Goal: Task Accomplishment & Management: Use online tool/utility

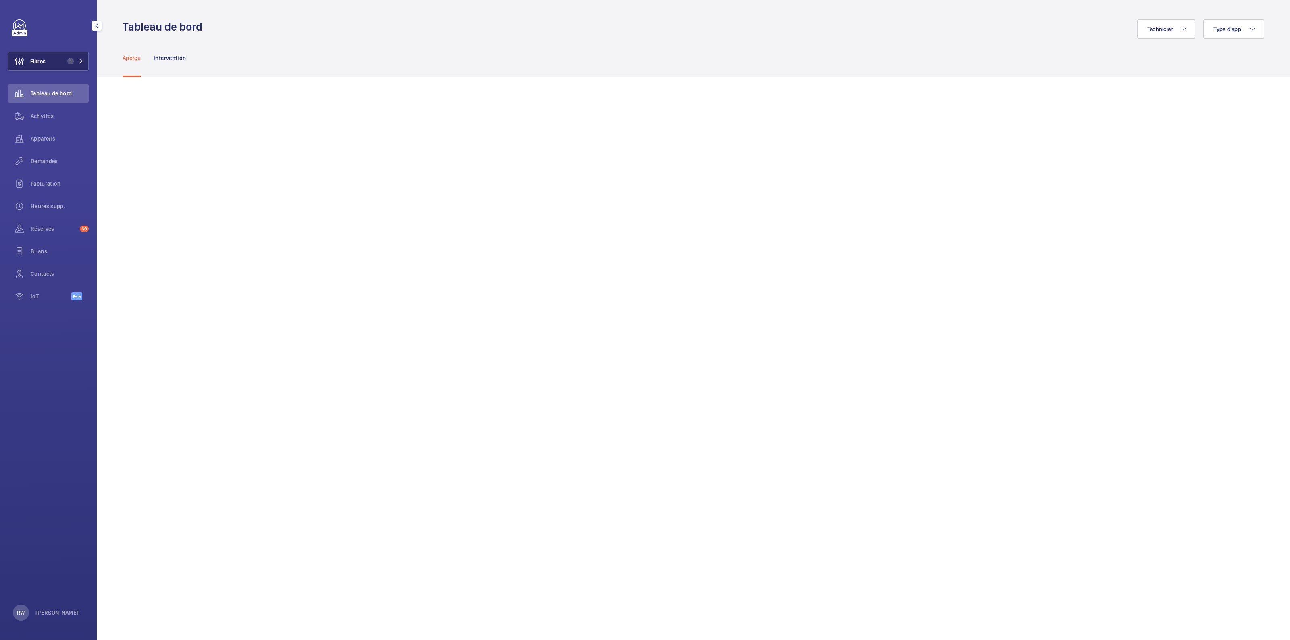
drag, startPoint x: 61, startPoint y: 60, endPoint x: 73, endPoint y: 60, distance: 12.5
click at [61, 60] on button "Filtres 1" at bounding box center [48, 61] width 81 height 19
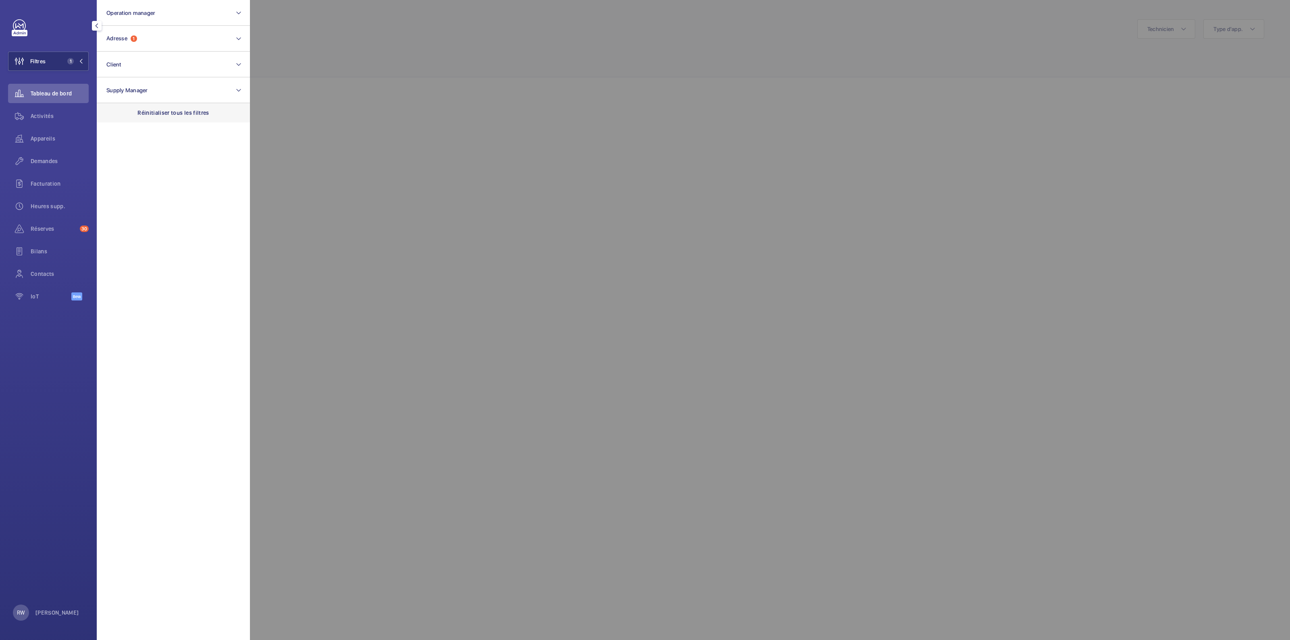
click at [189, 114] on p "Réinitialiser tous les filtres" at bounding box center [173, 113] width 72 height 8
click at [372, 38] on div at bounding box center [895, 320] width 1290 height 640
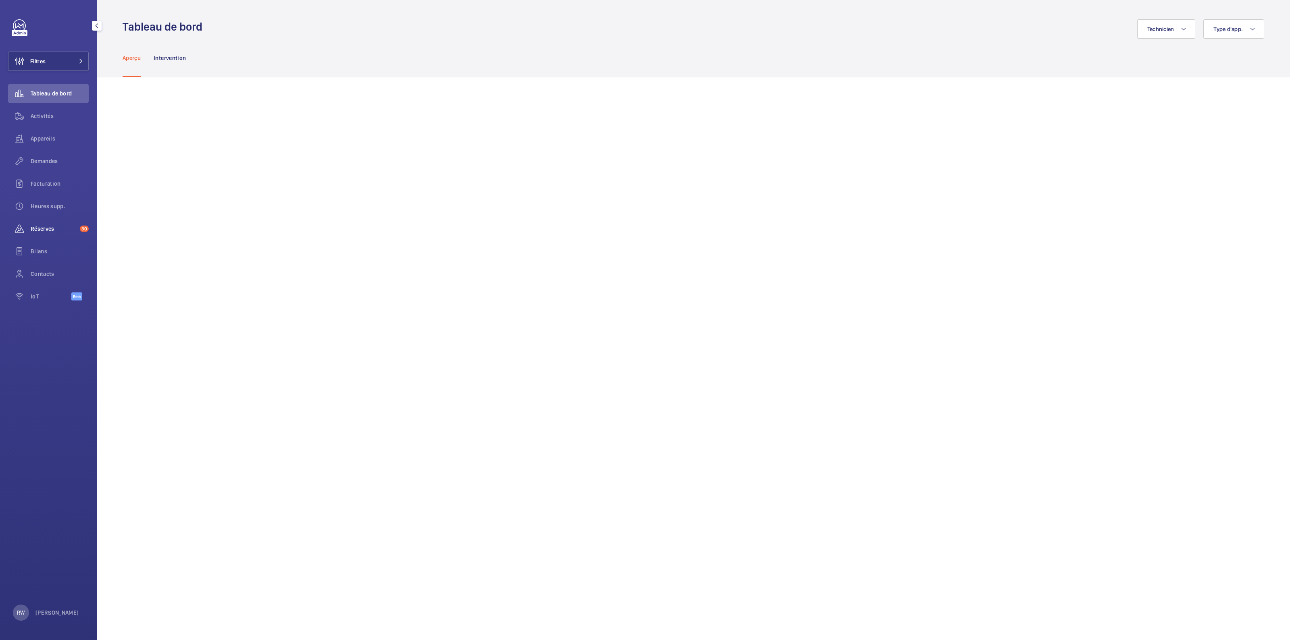
click at [41, 226] on span "Réserves" at bounding box center [54, 229] width 46 height 8
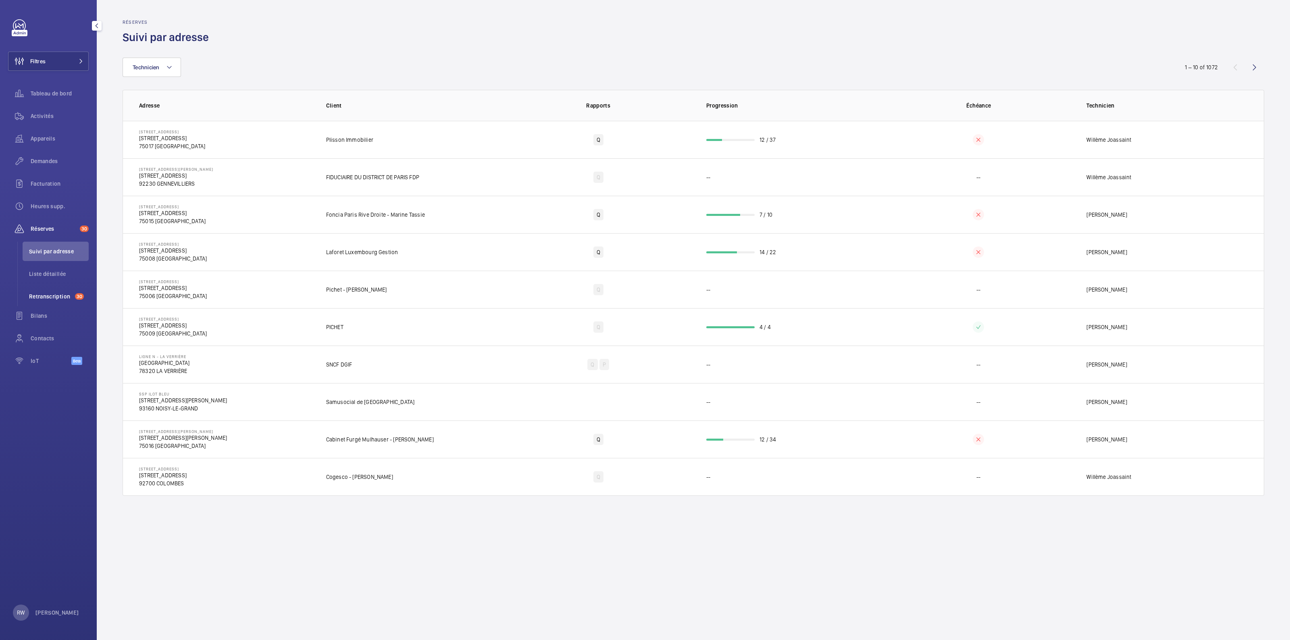
click at [71, 299] on span "Retranscription" at bounding box center [50, 297] width 43 height 8
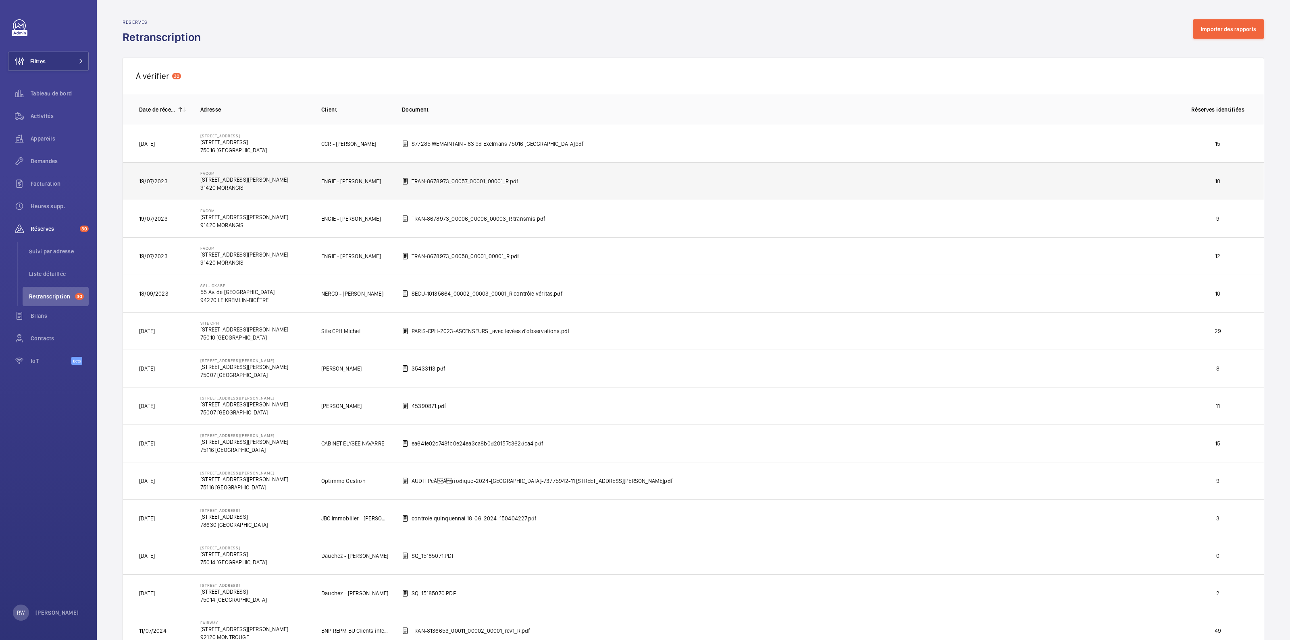
click at [268, 180] on td "Facom [STREET_ADDRESS][PERSON_NAME]" at bounding box center [247, 180] width 121 height 37
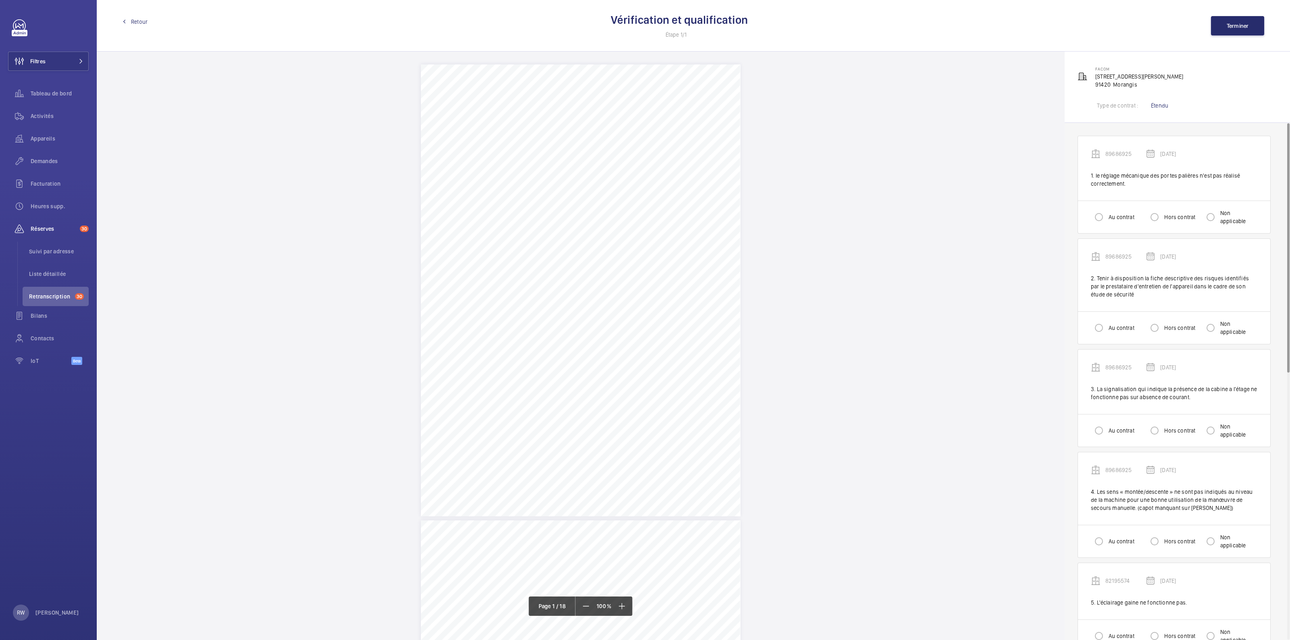
click at [137, 22] on span "Retour" at bounding box center [139, 22] width 17 height 8
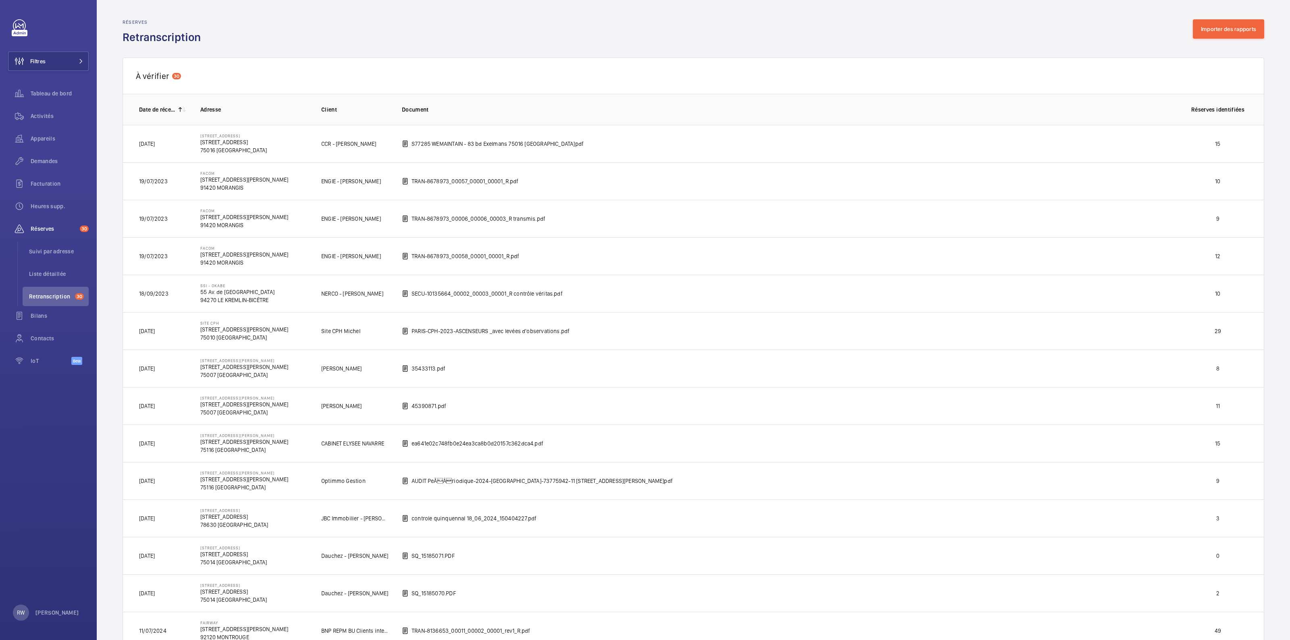
click at [657, 145] on td "S77285 WEMAINTAIN - 83 bd Exelmans 75016 [GEOGRAPHIC_DATA]pdf" at bounding box center [782, 143] width 786 height 37
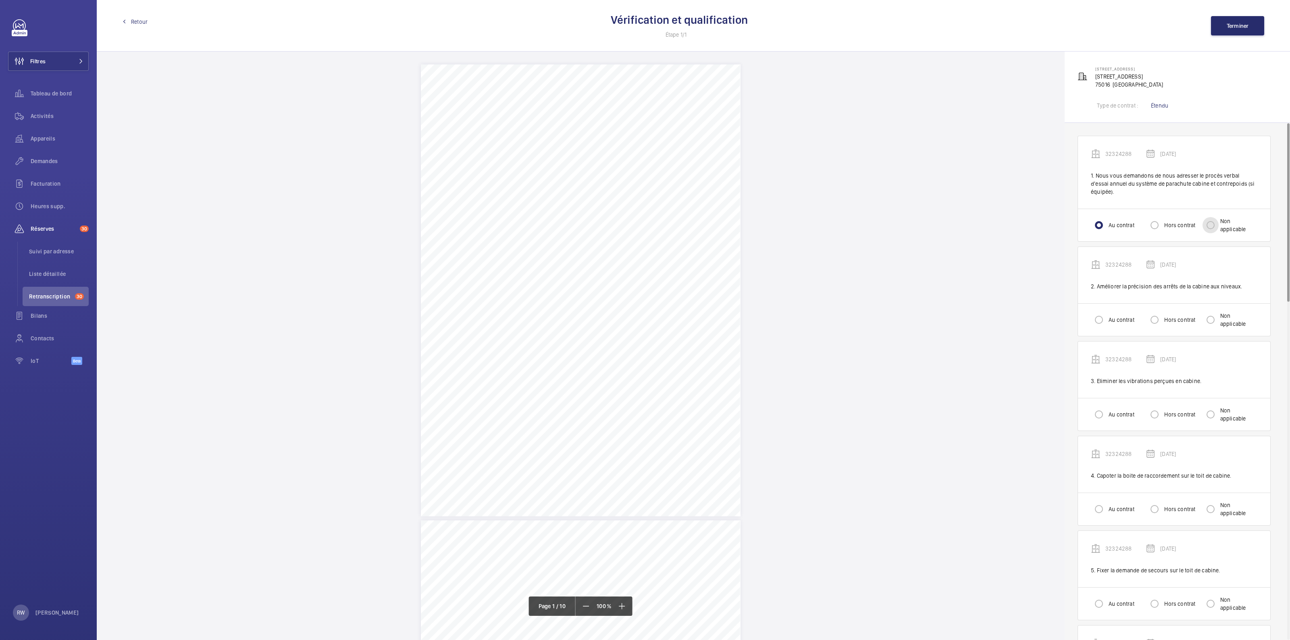
click at [1213, 224] on input "Non applicable" at bounding box center [1210, 225] width 16 height 16
radio input "true"
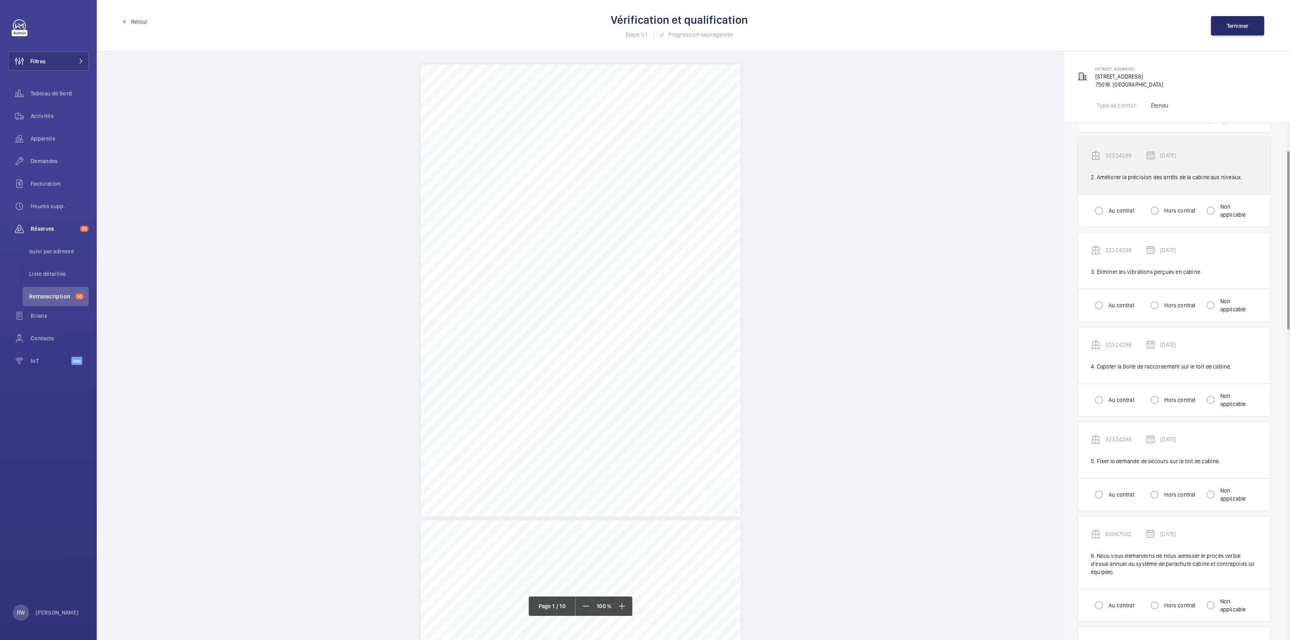
scroll to position [151, 0]
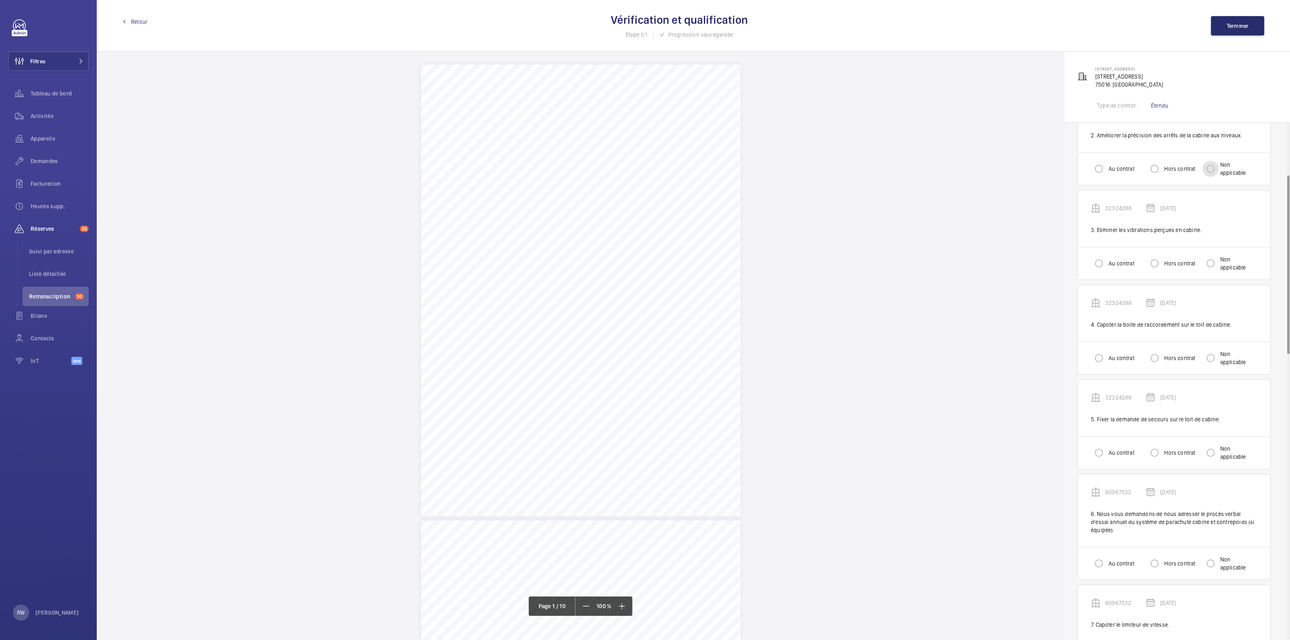
click at [1216, 172] on input "Non applicable" at bounding box center [1210, 169] width 16 height 16
radio input "true"
click at [1227, 253] on div "Au contrat Hors contrat Non applicable" at bounding box center [1174, 263] width 192 height 33
click at [1224, 261] on label "Non applicable" at bounding box center [1237, 264] width 39 height 16
click at [1218, 261] on input "Non applicable" at bounding box center [1210, 264] width 16 height 16
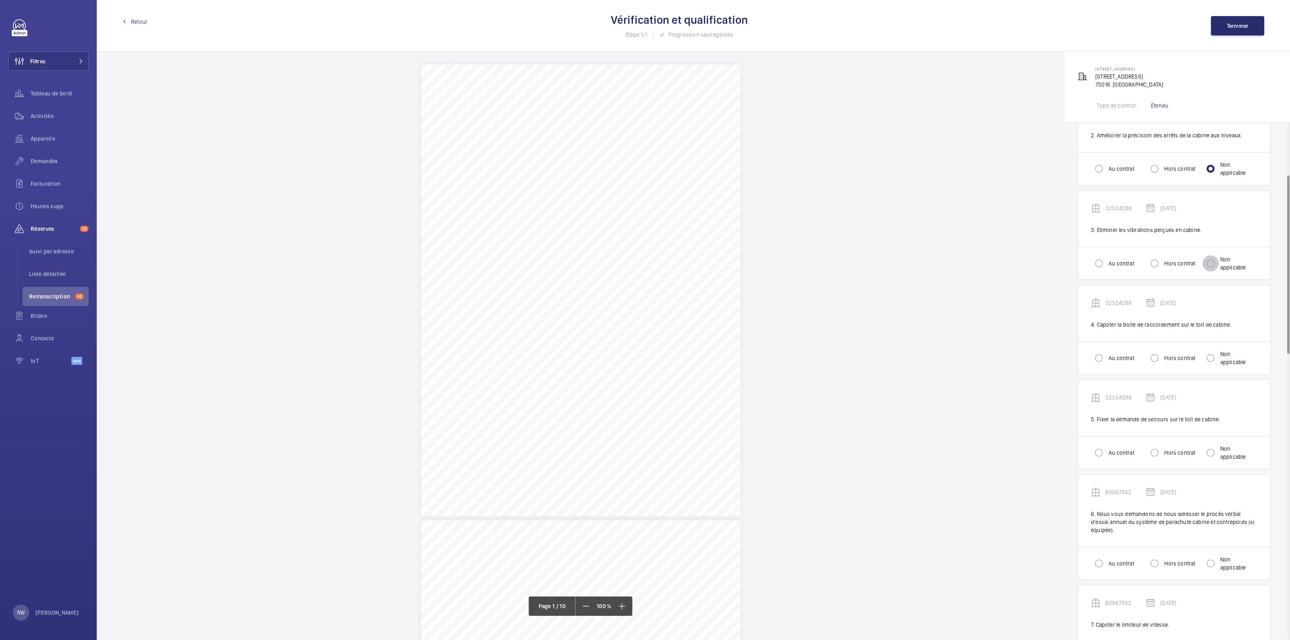
radio input "true"
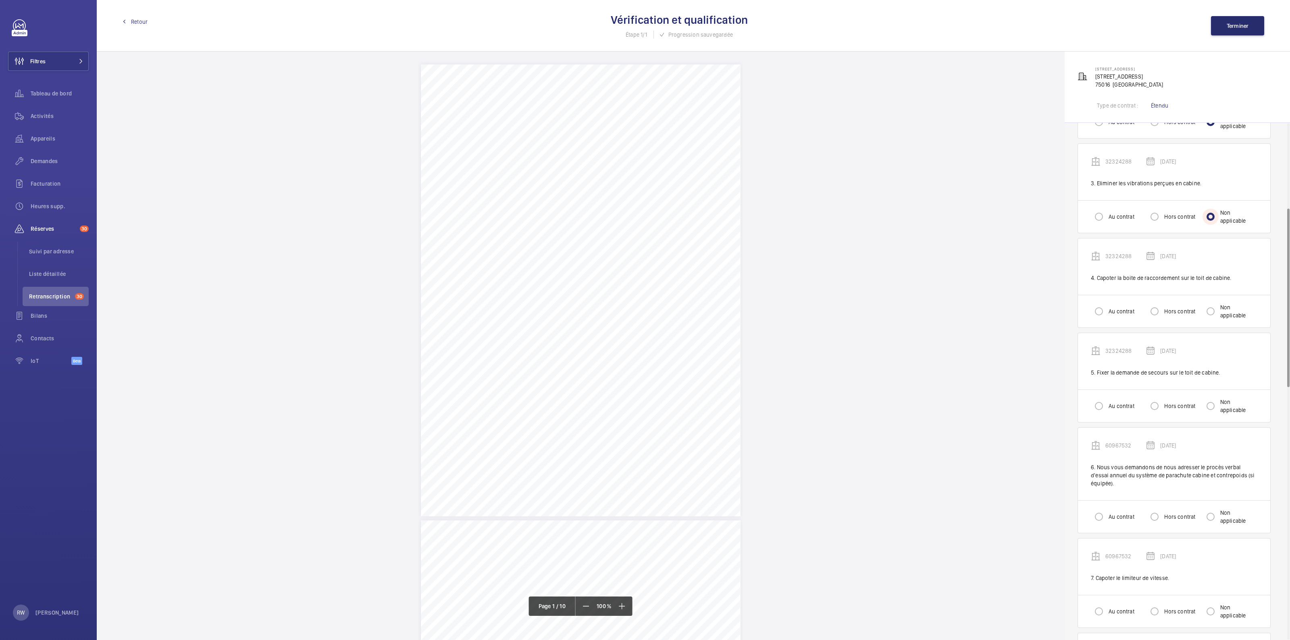
scroll to position [252, 0]
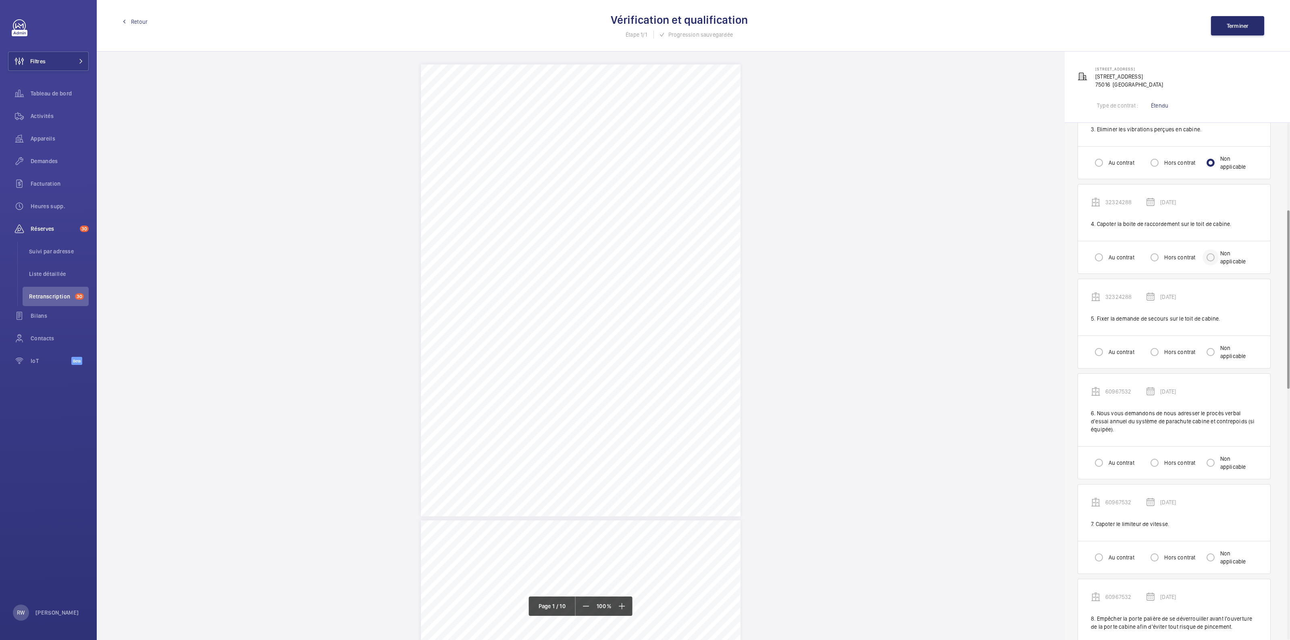
click at [1218, 255] on div at bounding box center [1210, 257] width 19 height 19
radio input "true"
click at [1224, 357] on div "Non applicable" at bounding box center [1229, 352] width 55 height 16
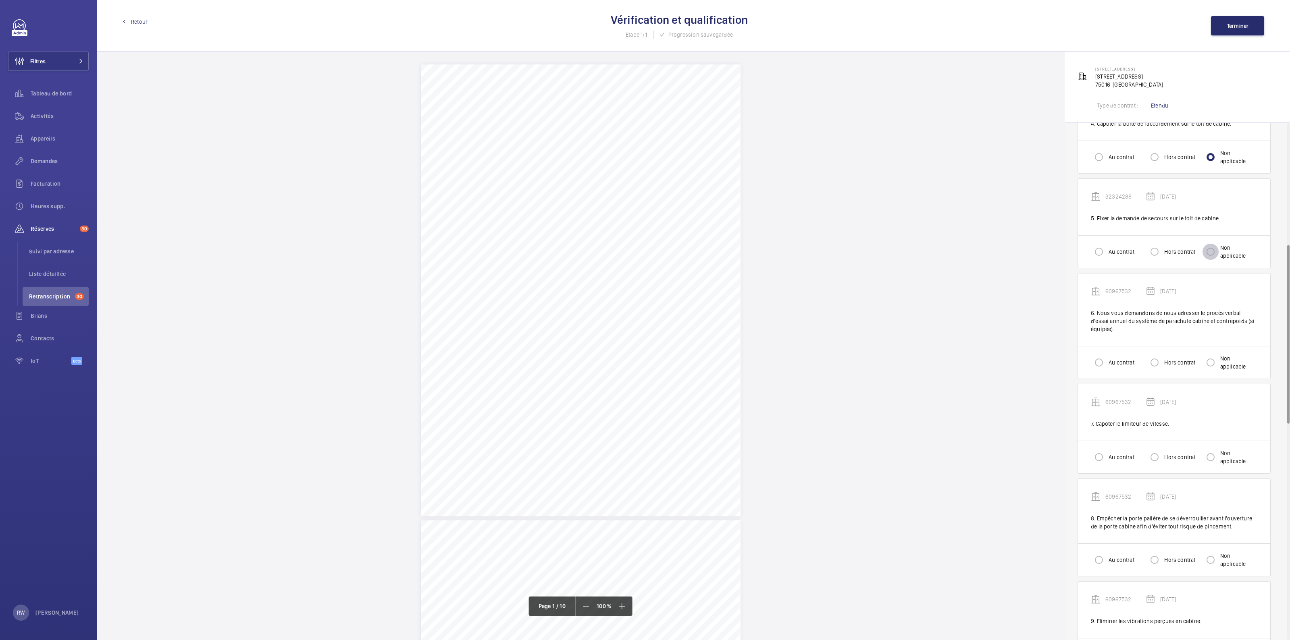
click at [1210, 247] on input "Non applicable" at bounding box center [1210, 252] width 16 height 16
radio input "true"
click at [1212, 359] on input "Non applicable" at bounding box center [1210, 363] width 16 height 16
radio input "true"
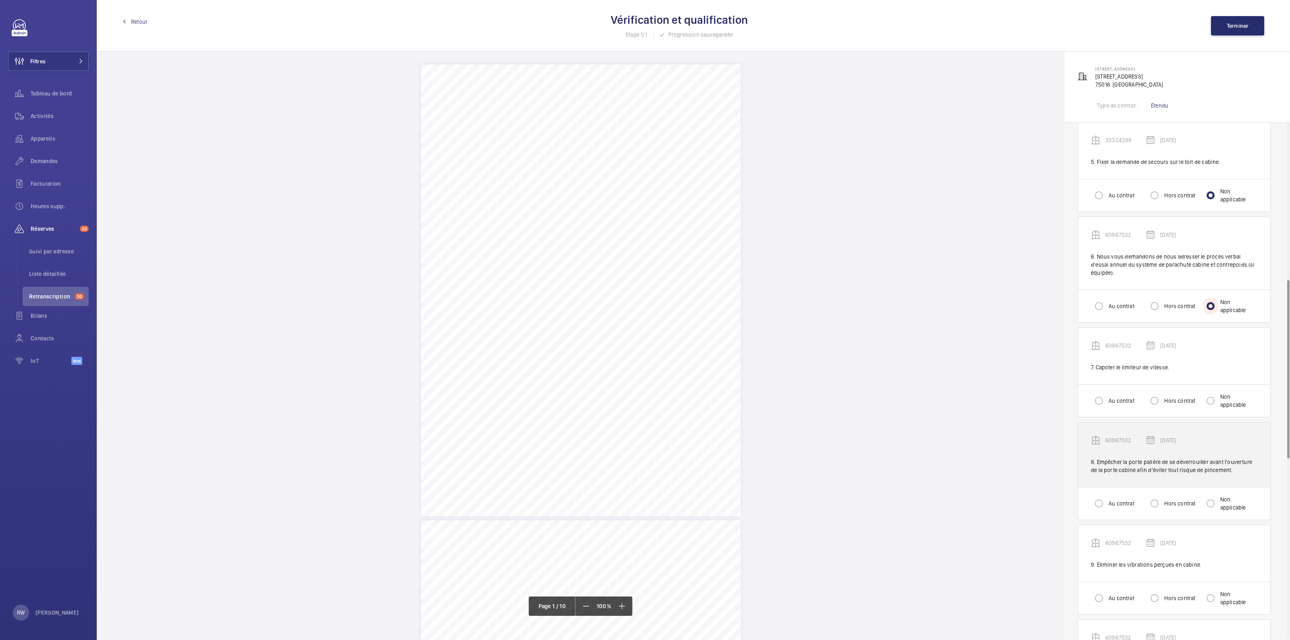
scroll to position [453, 0]
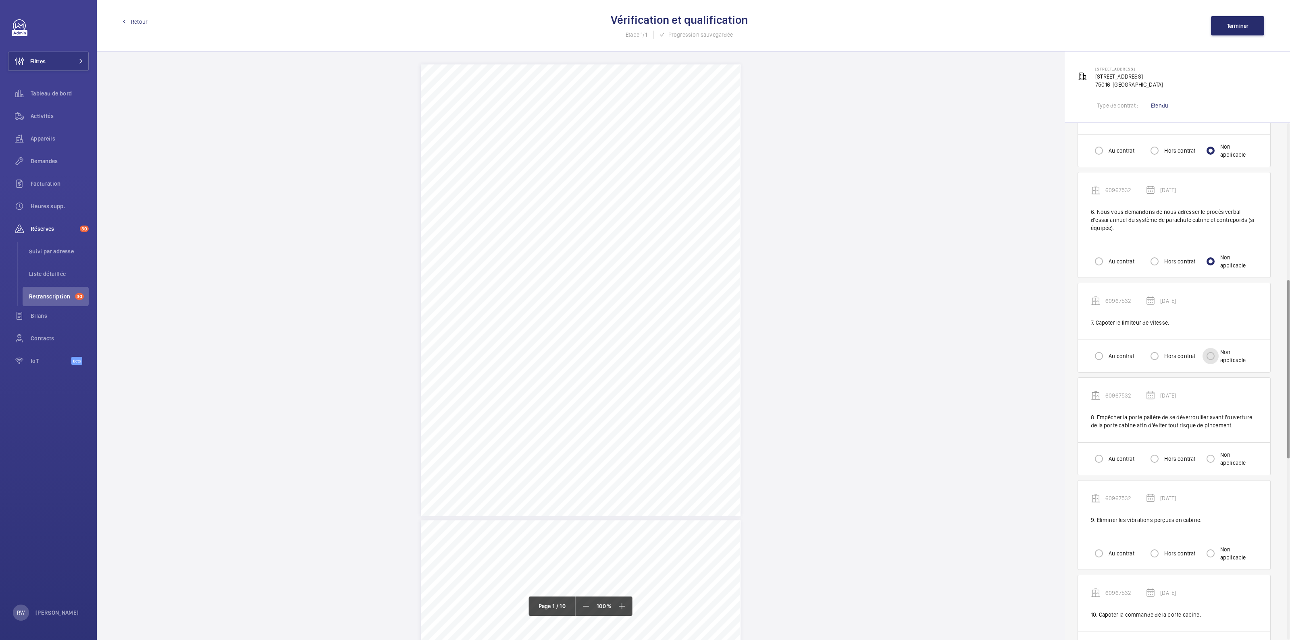
click at [1212, 359] on input "Non applicable" at bounding box center [1210, 356] width 16 height 16
radio input "true"
click at [1211, 456] on input "Non applicable" at bounding box center [1210, 459] width 16 height 16
radio input "true"
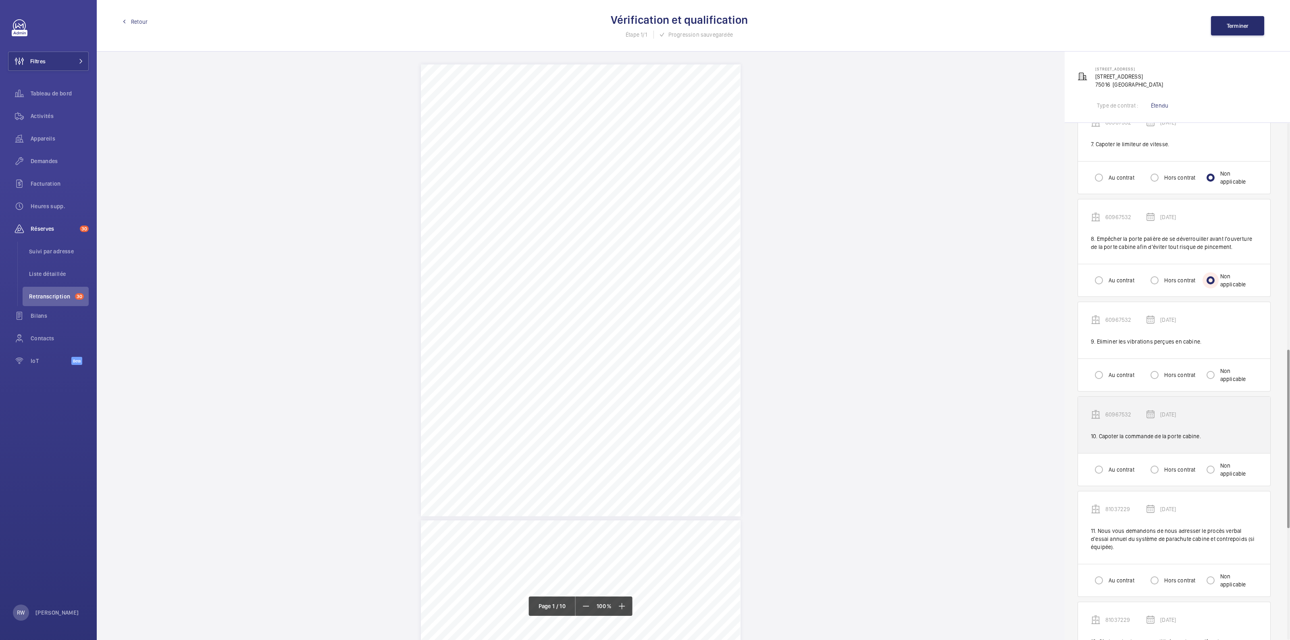
scroll to position [654, 0]
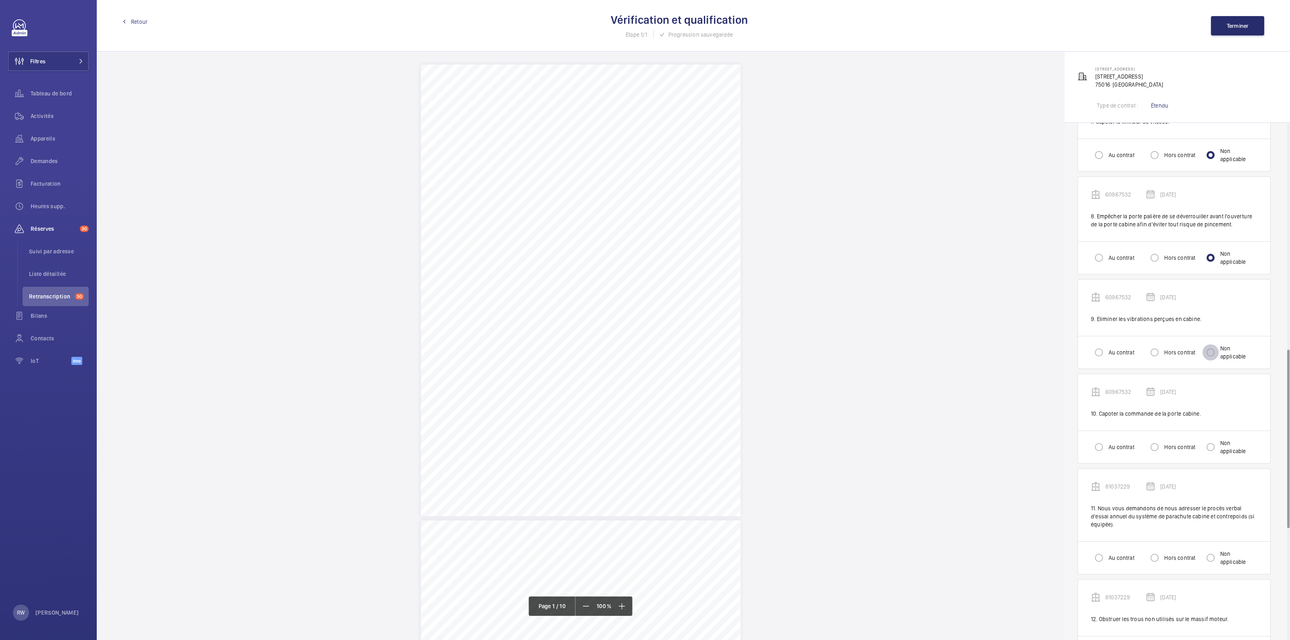
click at [1210, 354] on input "Non applicable" at bounding box center [1210, 353] width 16 height 16
radio input "true"
click at [1211, 443] on input "Non applicable" at bounding box center [1210, 447] width 16 height 16
radio input "true"
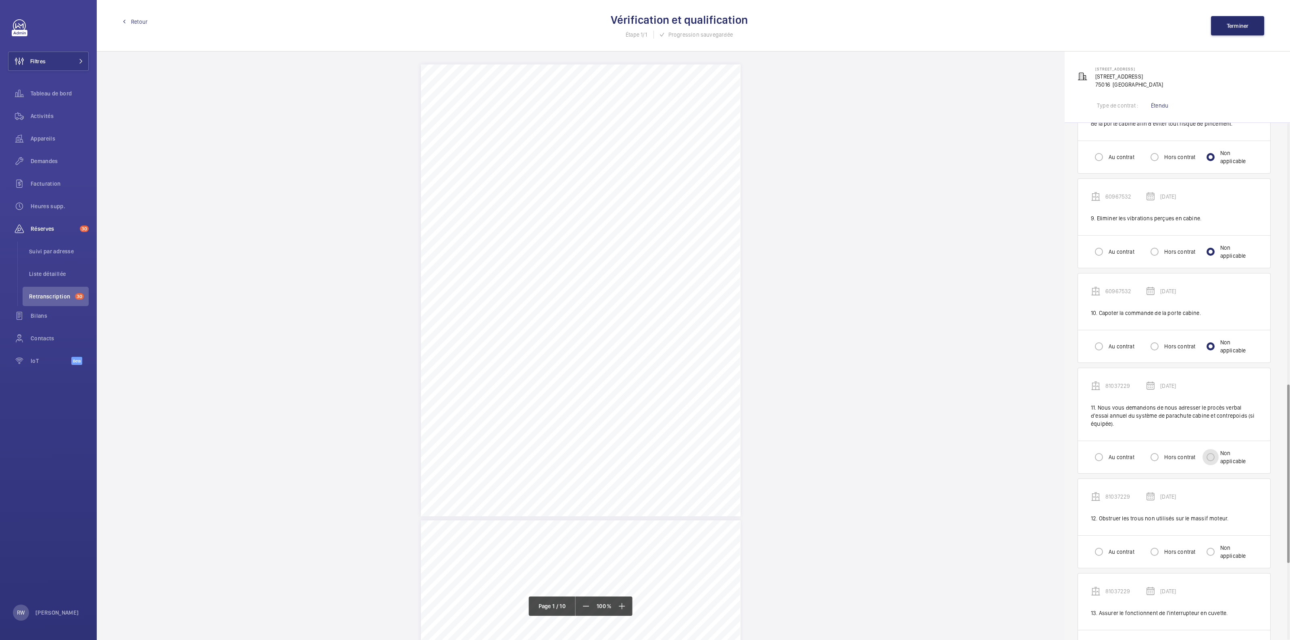
click at [1213, 450] on input "Non applicable" at bounding box center [1210, 457] width 16 height 16
radio input "true"
click at [1212, 451] on input "Non applicable" at bounding box center [1210, 451] width 16 height 16
radio input "true"
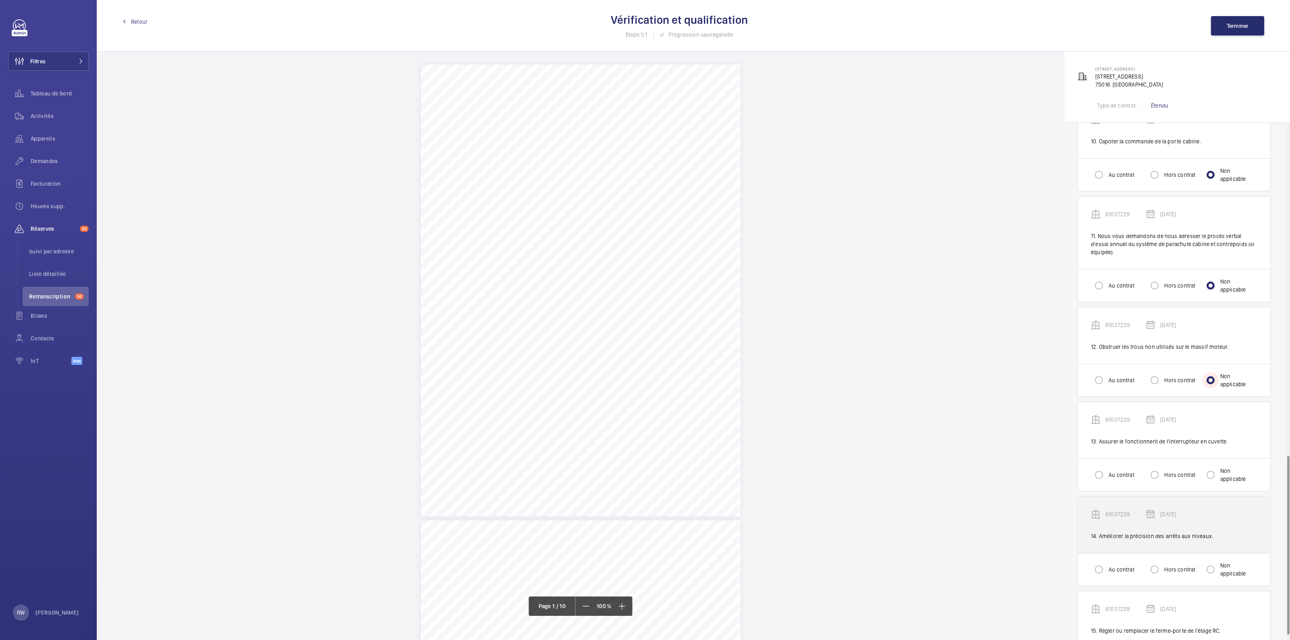
scroll to position [977, 0]
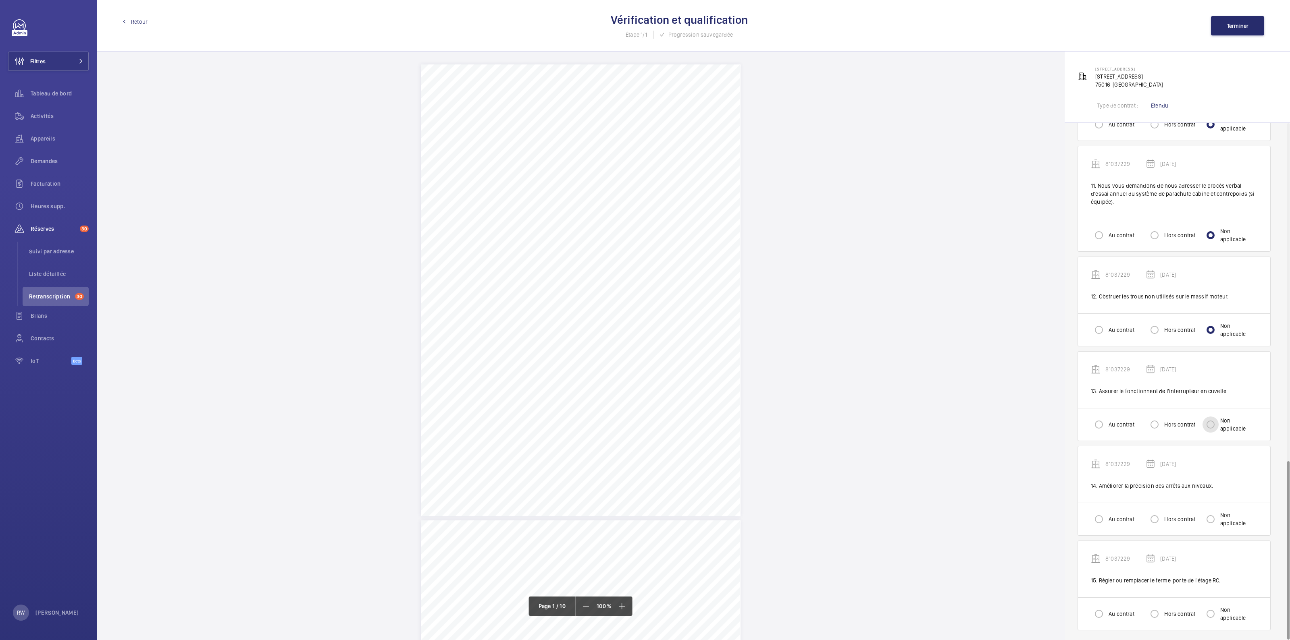
click at [1210, 422] on input "Non applicable" at bounding box center [1210, 425] width 16 height 16
radio input "true"
click at [1213, 513] on input "Non applicable" at bounding box center [1210, 519] width 16 height 16
radio input "true"
drag, startPoint x: 1210, startPoint y: 605, endPoint x: 1194, endPoint y: 414, distance: 192.1
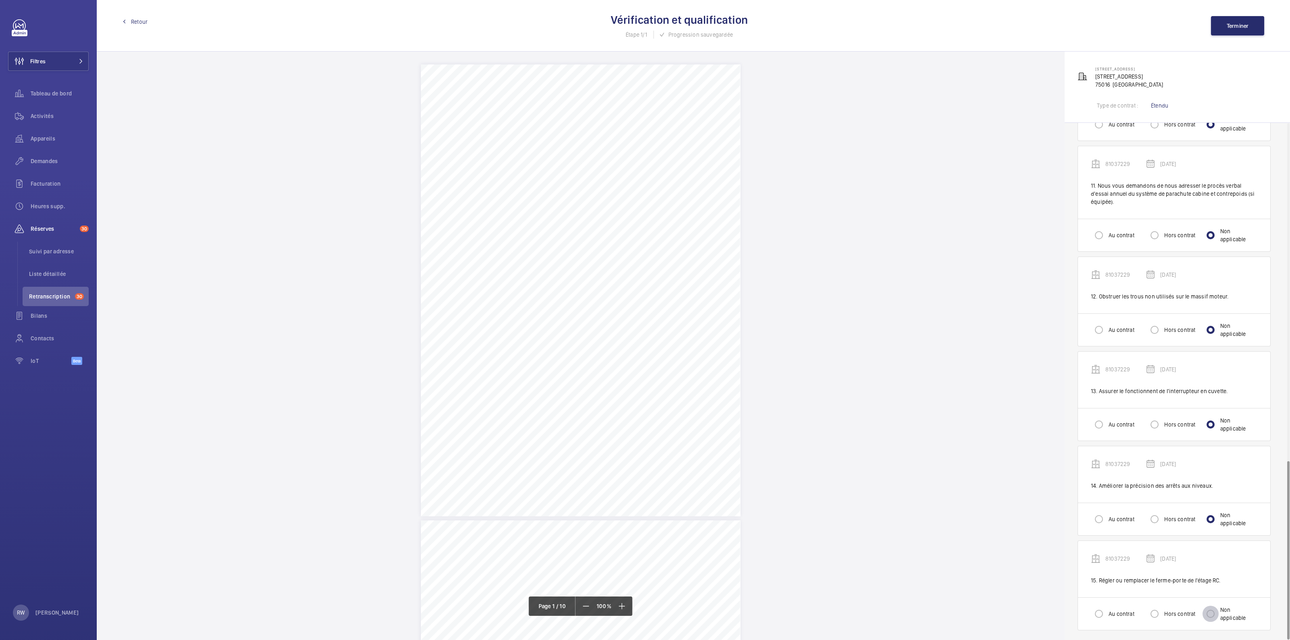
click at [1209, 606] on input "Non applicable" at bounding box center [1210, 614] width 16 height 16
radio input "true"
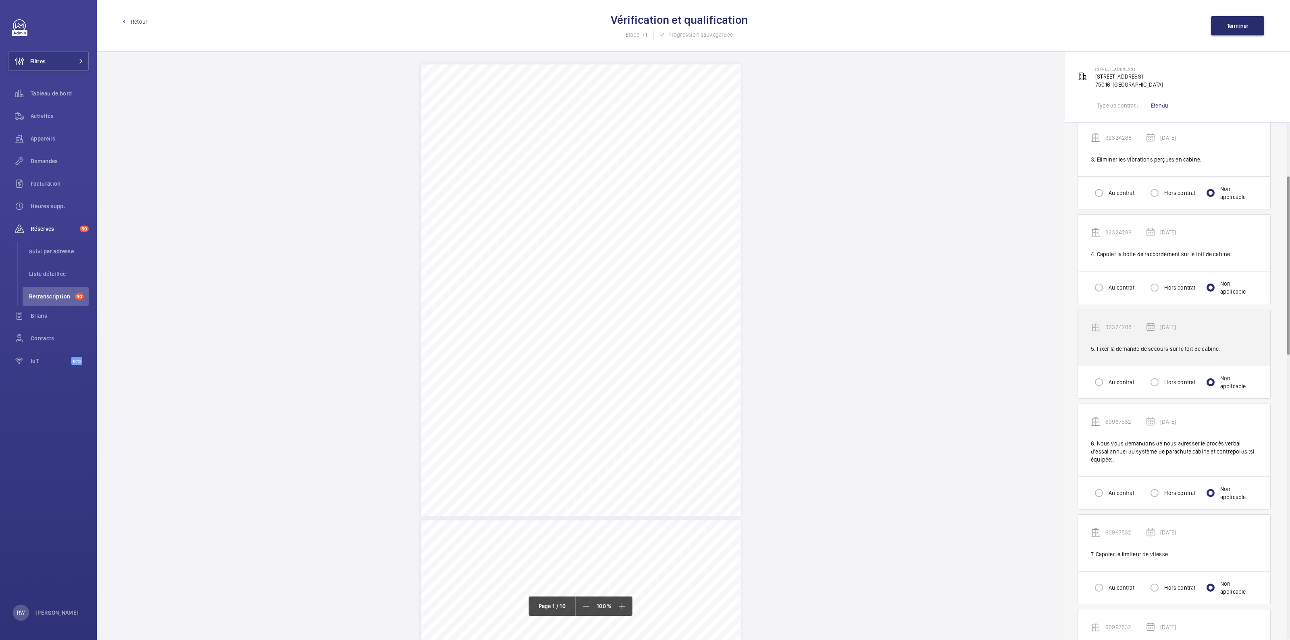
scroll to position [0, 0]
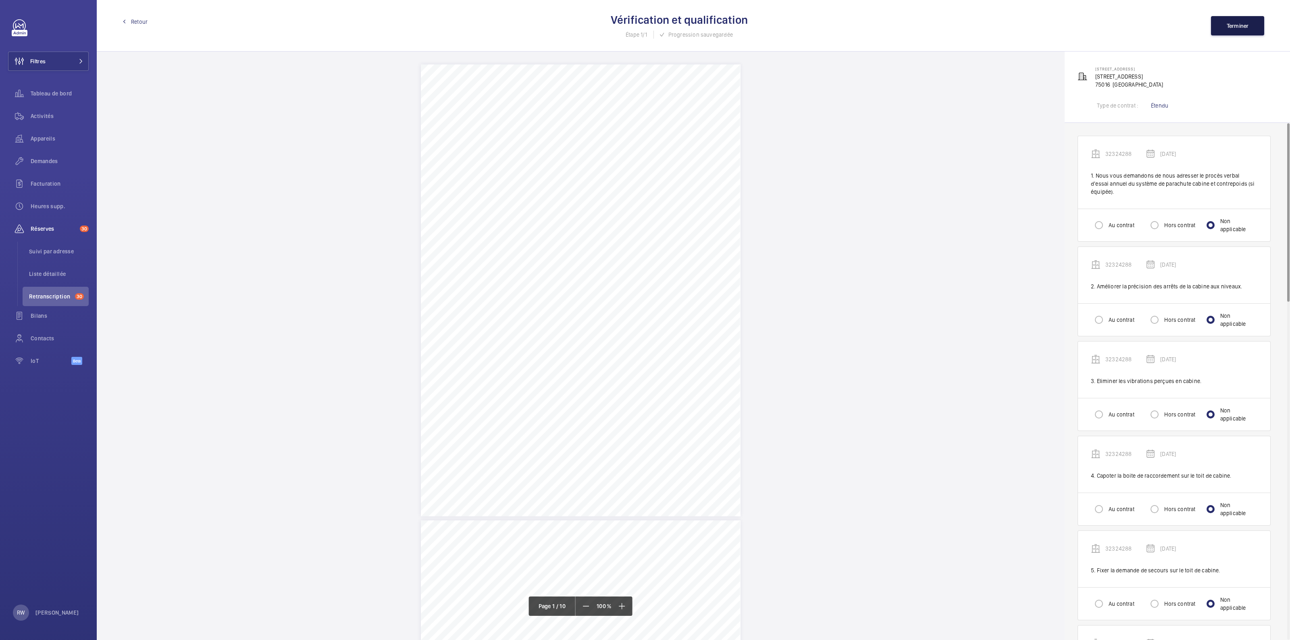
click at [1235, 24] on span "Terminer" at bounding box center [1237, 26] width 22 height 6
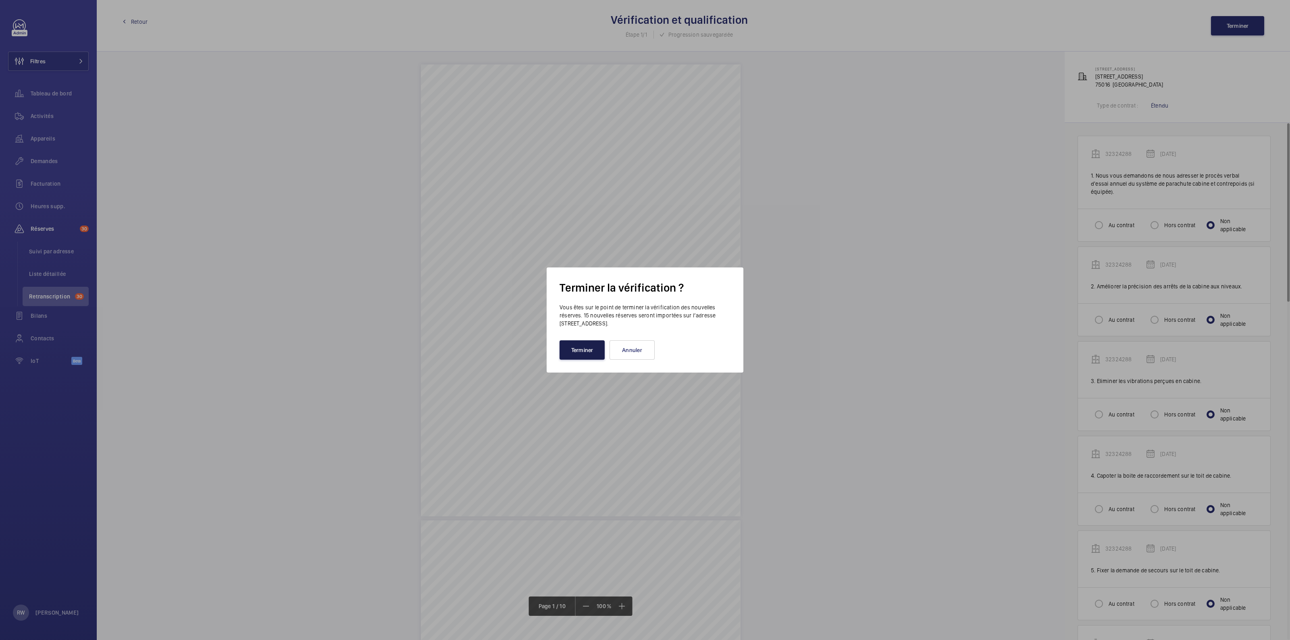
click at [579, 352] on button "Terminer" at bounding box center [581, 350] width 45 height 19
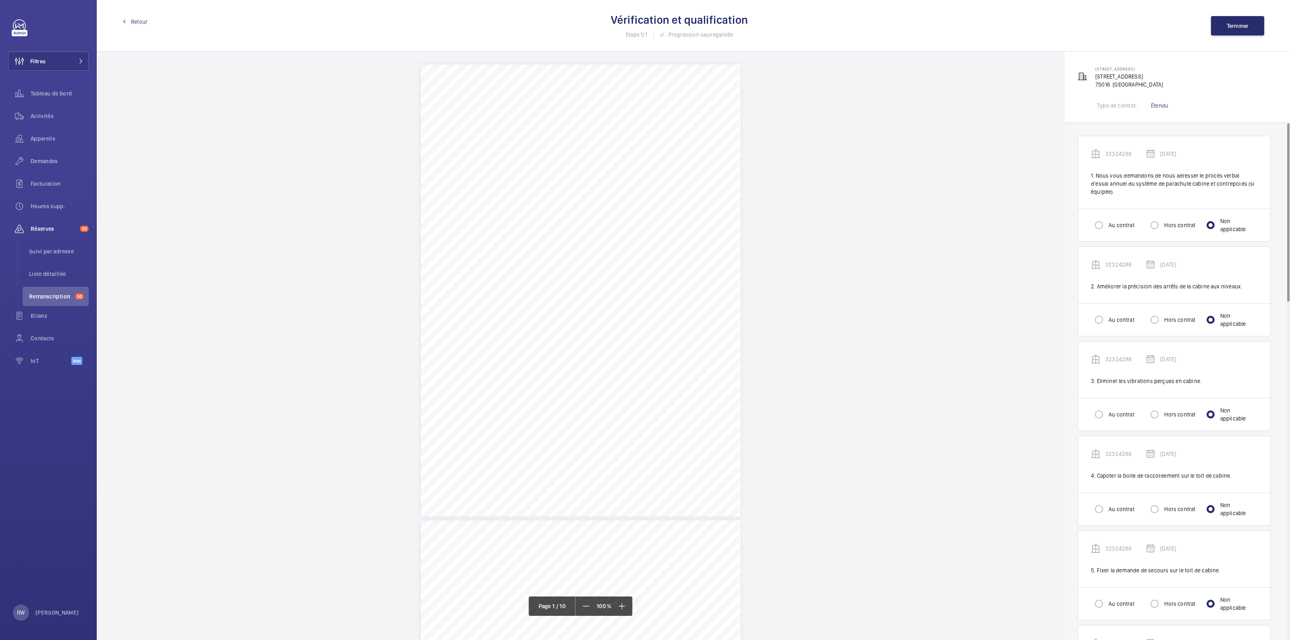
click at [131, 25] on span "Retour" at bounding box center [139, 22] width 17 height 8
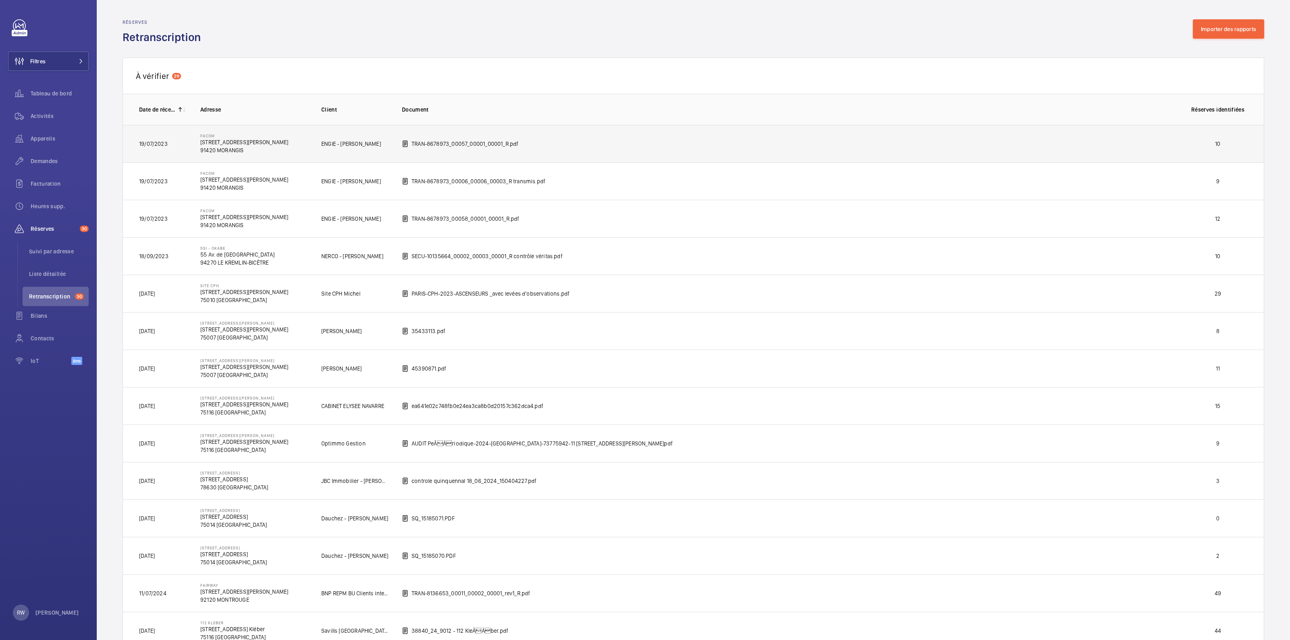
click at [672, 138] on td "TRAN-8678973_00057_00001_00001_R.pdf" at bounding box center [782, 143] width 786 height 37
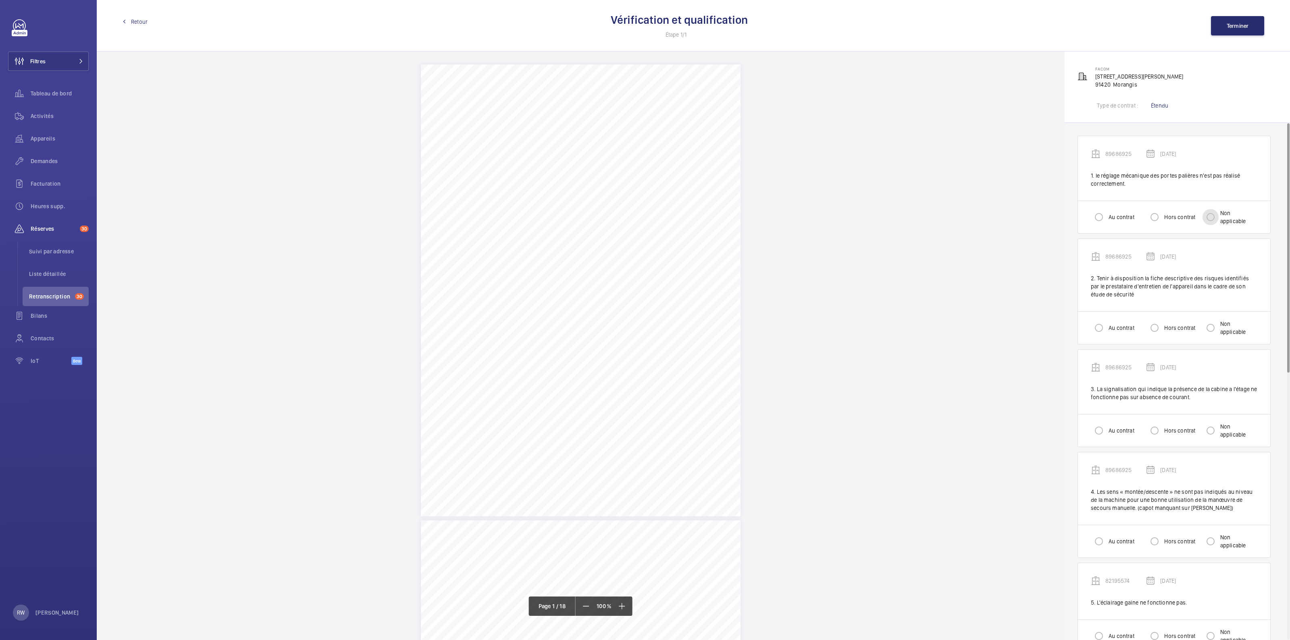
click at [1211, 216] on input "Non applicable" at bounding box center [1210, 217] width 16 height 16
radio input "true"
click at [1211, 332] on input "Non applicable" at bounding box center [1210, 328] width 16 height 16
radio input "true"
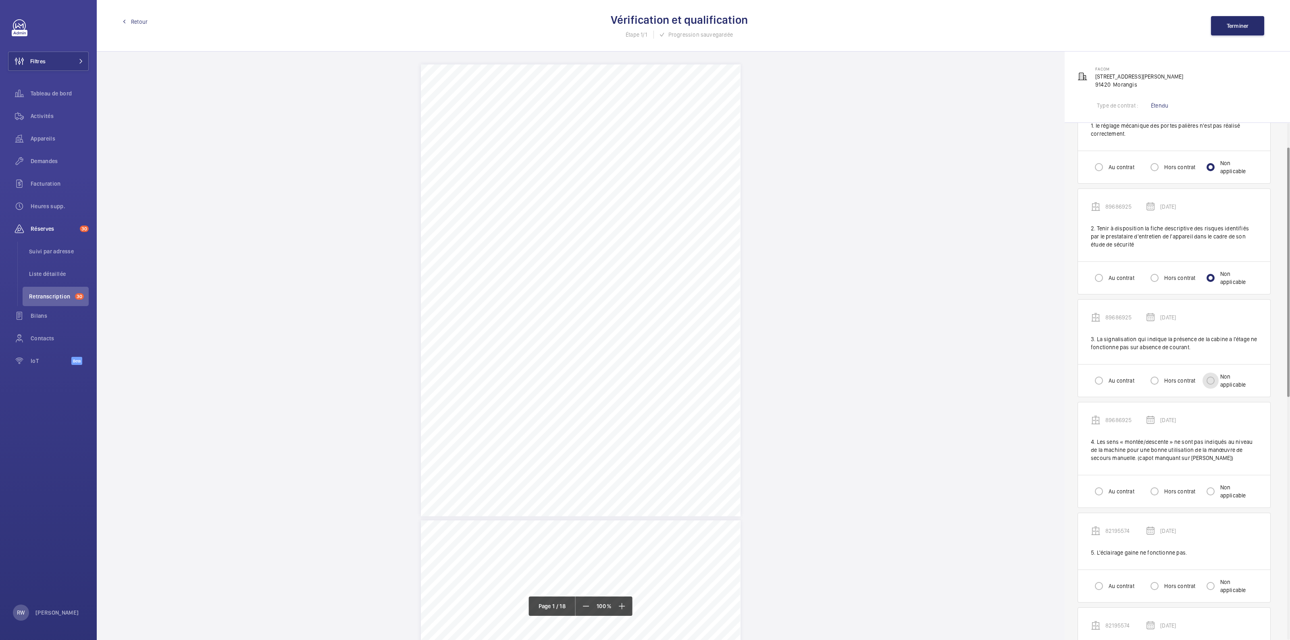
click at [1212, 382] on input "Non applicable" at bounding box center [1210, 381] width 16 height 16
radio input "true"
click at [1216, 491] on input "Non applicable" at bounding box center [1210, 492] width 16 height 16
radio input "true"
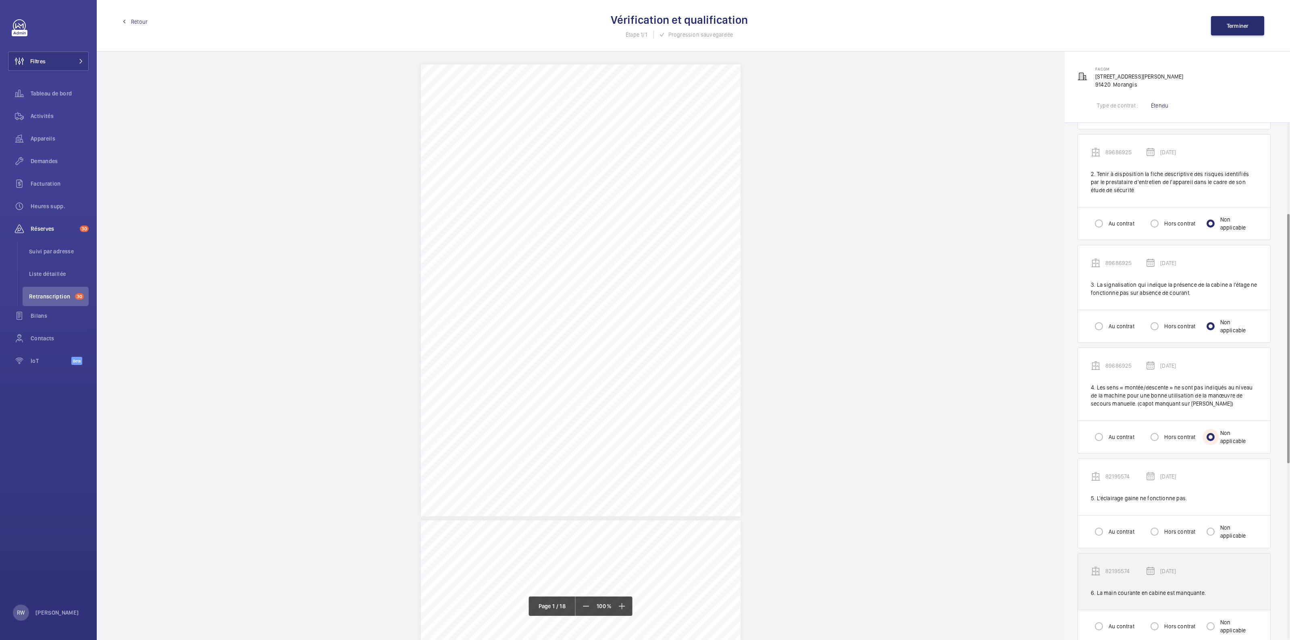
scroll to position [201, 0]
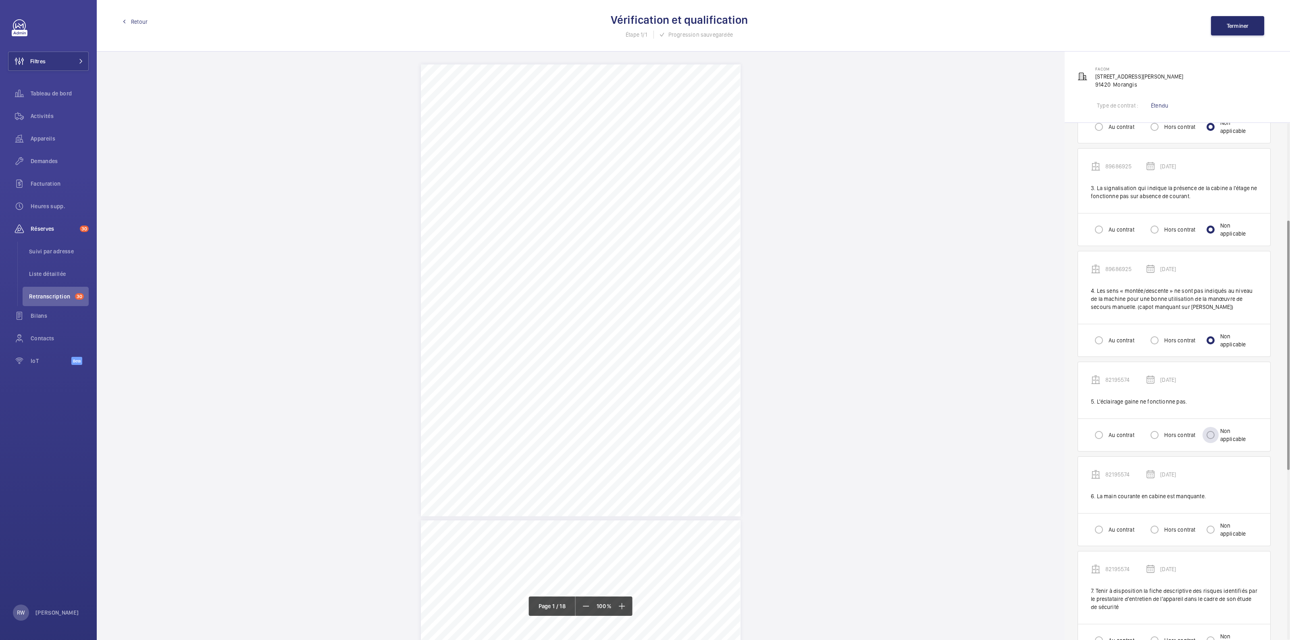
click at [1220, 440] on div "Non applicable" at bounding box center [1229, 435] width 55 height 16
click at [1222, 527] on label "Non applicable" at bounding box center [1237, 530] width 39 height 16
click at [1218, 527] on input "Non applicable" at bounding box center [1210, 530] width 16 height 16
radio input "true"
click at [1213, 433] on input "Non applicable" at bounding box center [1210, 435] width 16 height 16
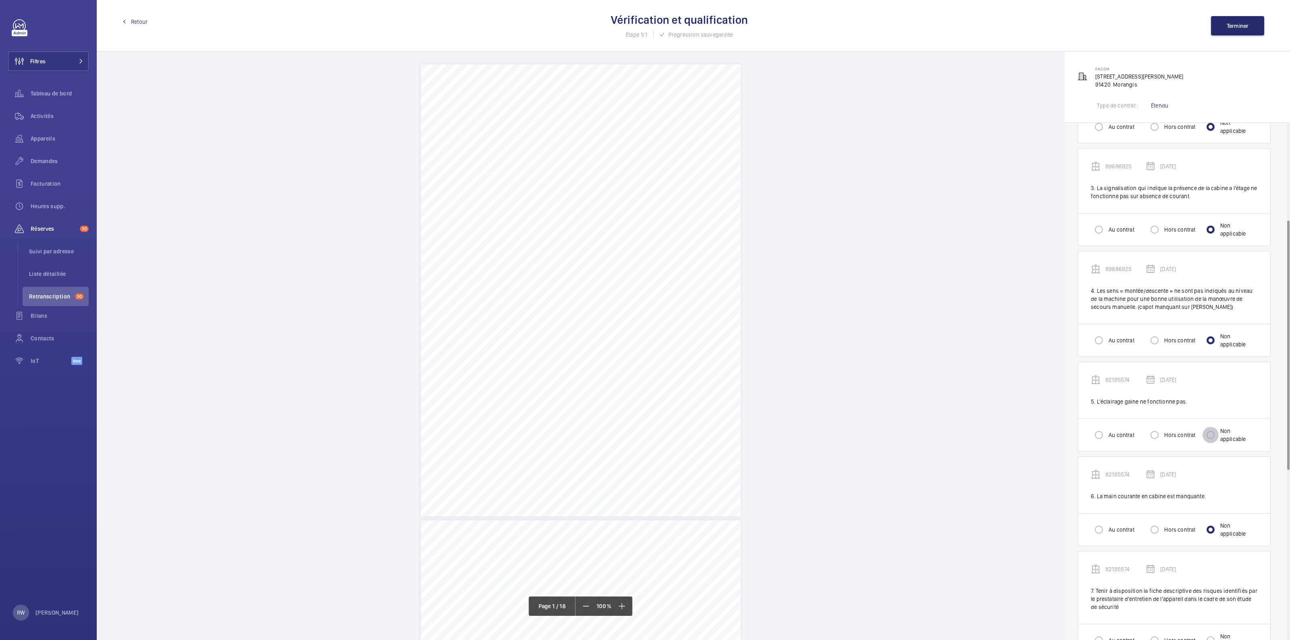
radio input "true"
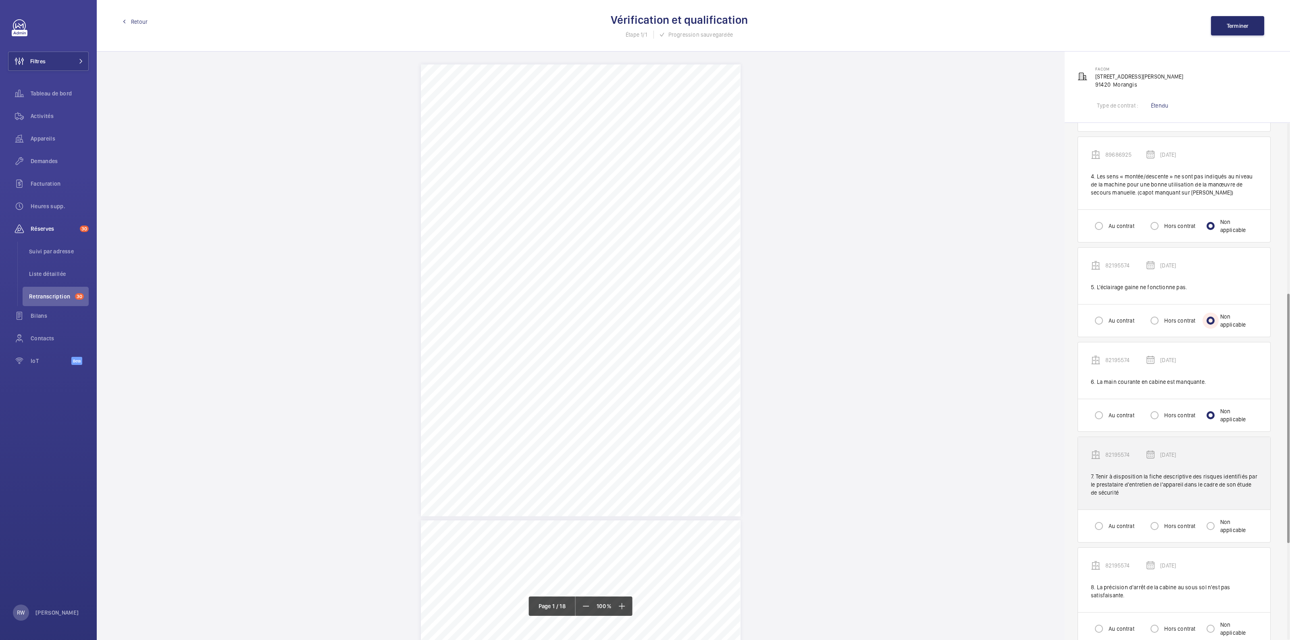
scroll to position [352, 0]
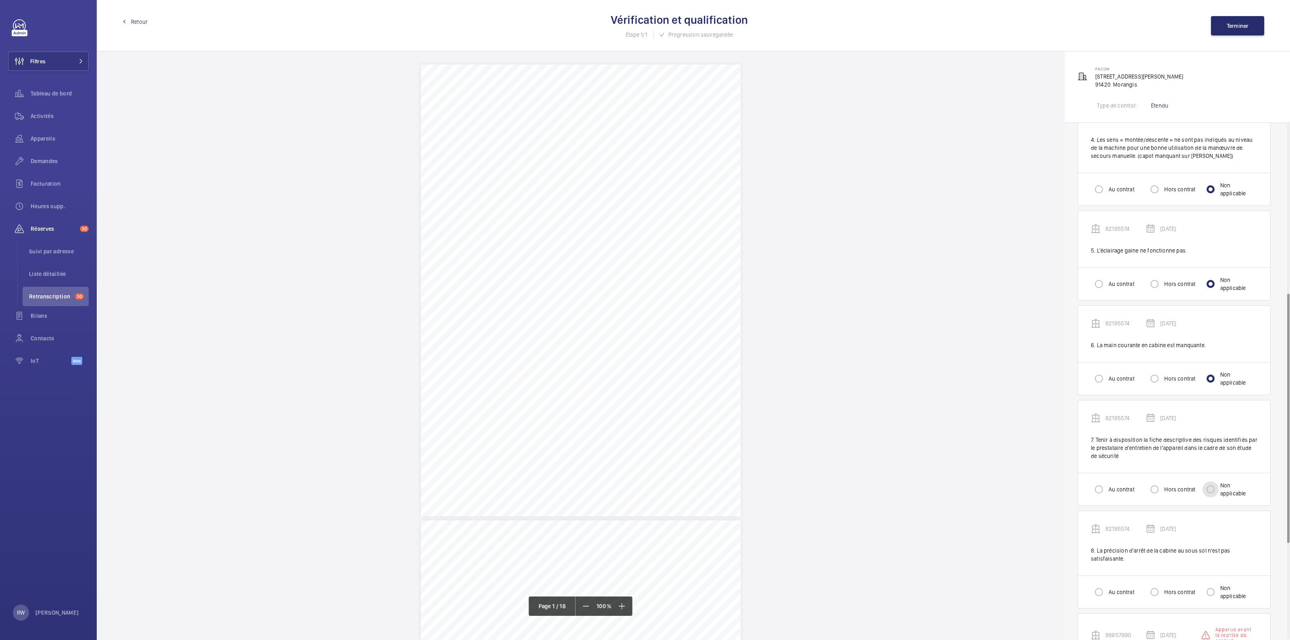
click at [1209, 493] on input "Non applicable" at bounding box center [1210, 490] width 16 height 16
radio input "true"
click at [1211, 589] on input "Non applicable" at bounding box center [1210, 592] width 16 height 16
radio input "true"
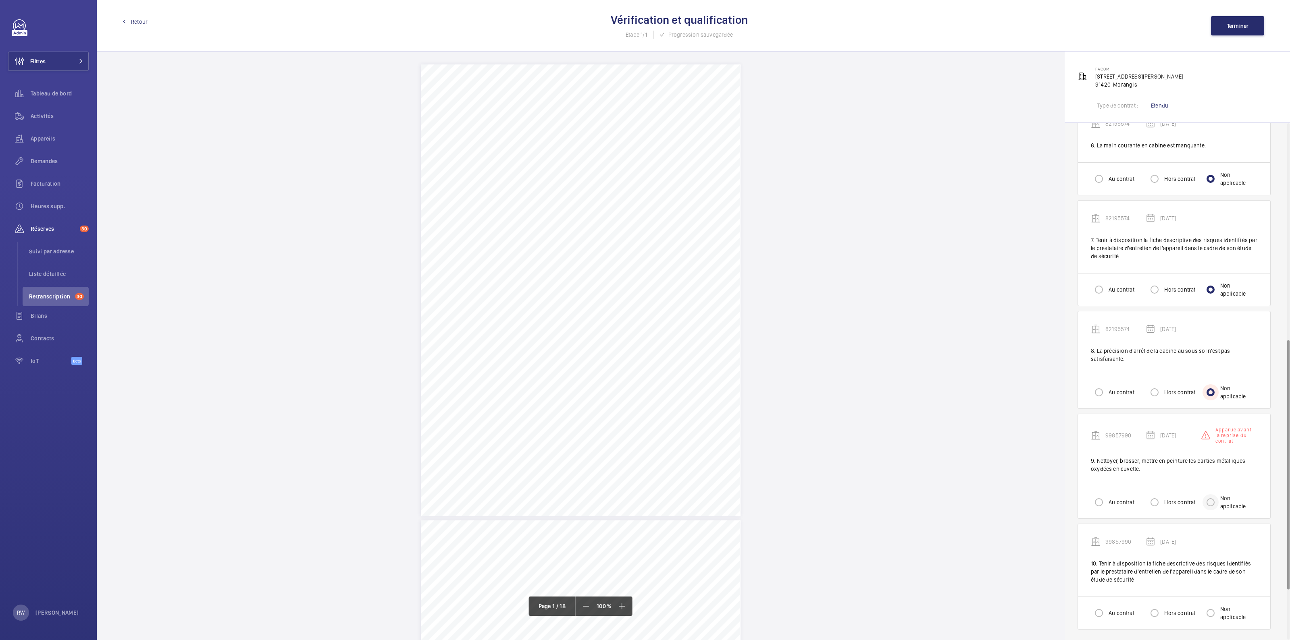
scroll to position [552, 0]
click at [1209, 521] on div "89686925 [DATE] 1. le réglage mécanique des portes palières n'est pas réalisé c…" at bounding box center [1173, 107] width 219 height 1072
click at [1211, 501] on input "Non applicable" at bounding box center [1210, 502] width 16 height 16
radio input "true"
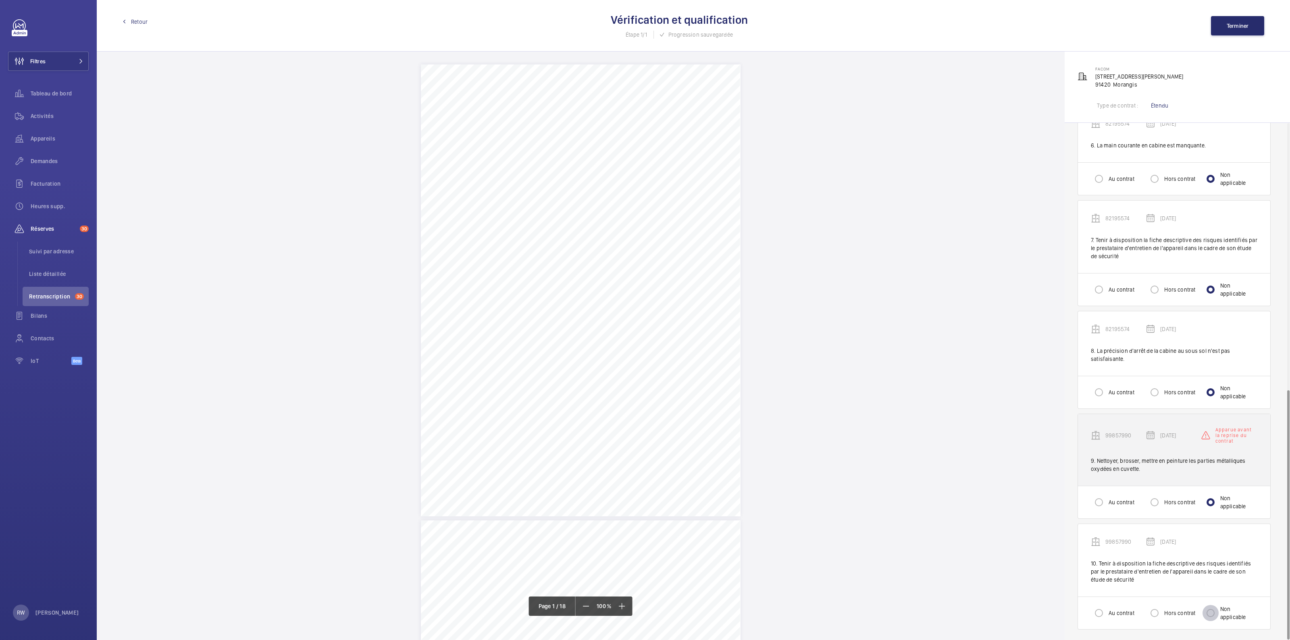
drag, startPoint x: 1213, startPoint y: 612, endPoint x: 1211, endPoint y: 459, distance: 153.2
click at [1213, 611] on input "Non applicable" at bounding box center [1210, 613] width 16 height 16
radio input "true"
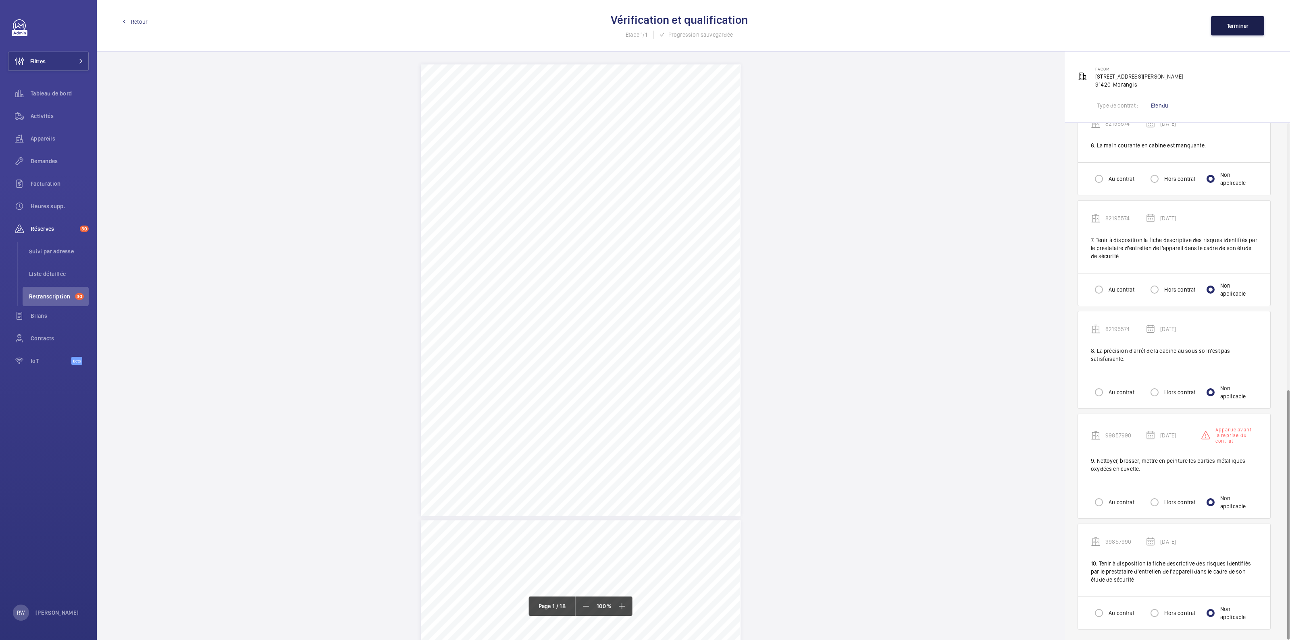
click at [1231, 29] on button "Terminer" at bounding box center [1237, 25] width 53 height 19
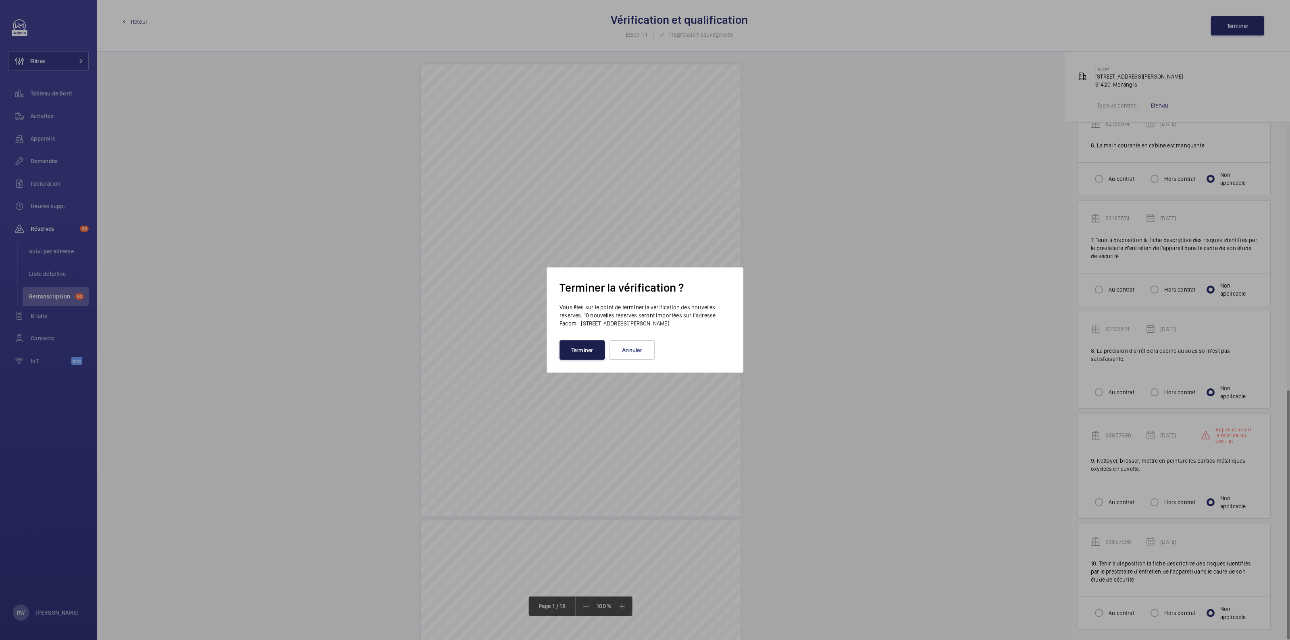
click at [578, 355] on button "Terminer" at bounding box center [581, 350] width 45 height 19
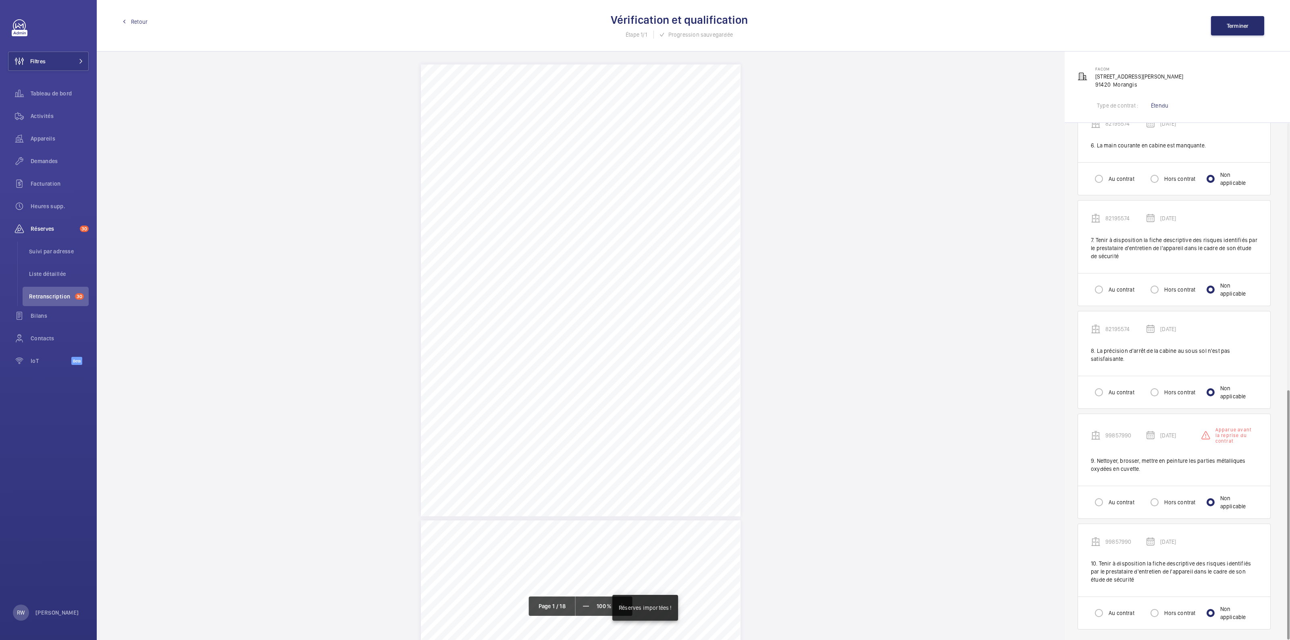
click at [135, 18] on div "Retour Vérification et qualification Étape 1/1 Progression sauvegardée Terminer" at bounding box center [693, 26] width 1193 height 52
click at [135, 20] on span "Retour" at bounding box center [139, 22] width 17 height 8
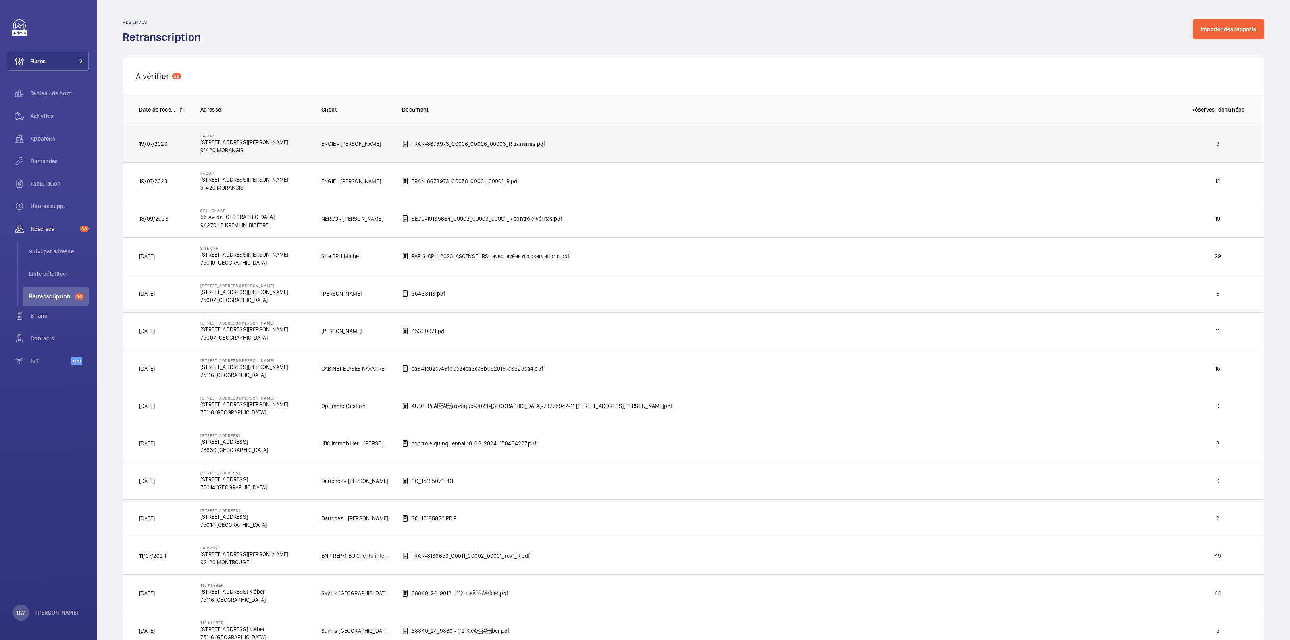
click at [289, 150] on td "Facom [STREET_ADDRESS][PERSON_NAME]" at bounding box center [247, 143] width 121 height 37
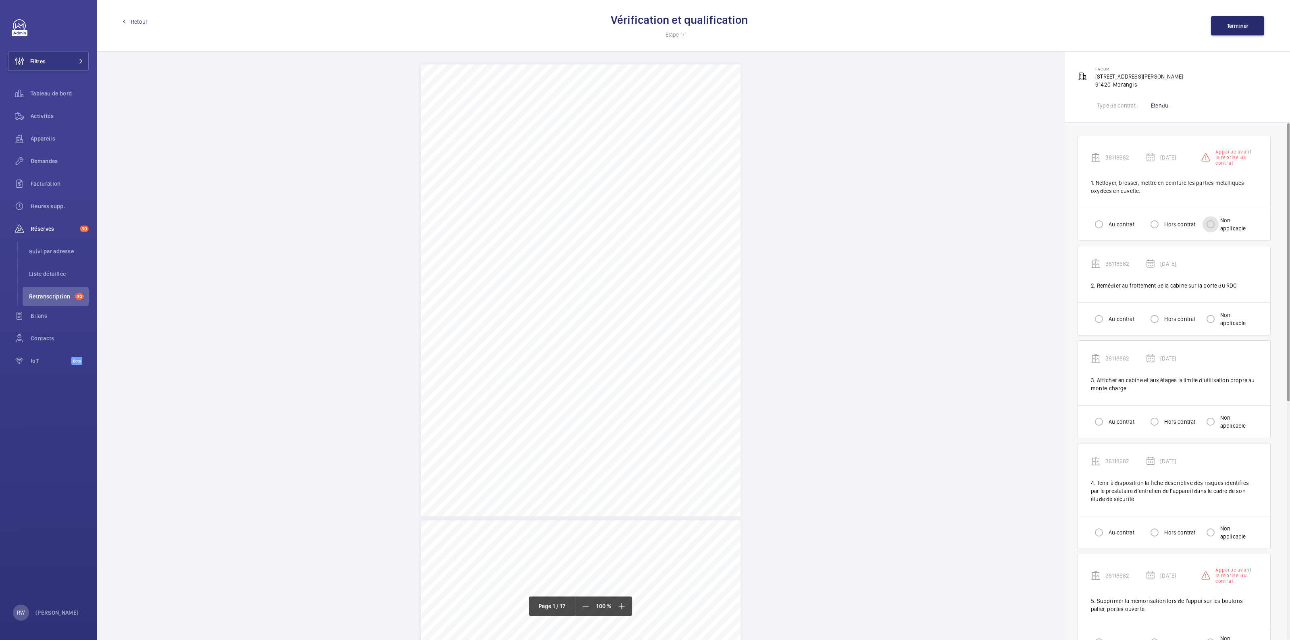
click at [1213, 229] on input "Non applicable" at bounding box center [1210, 224] width 16 height 16
radio input "true"
click at [1213, 322] on input "Non applicable" at bounding box center [1210, 319] width 16 height 16
radio input "true"
click at [1213, 423] on input "Non applicable" at bounding box center [1210, 422] width 16 height 16
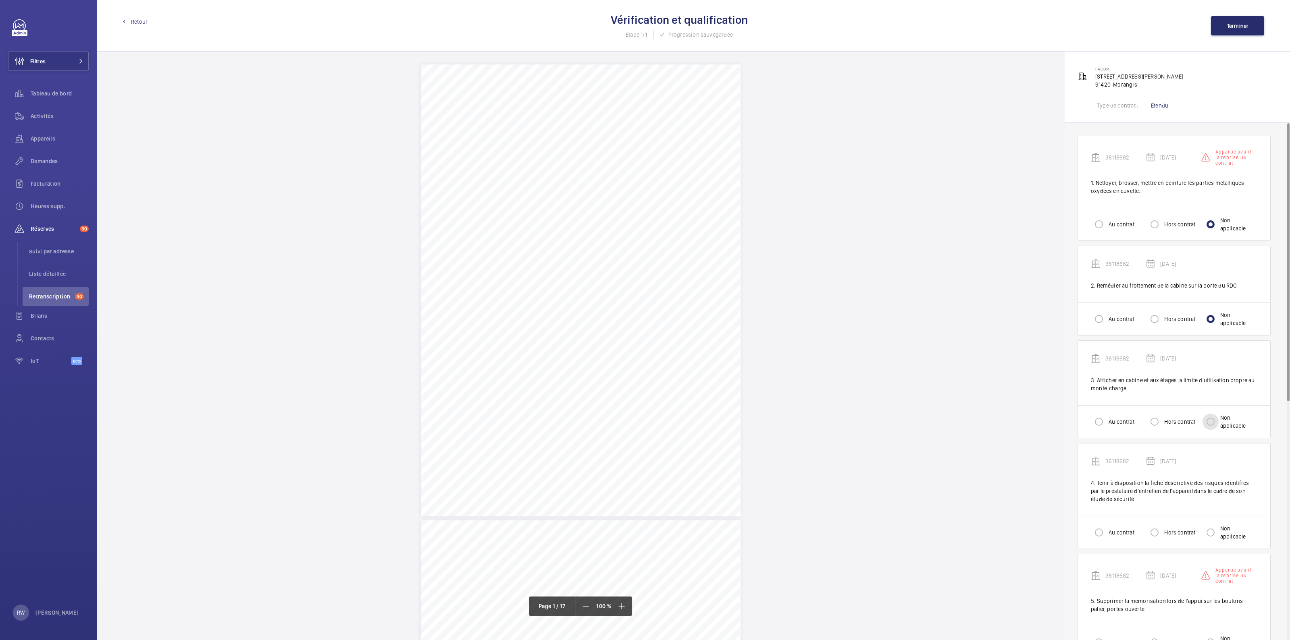
radio input "true"
click at [1209, 521] on div "Au contrat Hors contrat Non applicable" at bounding box center [1174, 532] width 192 height 33
click at [1215, 535] on input "Non applicable" at bounding box center [1210, 533] width 16 height 16
radio input "true"
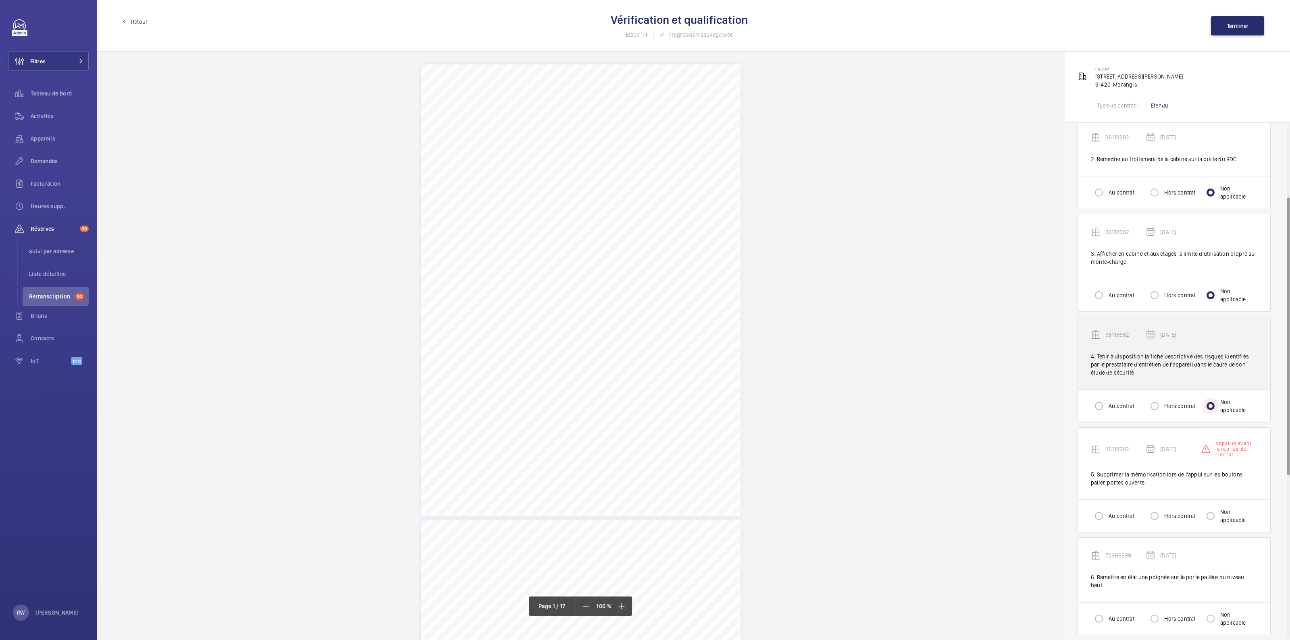
scroll to position [151, 0]
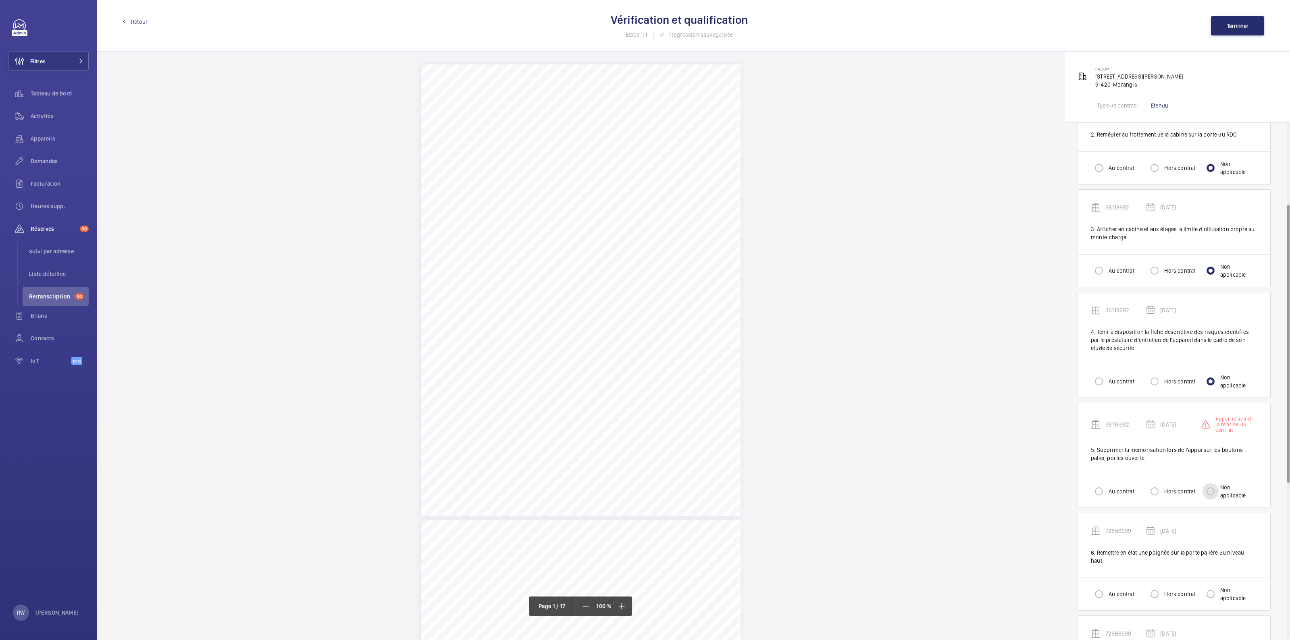
click at [1209, 496] on input "Non applicable" at bounding box center [1210, 492] width 16 height 16
radio input "true"
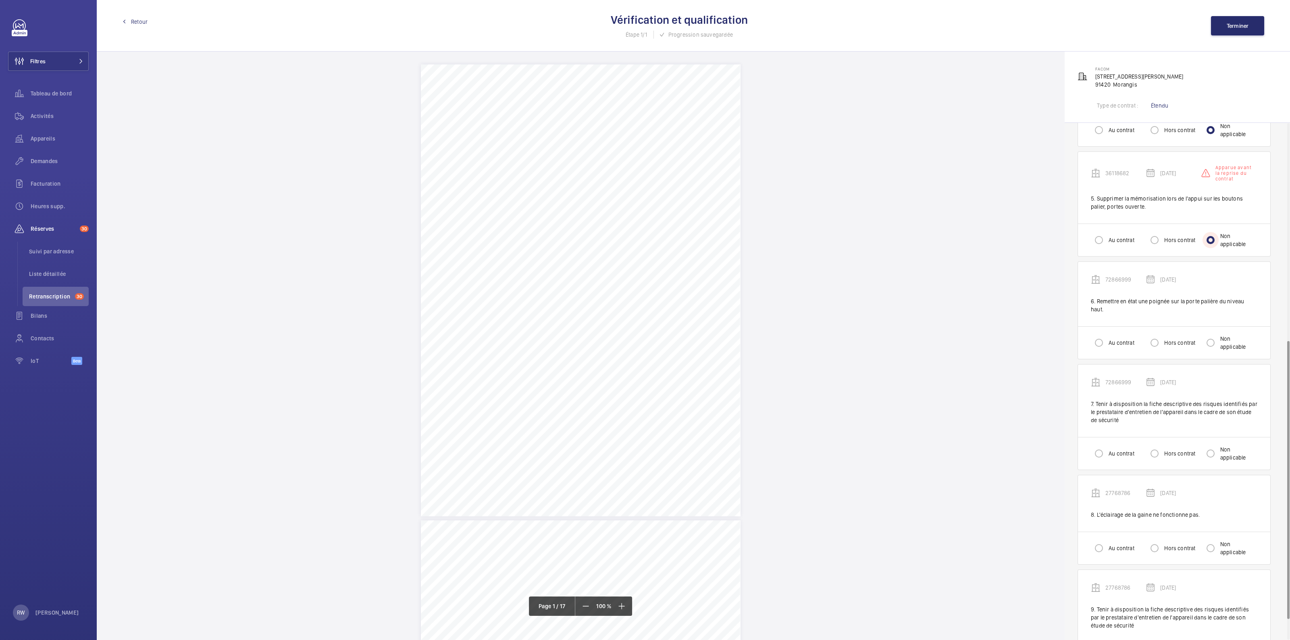
scroll to position [403, 0]
click at [1212, 335] on input "Non applicable" at bounding box center [1210, 343] width 16 height 16
radio input "true"
click at [1207, 453] on div at bounding box center [1210, 453] width 19 height 19
radio input "true"
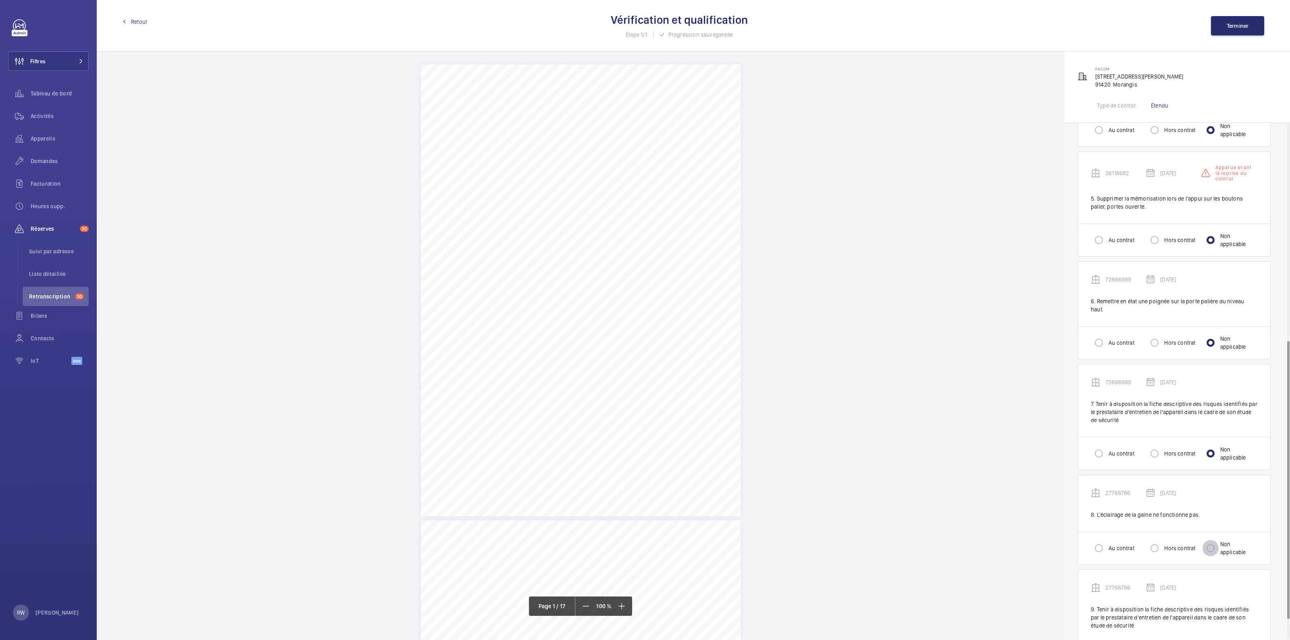
drag, startPoint x: 1215, startPoint y: 536, endPoint x: 1237, endPoint y: 463, distance: 76.1
click at [1215, 540] on input "Non applicable" at bounding box center [1210, 548] width 16 height 16
radio input "true"
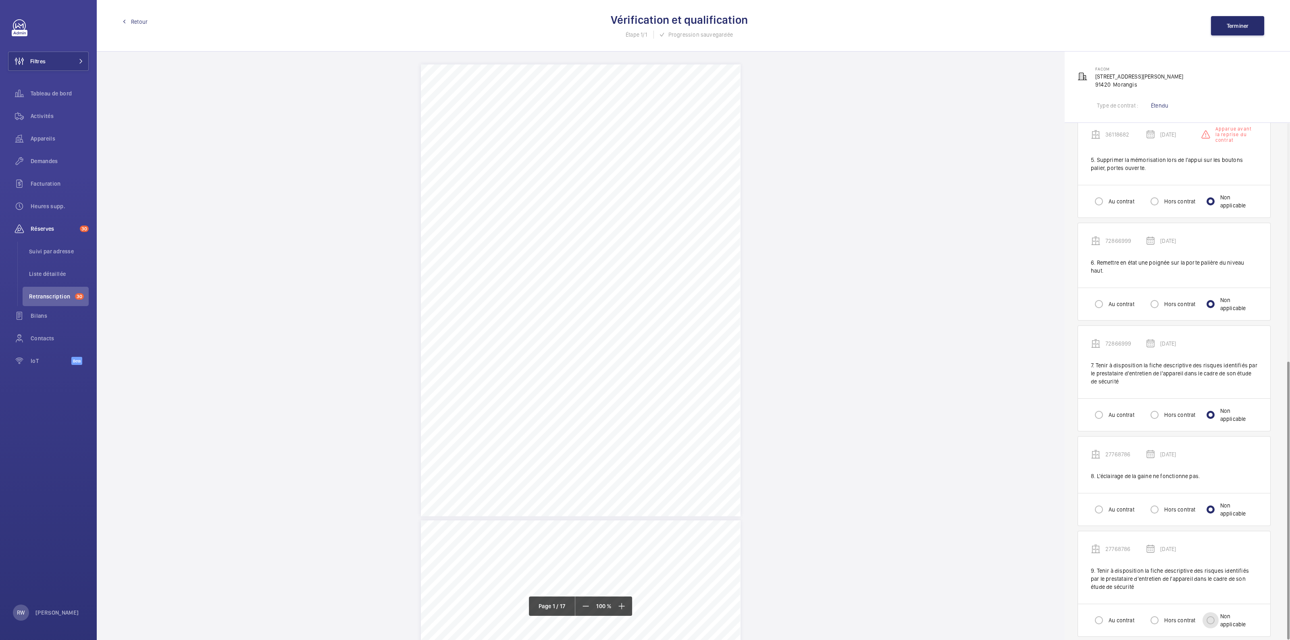
click at [1215, 616] on input "Non applicable" at bounding box center [1210, 621] width 16 height 16
radio input "true"
click at [1230, 23] on span "Terminer" at bounding box center [1237, 26] width 22 height 6
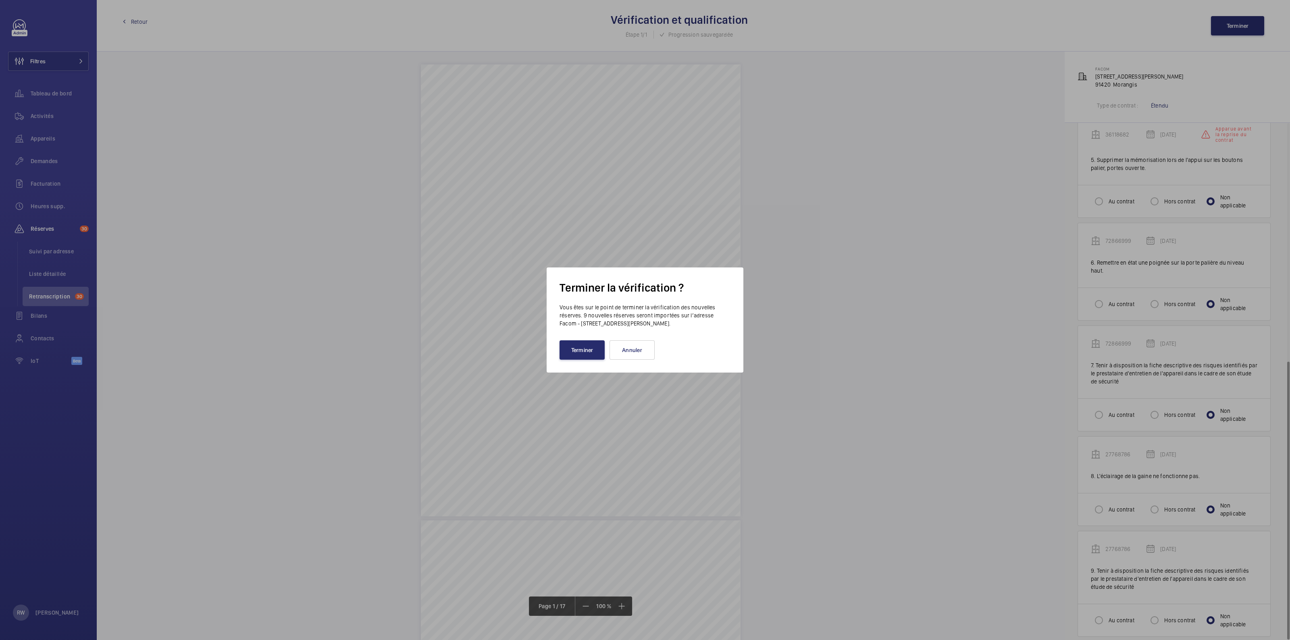
click at [583, 339] on wm-front-admin-audit-verify-dialog "Terminer la vérification ? Vous êtes sur le point de terminer la vérification d…" at bounding box center [644, 319] width 171 height 79
click at [578, 349] on button "Terminer" at bounding box center [581, 350] width 45 height 19
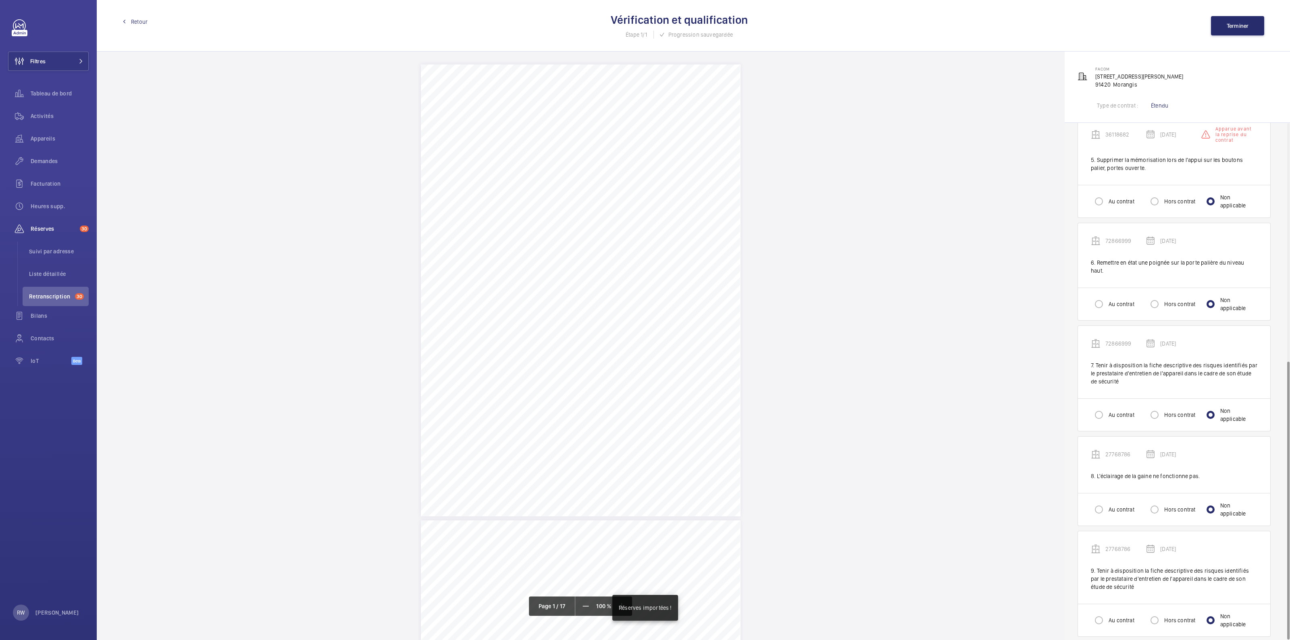
click at [132, 19] on span "Retour" at bounding box center [139, 22] width 17 height 8
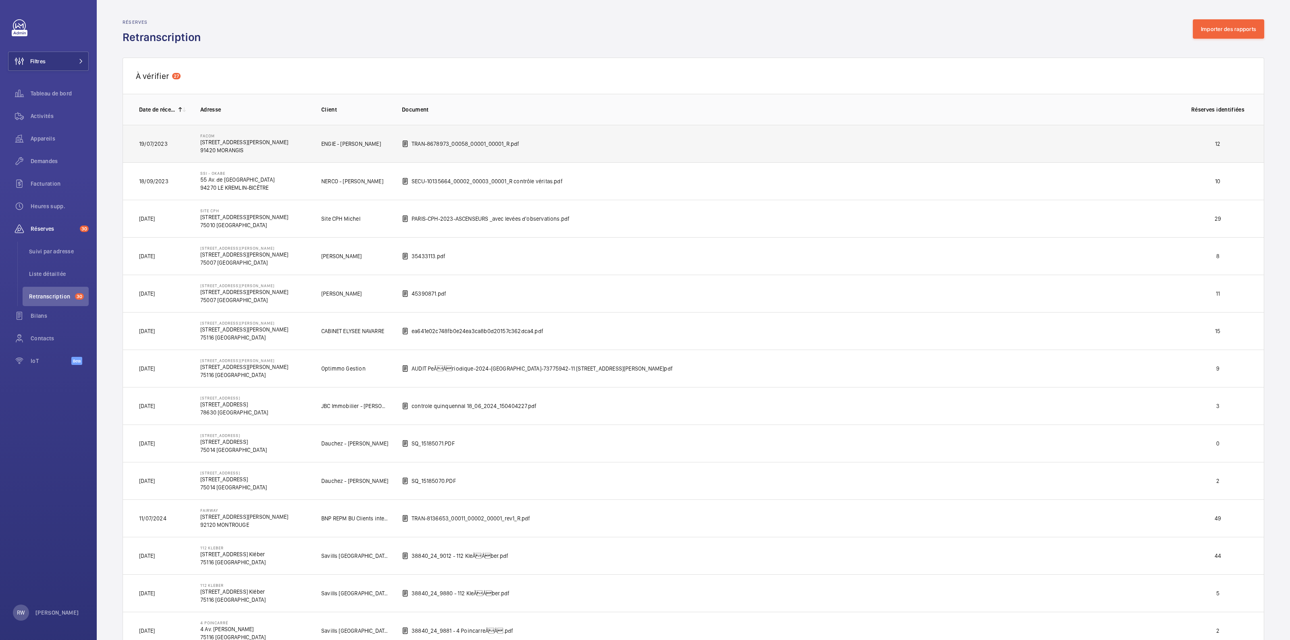
click at [300, 145] on td "Facom [STREET_ADDRESS][PERSON_NAME]" at bounding box center [247, 143] width 121 height 37
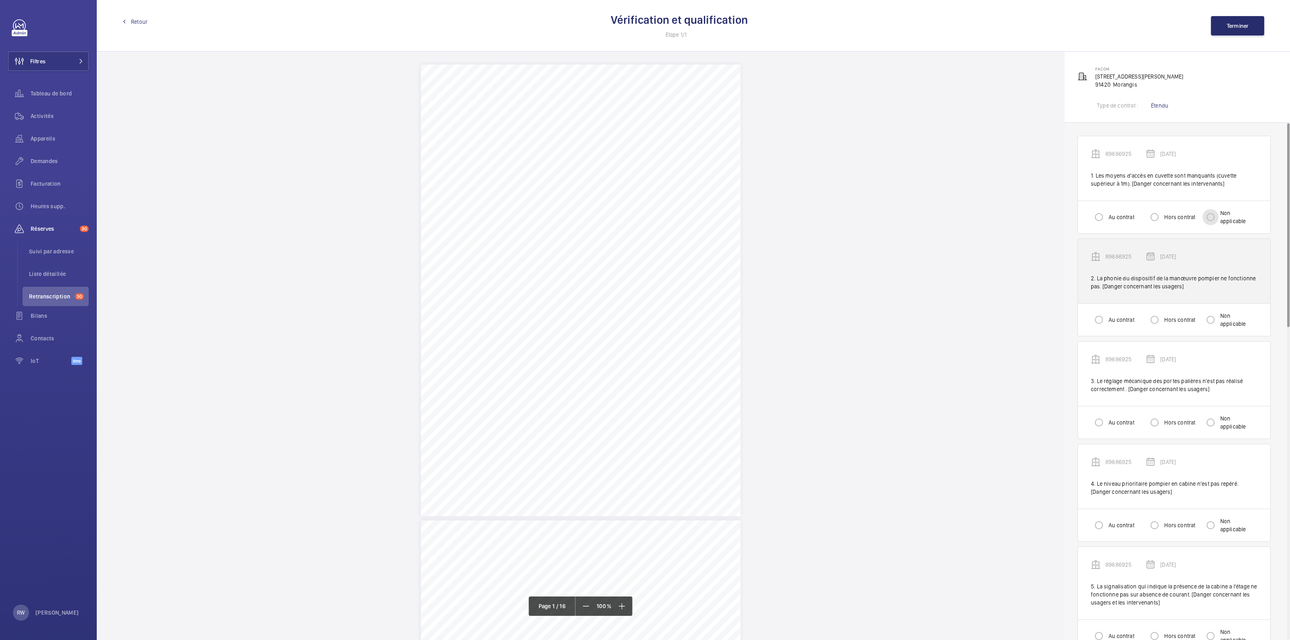
drag, startPoint x: 1210, startPoint y: 217, endPoint x: 1215, endPoint y: 242, distance: 25.6
click at [1211, 221] on input "Non applicable" at bounding box center [1210, 217] width 16 height 16
radio input "true"
click at [1210, 314] on input "Non applicable" at bounding box center [1210, 320] width 16 height 16
radio input "true"
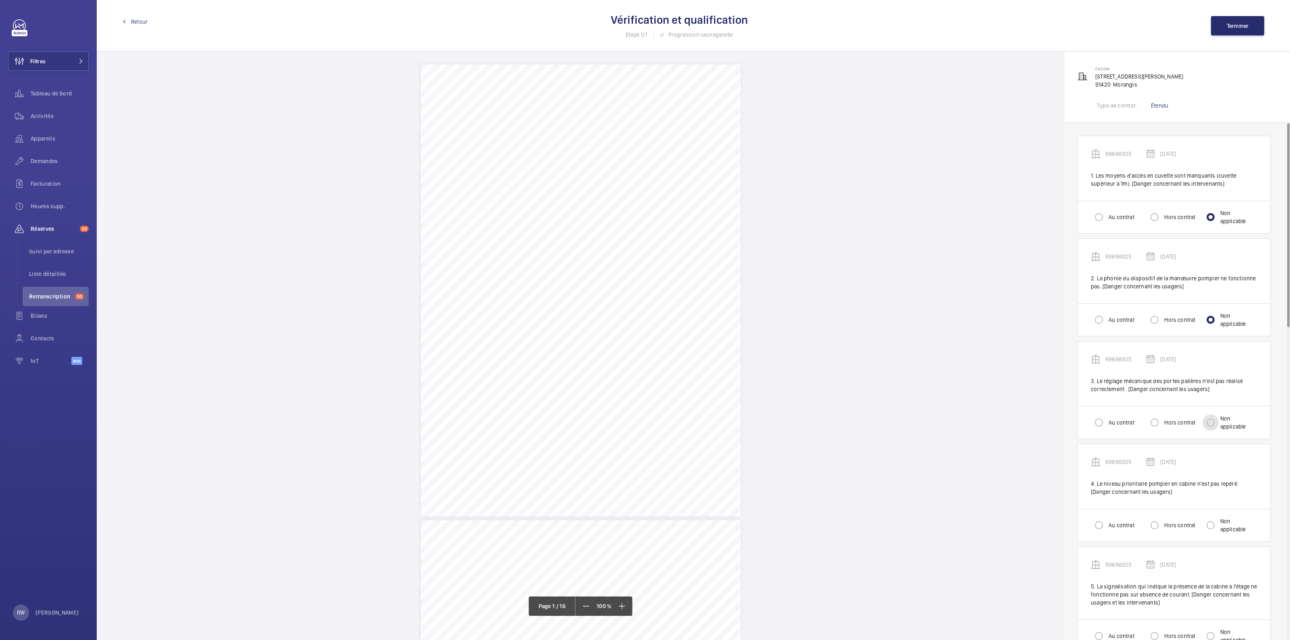
click at [1212, 423] on input "Non applicable" at bounding box center [1210, 423] width 16 height 16
radio input "true"
click at [1210, 527] on input "Non applicable" at bounding box center [1210, 525] width 16 height 16
radio input "true"
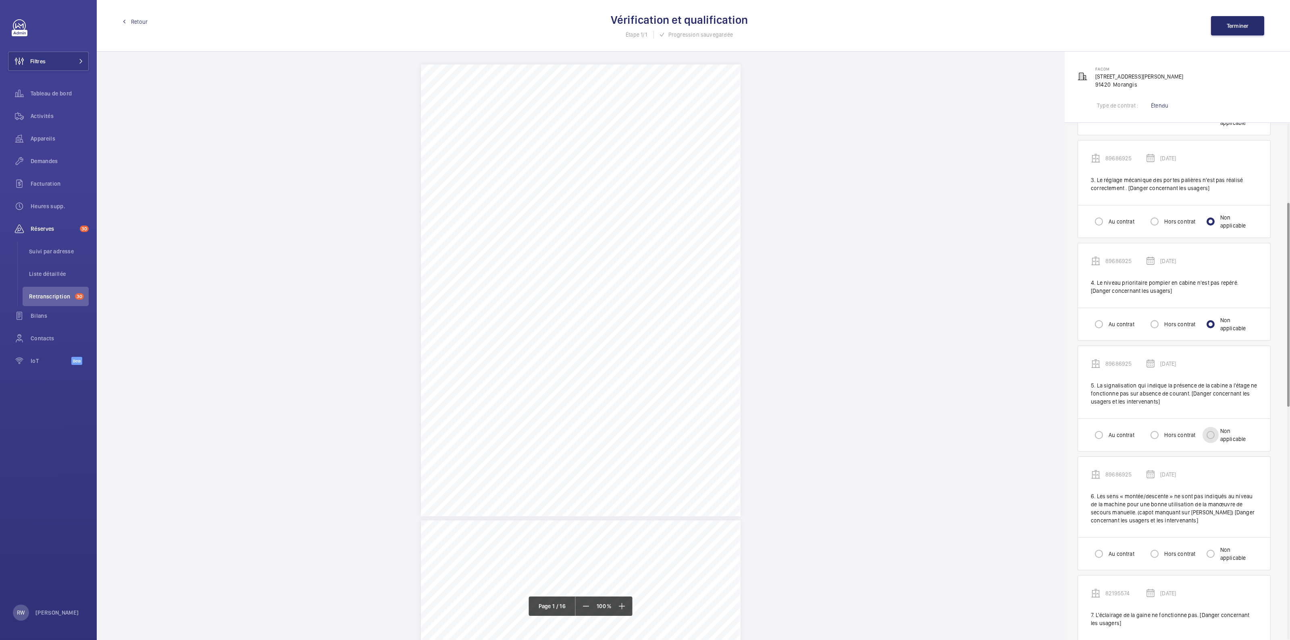
drag, startPoint x: 1211, startPoint y: 435, endPoint x: 1213, endPoint y: 448, distance: 12.7
click at [1210, 437] on input "Non applicable" at bounding box center [1210, 435] width 16 height 16
radio input "true"
click at [1215, 555] on input "Non applicable" at bounding box center [1210, 554] width 16 height 16
radio input "true"
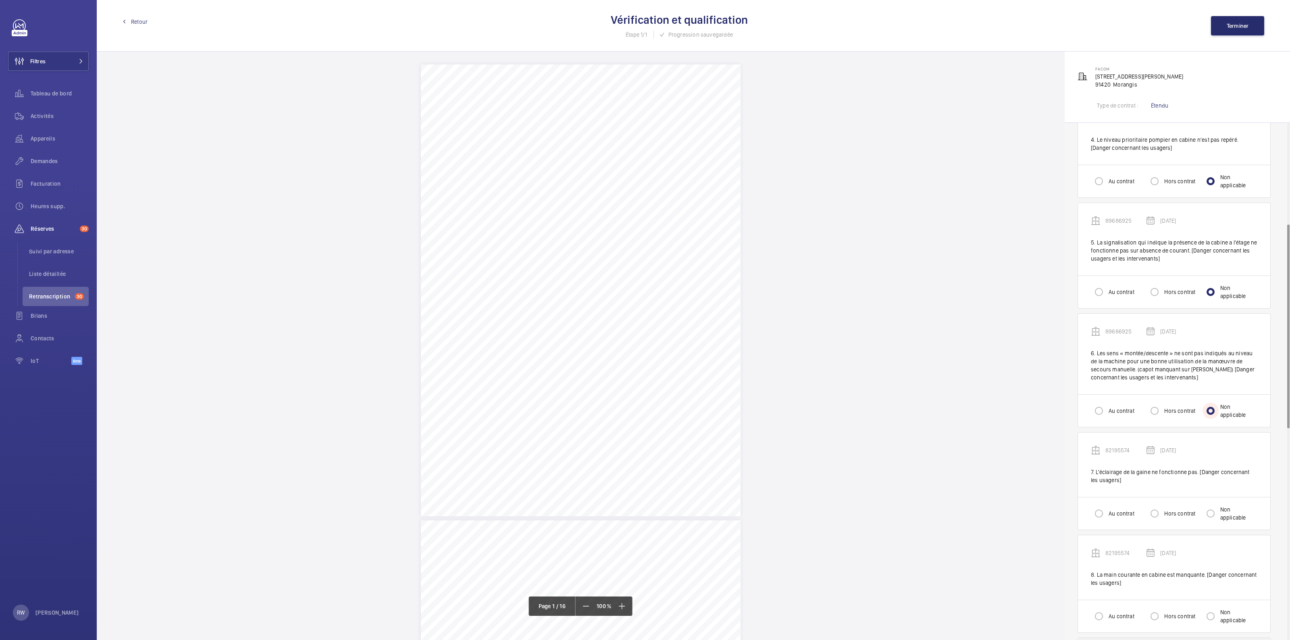
scroll to position [504, 0]
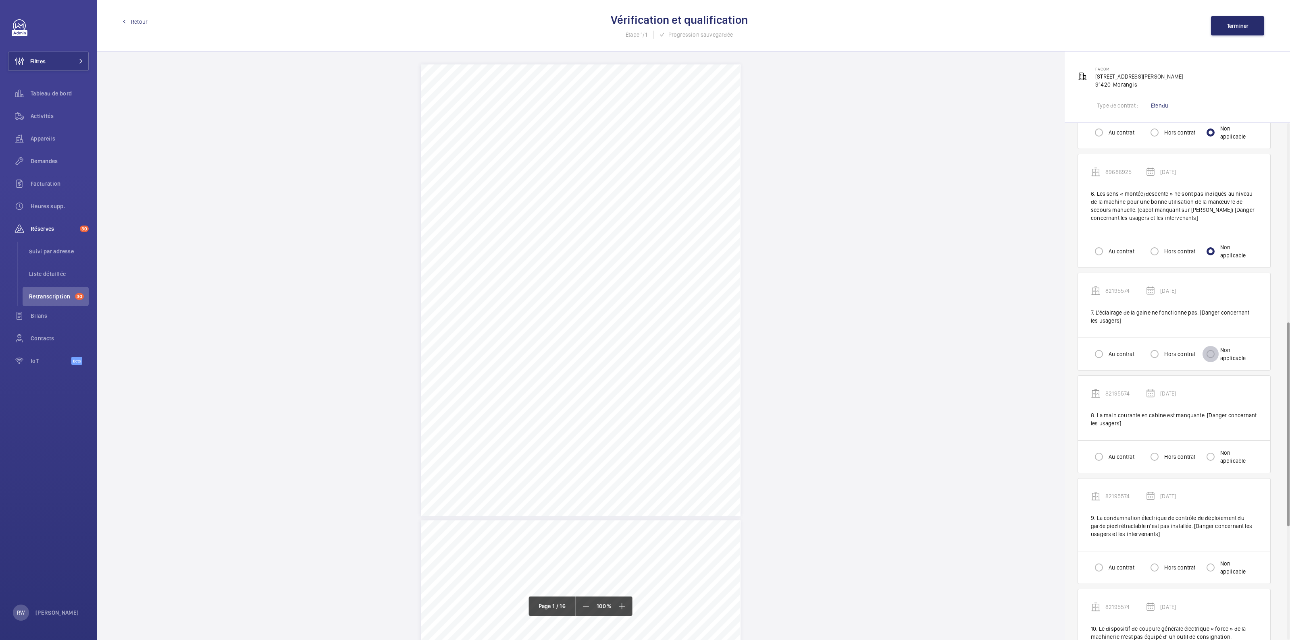
click at [1210, 352] on input "Non applicable" at bounding box center [1210, 354] width 16 height 16
radio input "true"
drag, startPoint x: 1211, startPoint y: 457, endPoint x: 1209, endPoint y: 469, distance: 12.3
click at [1211, 457] on input "Non applicable" at bounding box center [1210, 457] width 16 height 16
radio input "true"
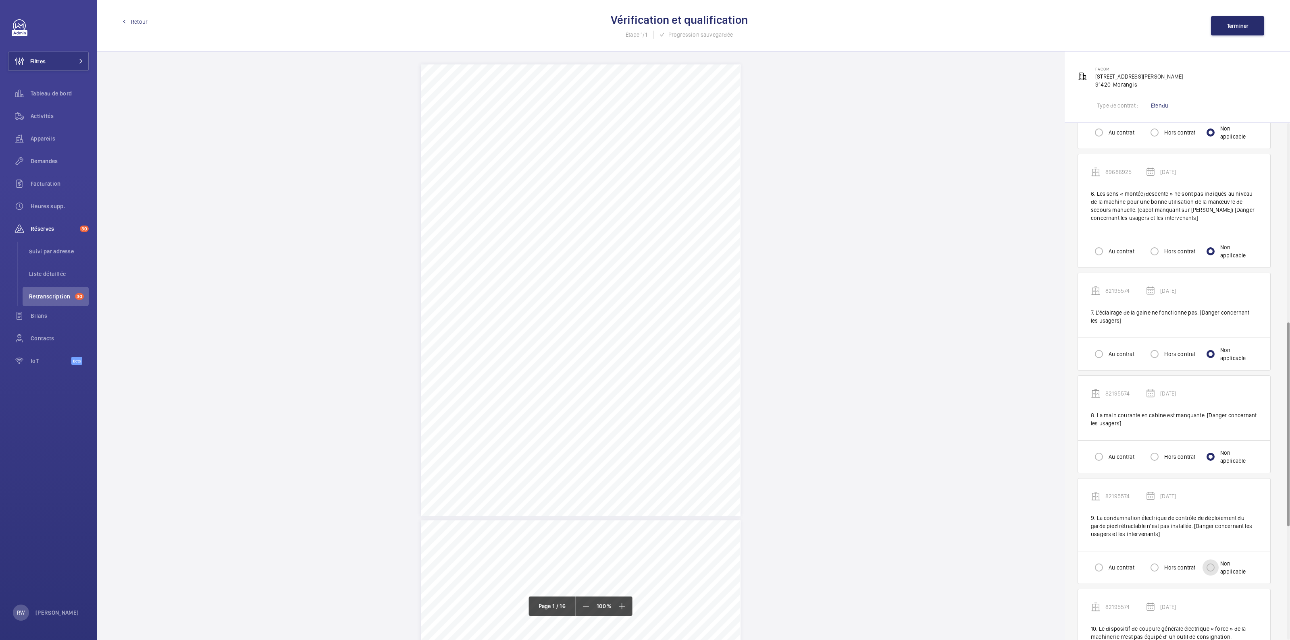
click at [1209, 561] on input "Non applicable" at bounding box center [1210, 568] width 16 height 16
radio input "true"
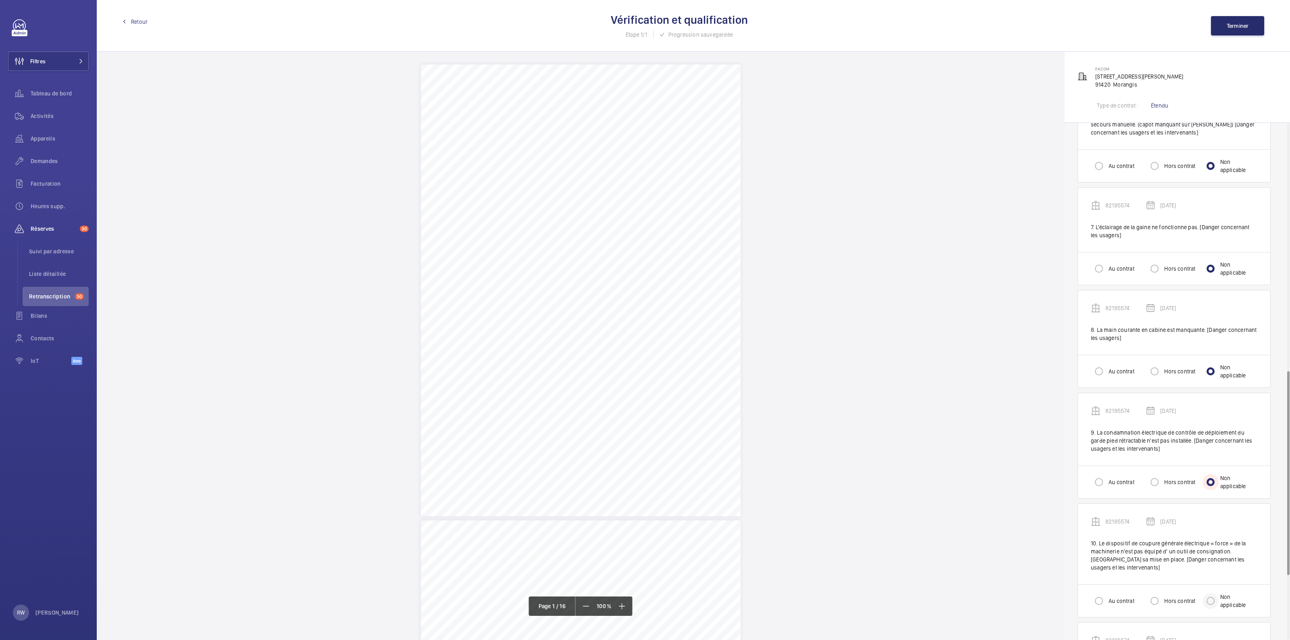
scroll to position [705, 0]
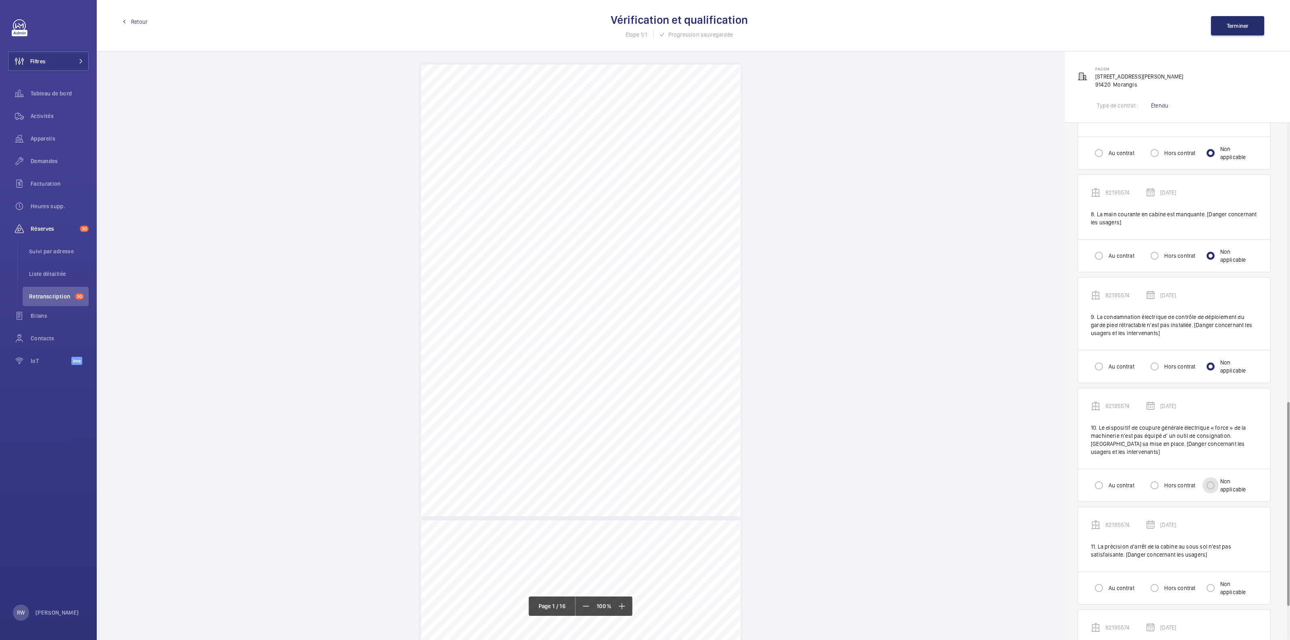
click at [1213, 481] on input "Non applicable" at bounding box center [1210, 486] width 16 height 16
radio input "true"
click at [1218, 572] on div "Au contrat Hors contrat Non applicable" at bounding box center [1174, 588] width 192 height 33
click at [1213, 580] on input "Non applicable" at bounding box center [1210, 588] width 16 height 16
radio input "true"
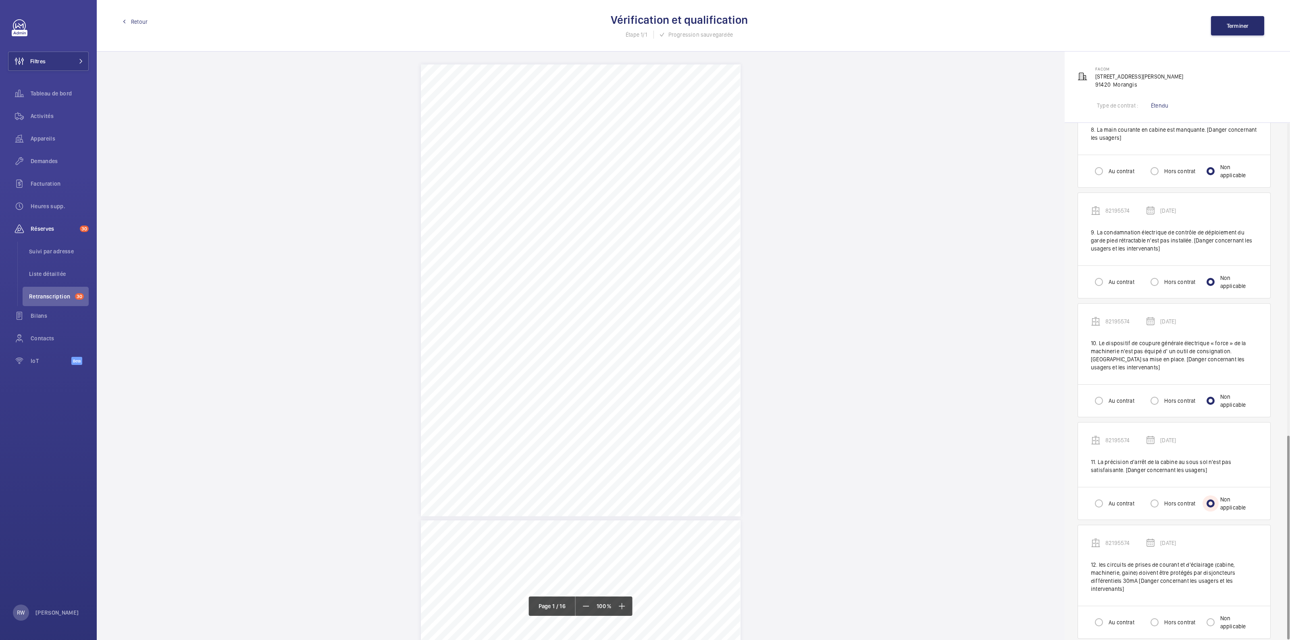
scroll to position [790, 0]
drag, startPoint x: 1208, startPoint y: 614, endPoint x: 1209, endPoint y: 607, distance: 6.9
click at [1208, 614] on input "Non applicable" at bounding box center [1210, 622] width 16 height 16
radio input "true"
click at [1232, 31] on button "Terminer" at bounding box center [1237, 25] width 53 height 19
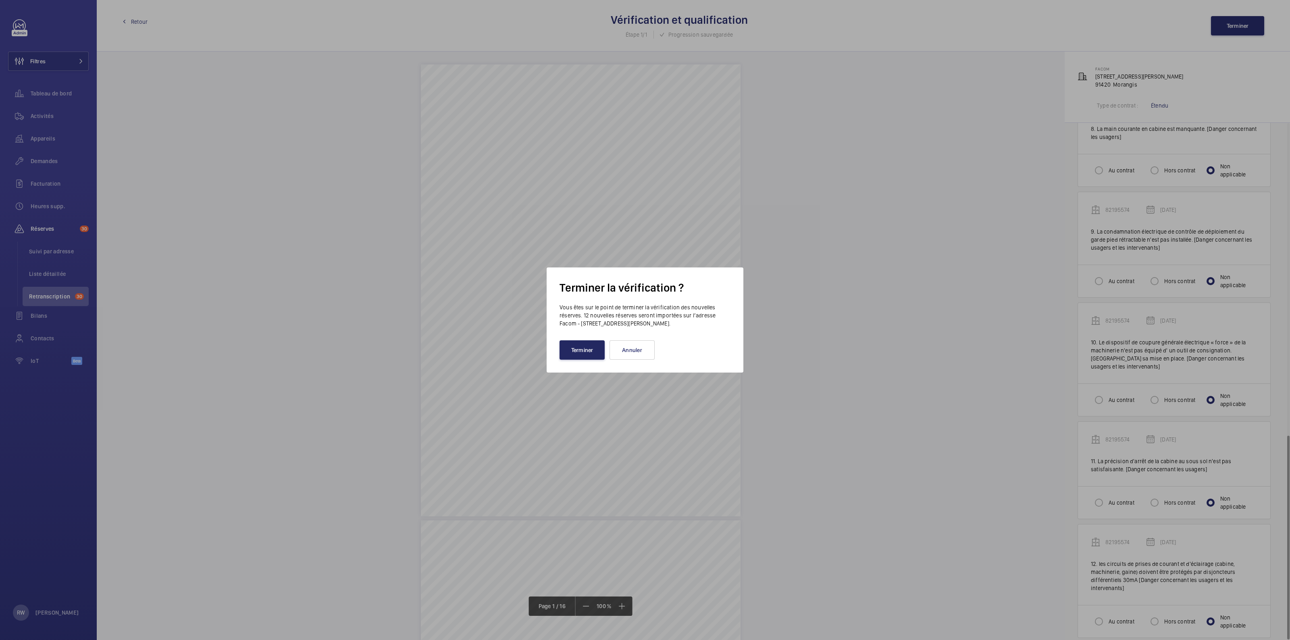
click at [602, 353] on button "Terminer" at bounding box center [581, 350] width 45 height 19
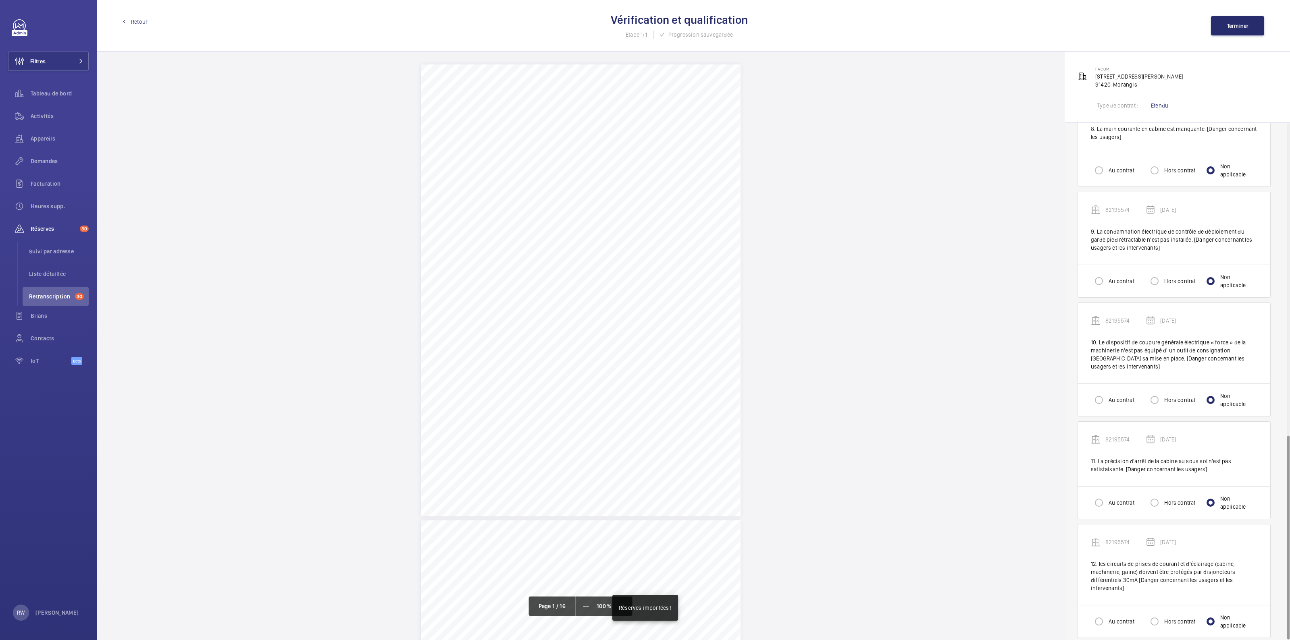
click at [135, 23] on span "Retour" at bounding box center [139, 22] width 17 height 8
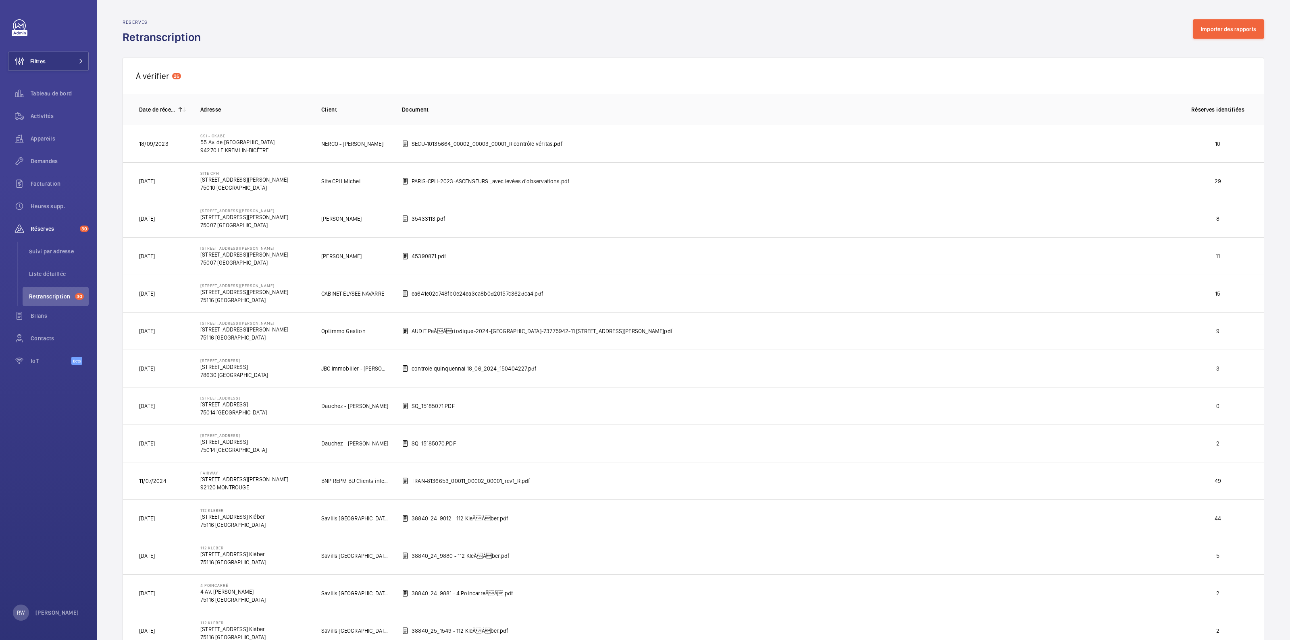
click at [216, 148] on p "94270 LE KREMLIN-BICÊTRE" at bounding box center [237, 150] width 74 height 8
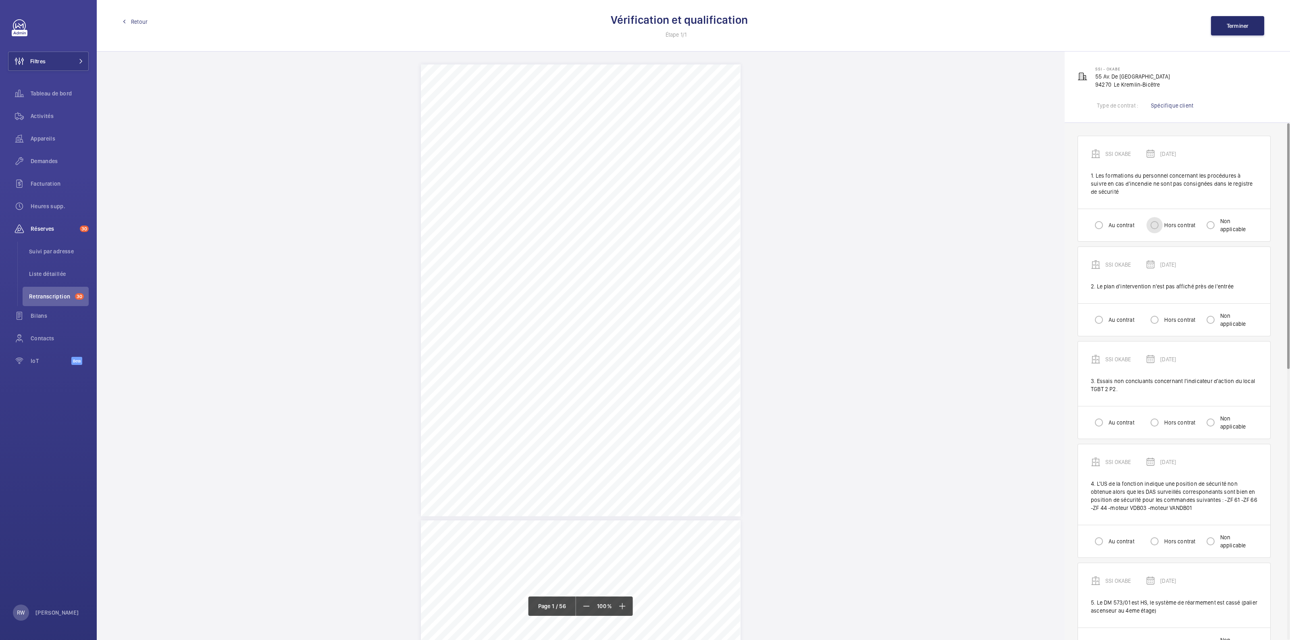
click at [1156, 224] on input "Hors contrat" at bounding box center [1154, 225] width 16 height 16
radio input "true"
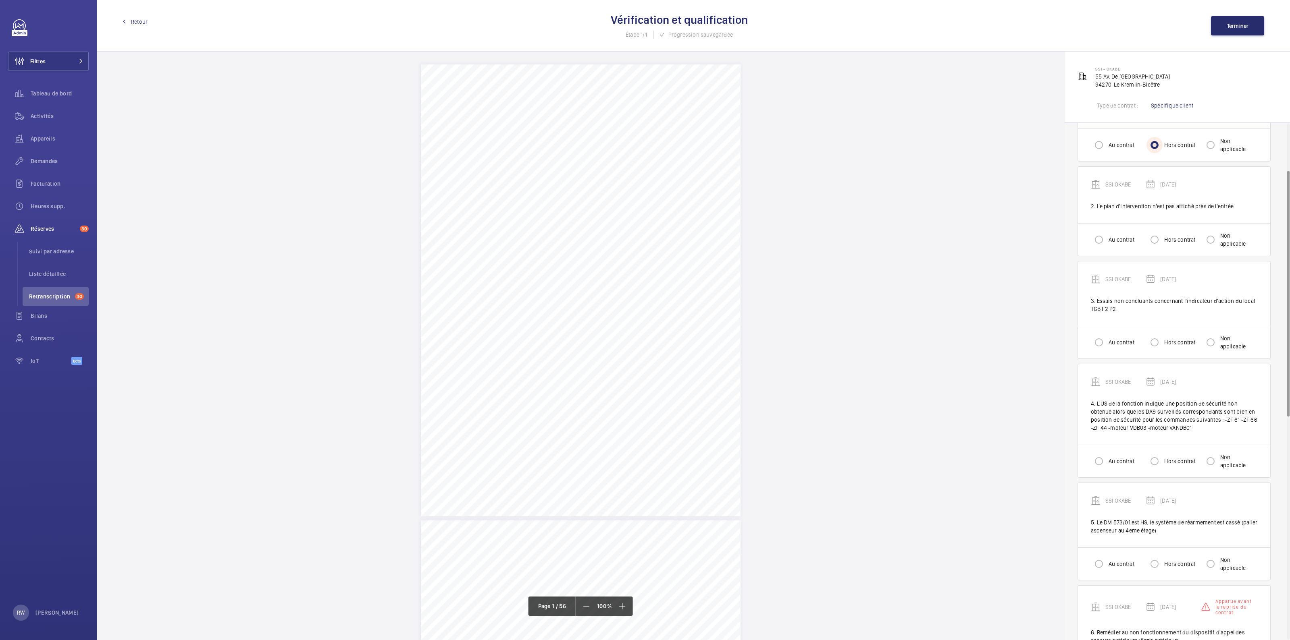
scroll to position [100, 0]
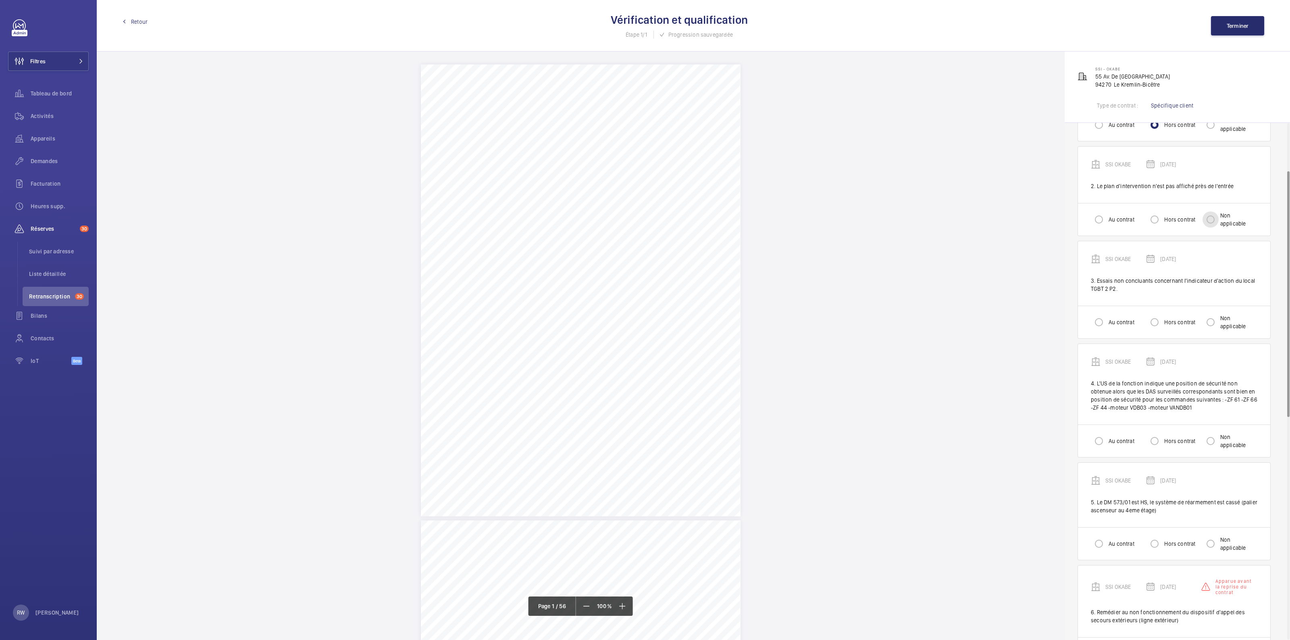
click at [1217, 216] on input "Non applicable" at bounding box center [1210, 220] width 16 height 16
radio input "true"
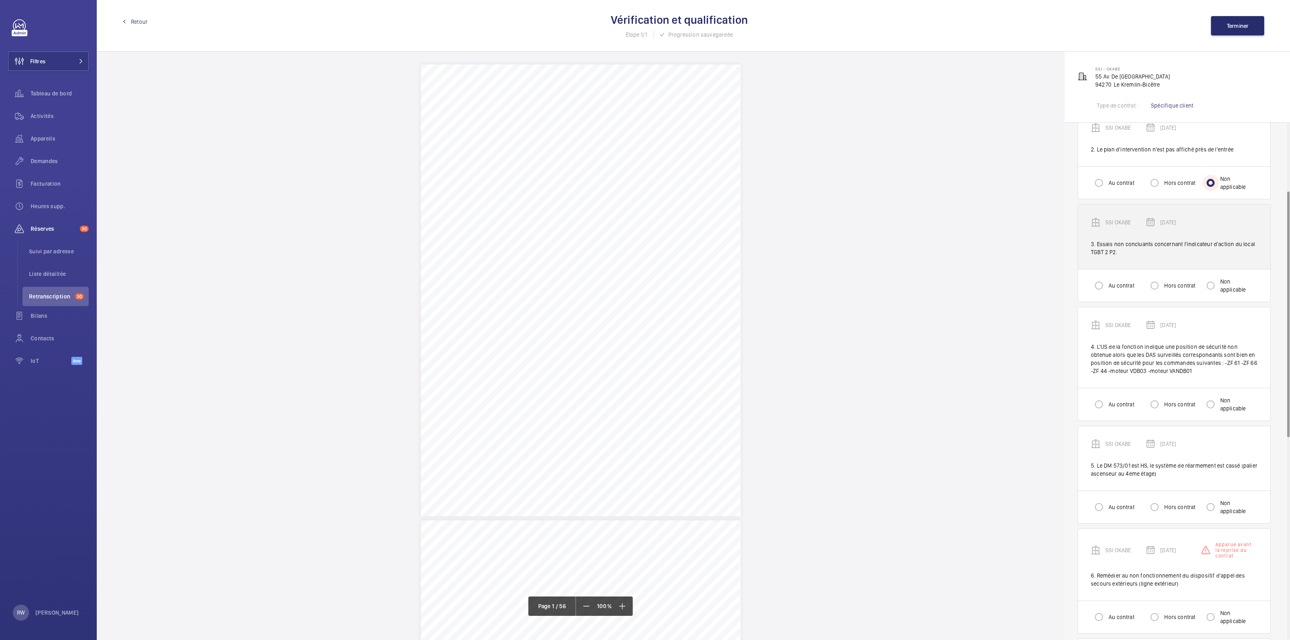
scroll to position [151, 0]
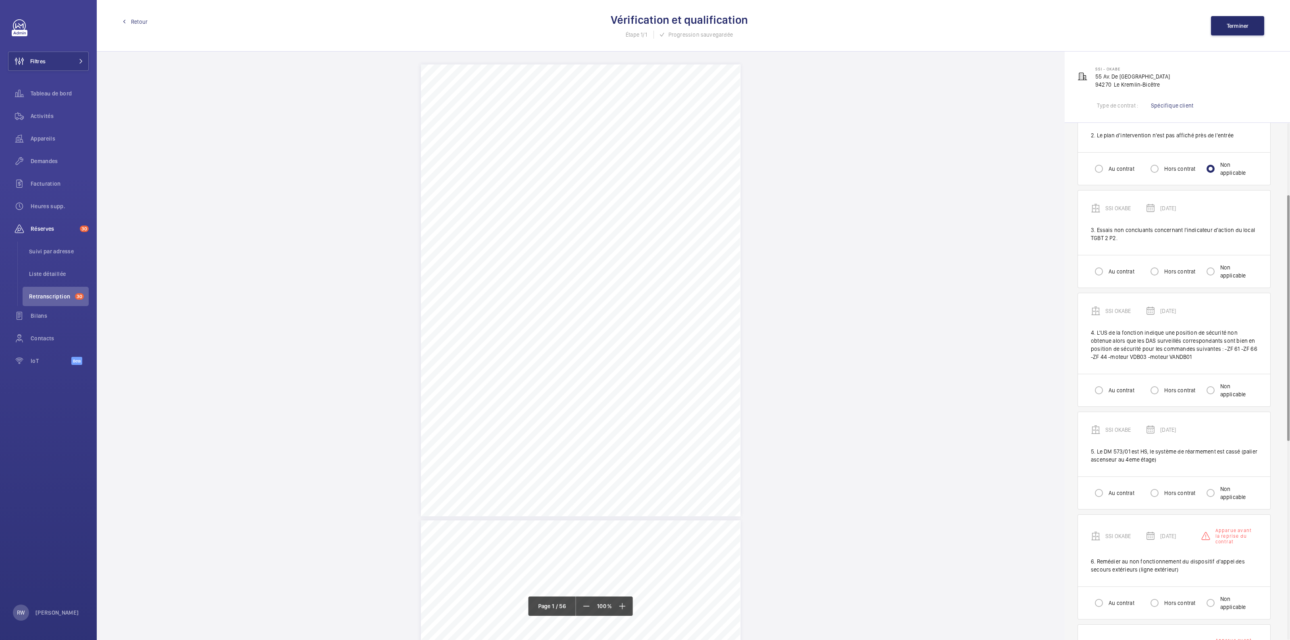
click at [1171, 281] on div "Au contrat Hors contrat Non applicable" at bounding box center [1174, 271] width 192 height 33
click at [1166, 272] on label "Hors contrat" at bounding box center [1178, 272] width 33 height 8
click at [1162, 272] on input "Hors contrat" at bounding box center [1154, 272] width 16 height 16
radio input "true"
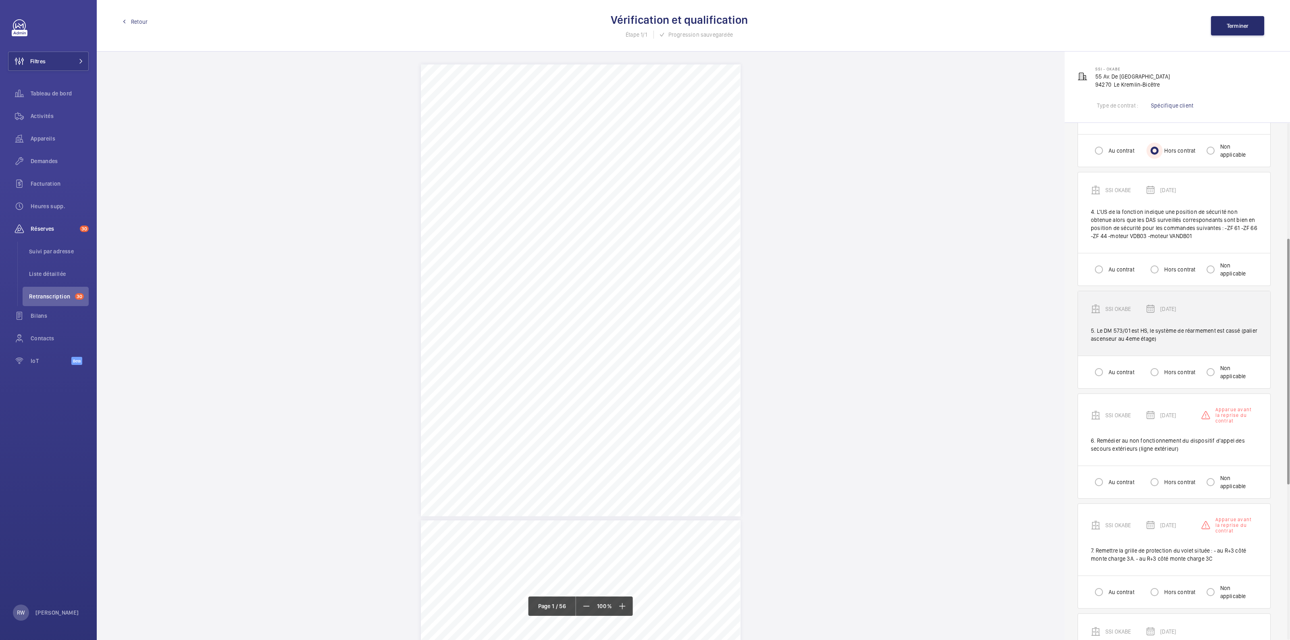
scroll to position [302, 0]
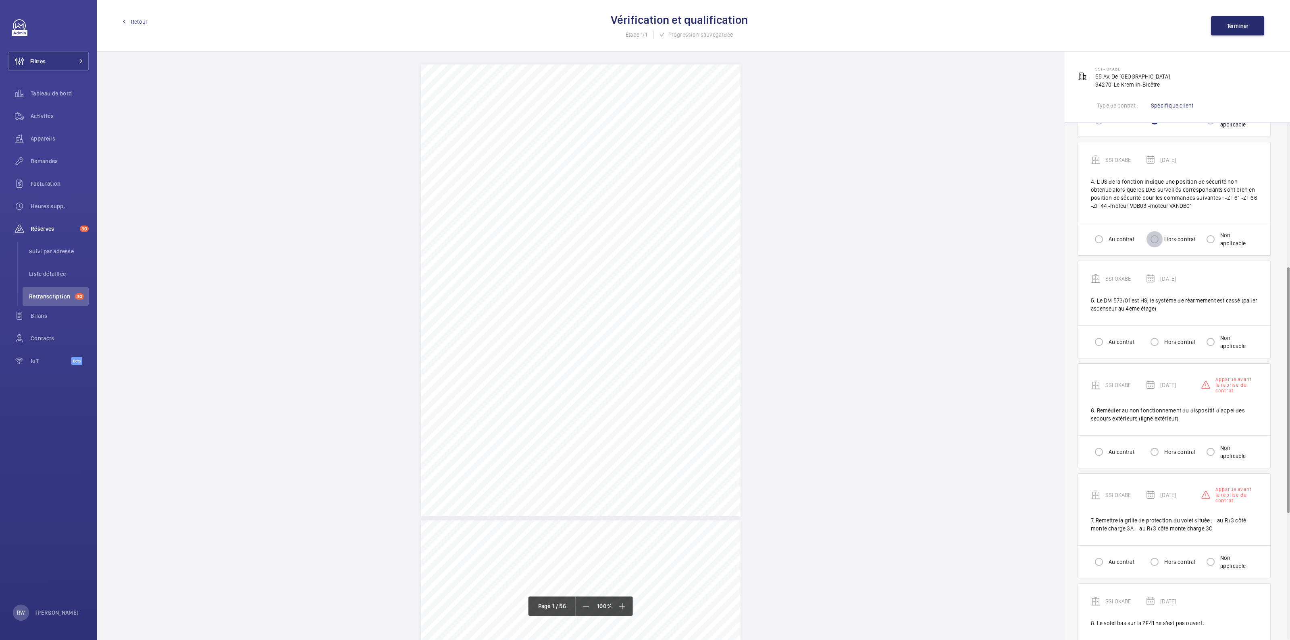
click at [1157, 233] on input "Hors contrat" at bounding box center [1154, 239] width 16 height 16
radio input "true"
click at [1159, 329] on div "Au contrat Hors contrat Non applicable" at bounding box center [1174, 342] width 192 height 33
click at [1157, 341] on input "Hors contrat" at bounding box center [1154, 342] width 16 height 16
radio input "true"
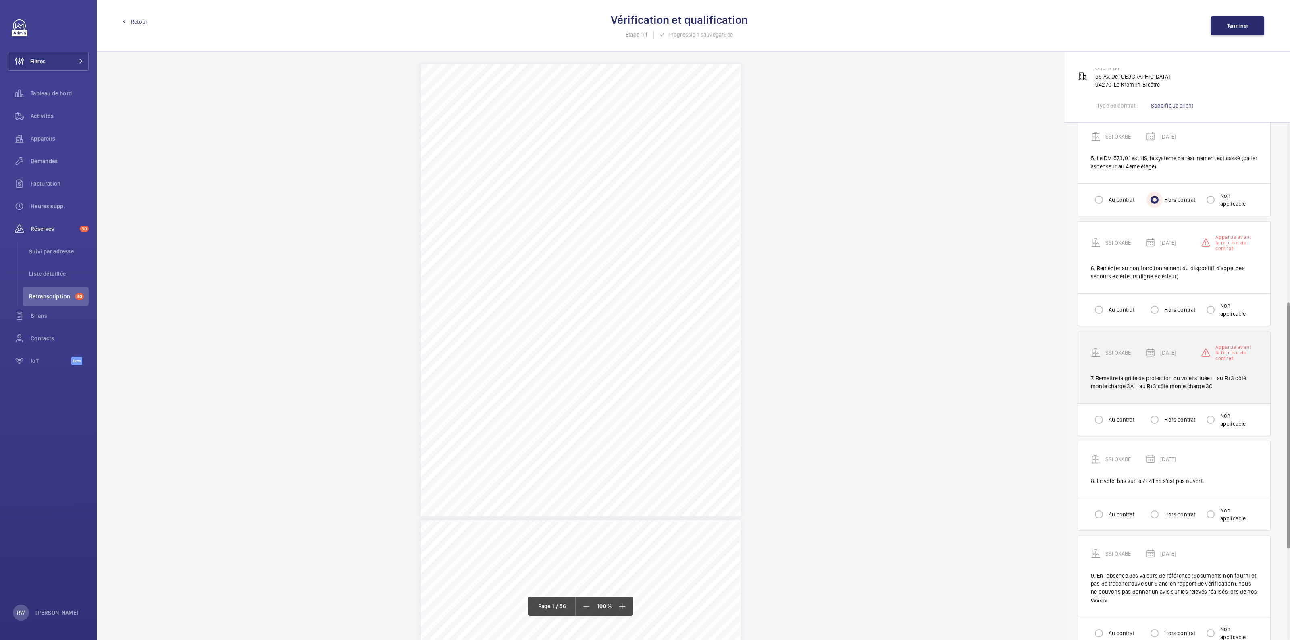
scroll to position [453, 0]
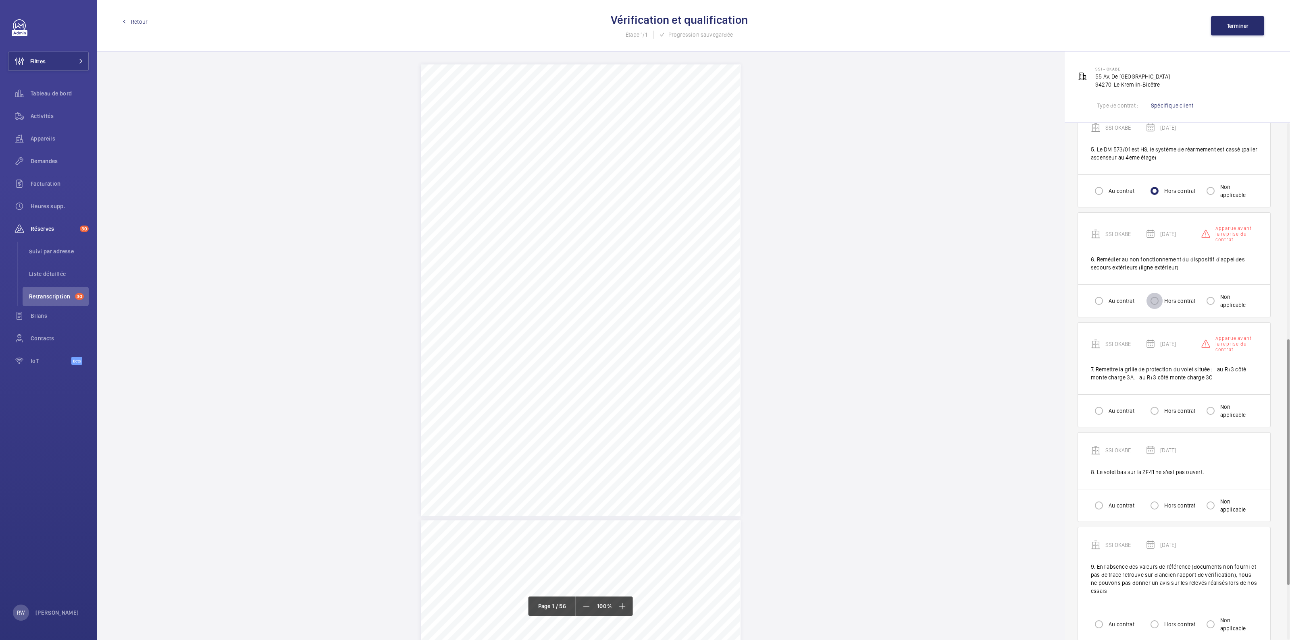
click at [1151, 301] on input "Hors contrat" at bounding box center [1154, 301] width 16 height 16
radio input "true"
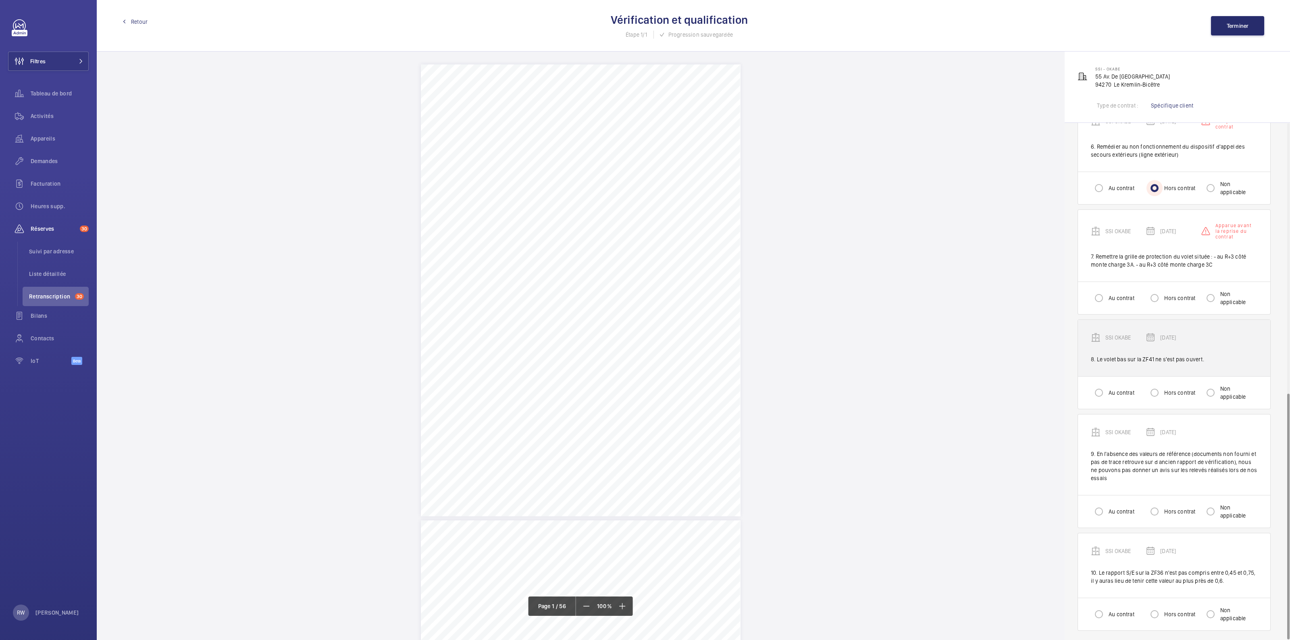
scroll to position [568, 0]
click at [1153, 294] on input "Hors contrat" at bounding box center [1154, 297] width 16 height 16
radio input "true"
click at [1163, 390] on div at bounding box center [1154, 391] width 19 height 19
radio input "true"
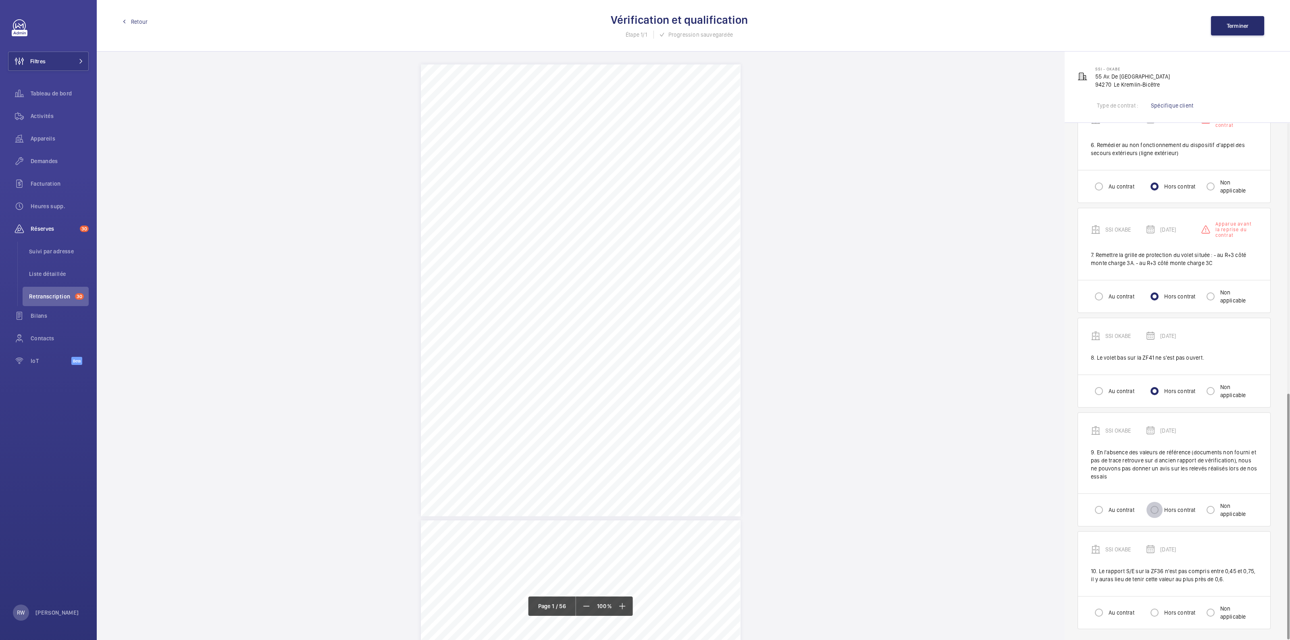
click at [1156, 503] on input "Hors contrat" at bounding box center [1154, 510] width 16 height 16
radio input "true"
click at [1170, 611] on label "Hors contrat" at bounding box center [1178, 613] width 33 height 8
click at [1162, 611] on input "Hors contrat" at bounding box center [1154, 613] width 16 height 16
radio input "true"
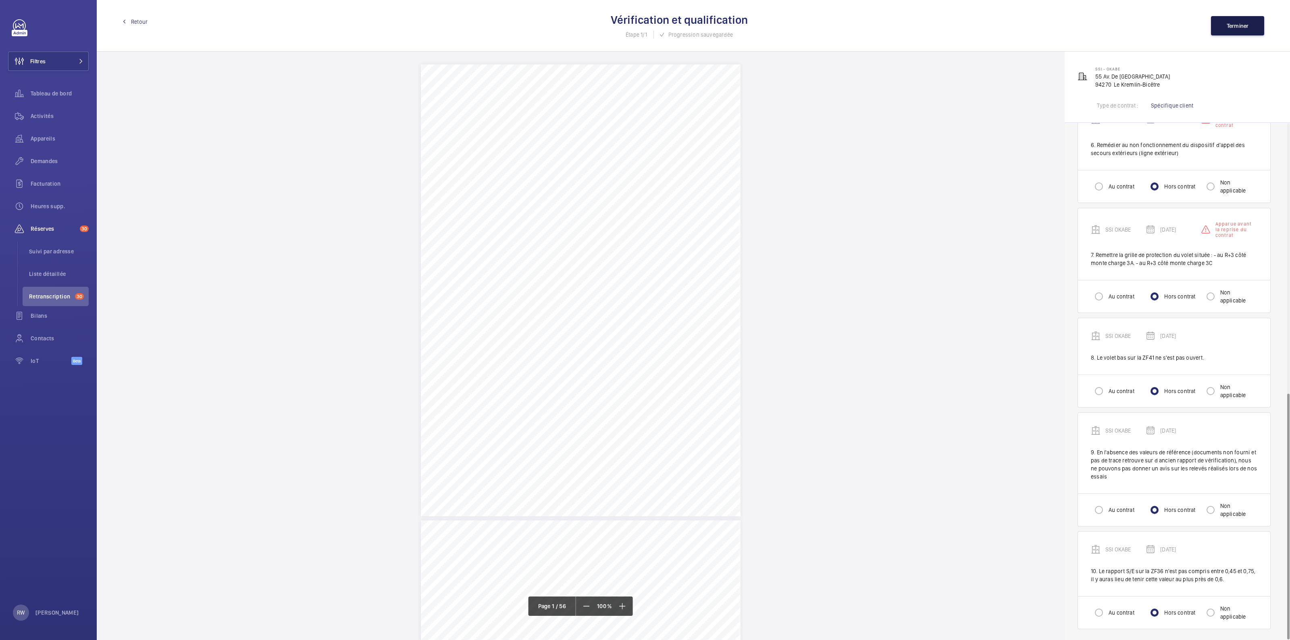
click at [1229, 25] on span "Terminer" at bounding box center [1237, 26] width 22 height 6
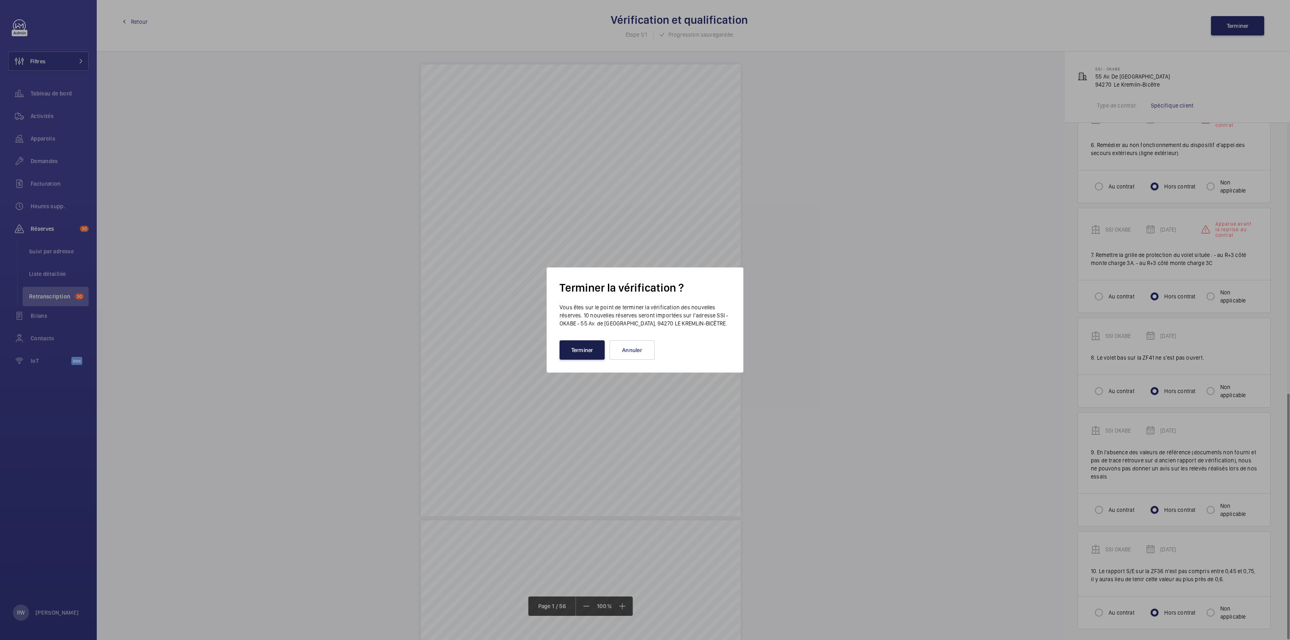
click at [590, 345] on button "Terminer" at bounding box center [581, 350] width 45 height 19
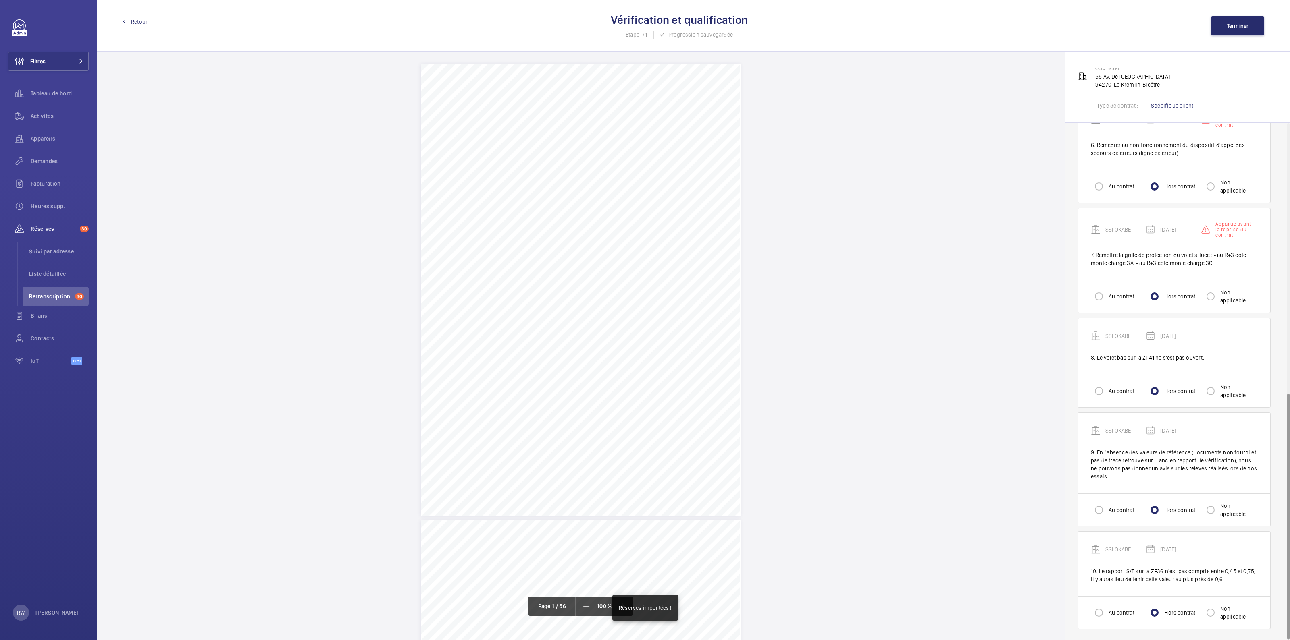
click at [134, 24] on span "Retour" at bounding box center [139, 22] width 17 height 8
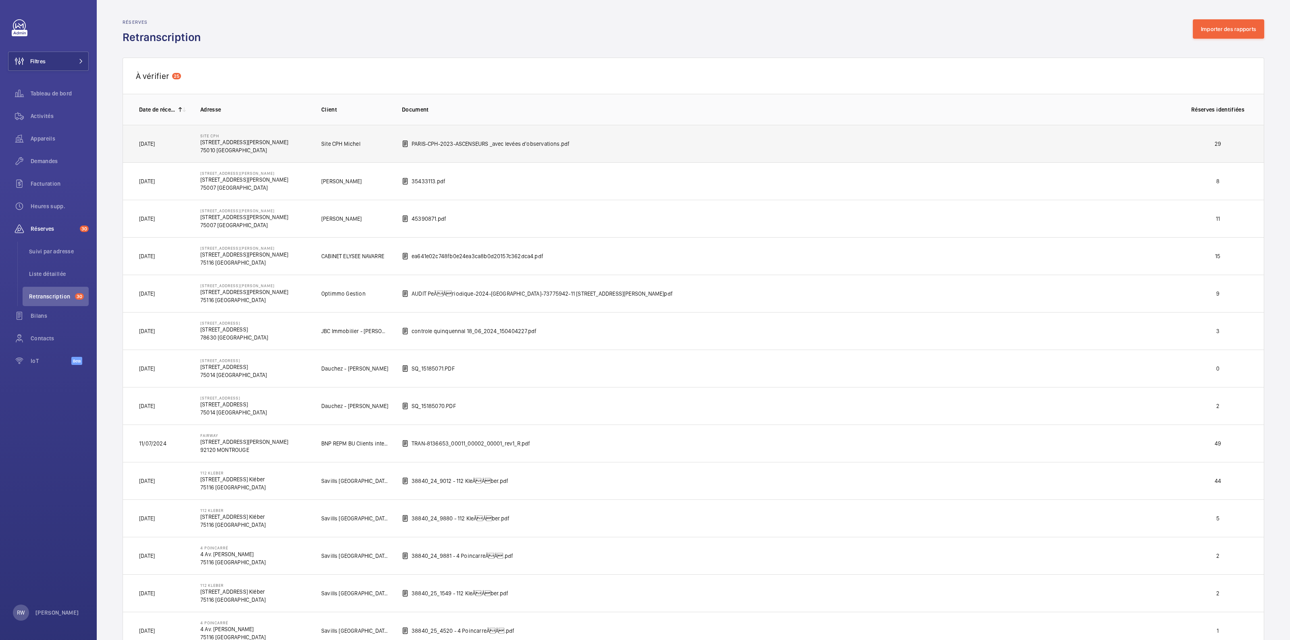
click at [245, 148] on p "75010 [GEOGRAPHIC_DATA]" at bounding box center [244, 150] width 88 height 8
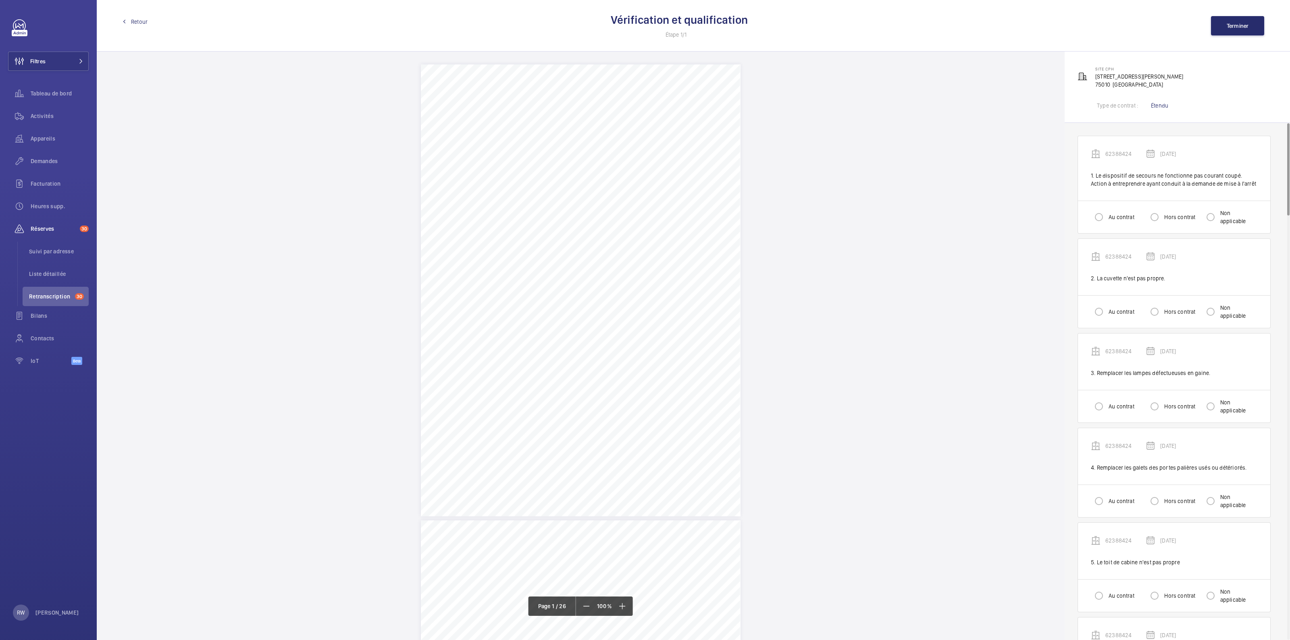
click at [140, 22] on span "Retour" at bounding box center [139, 22] width 17 height 8
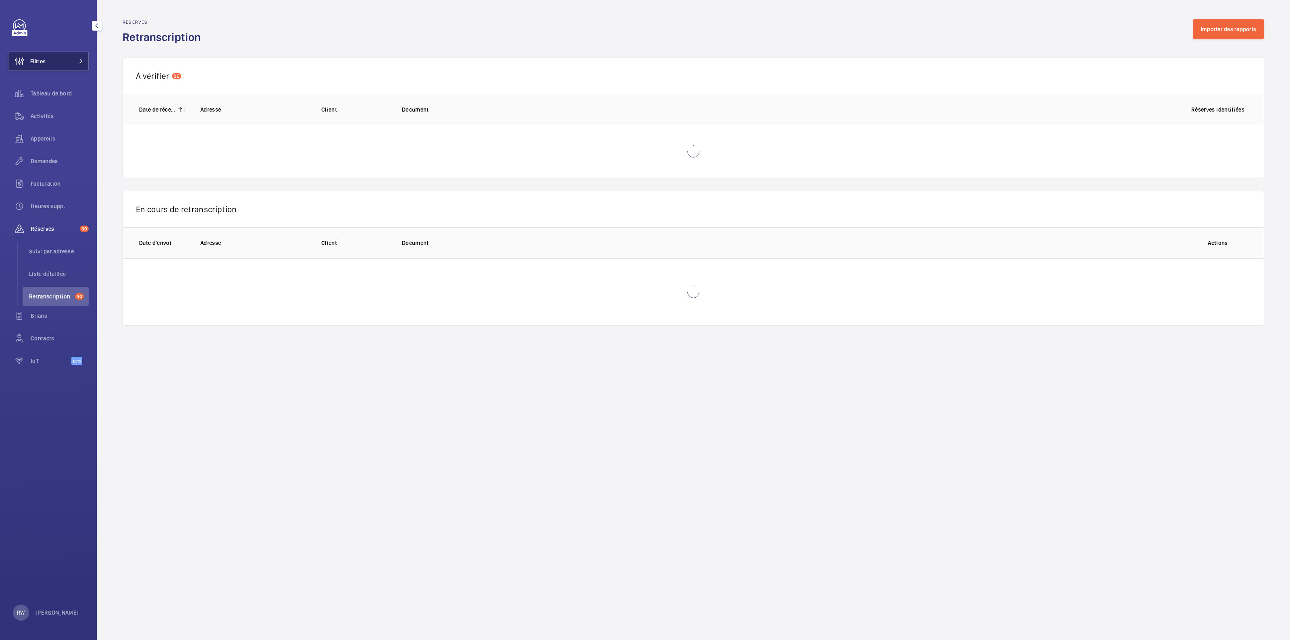
click at [72, 61] on button "Filtres" at bounding box center [48, 61] width 81 height 19
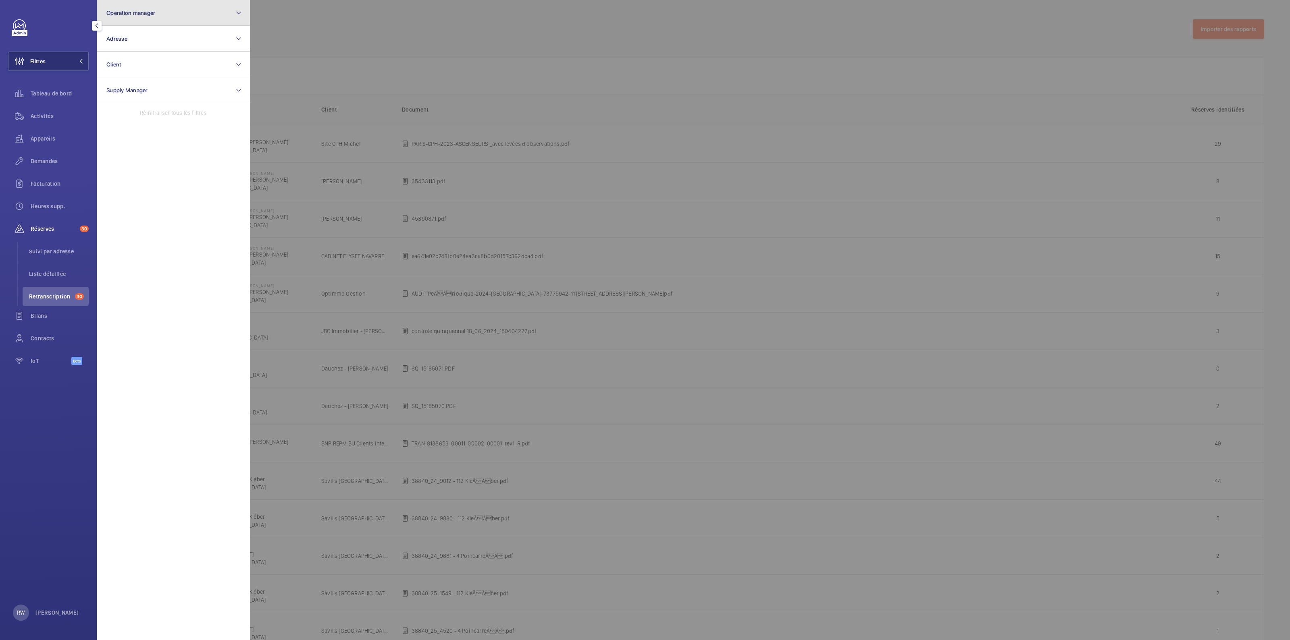
click at [173, 15] on button "Operation manager" at bounding box center [173, 13] width 153 height 26
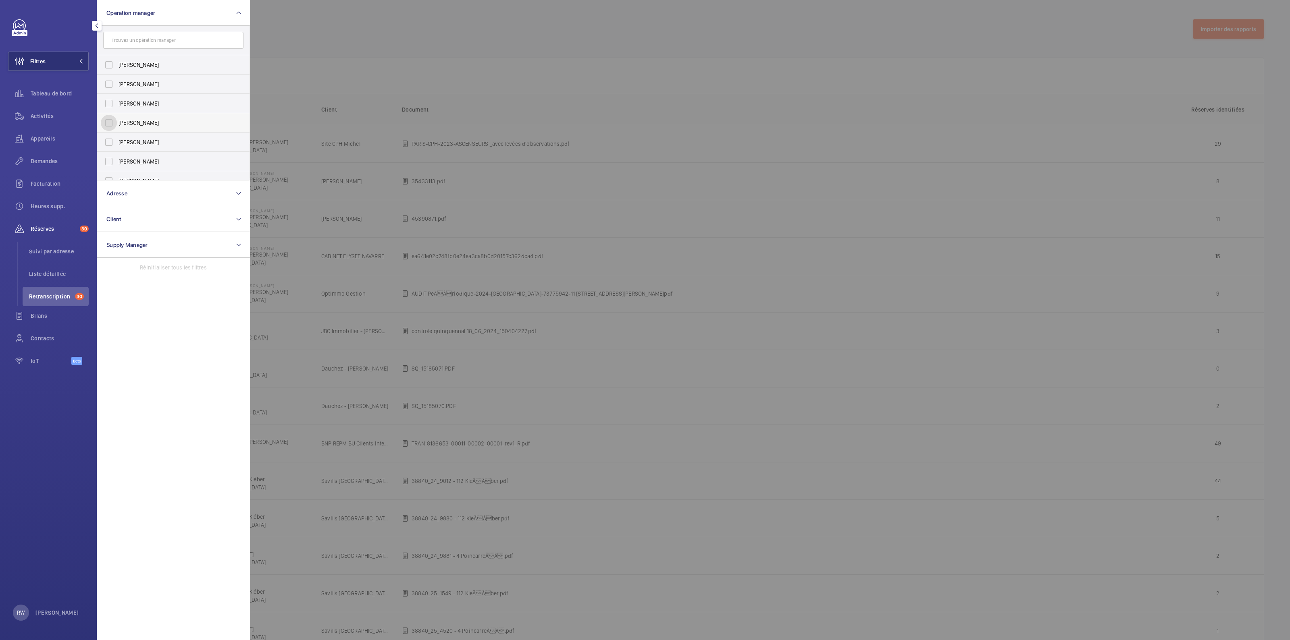
click at [108, 120] on input "[PERSON_NAME]" at bounding box center [109, 123] width 16 height 16
checkbox input "true"
drag, startPoint x: 378, startPoint y: 49, endPoint x: 379, endPoint y: 54, distance: 4.7
click at [380, 53] on div at bounding box center [895, 320] width 1290 height 640
